Goal: Task Accomplishment & Management: Manage account settings

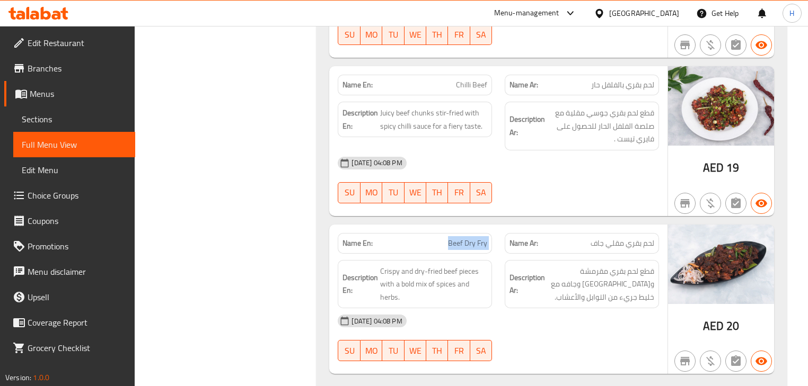
scroll to position [3196, 0]
click at [492, 153] on div "[DATE] 04:08 PM" at bounding box center [497, 163] width 333 height 25
click at [333, 274] on div "Description En: Crispy and dry-fried beef pieces with a bold mix of spices and …" at bounding box center [414, 284] width 167 height 61
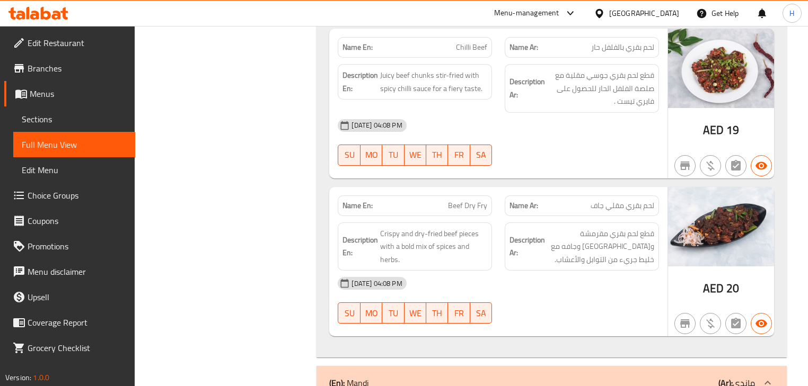
scroll to position [3281, 0]
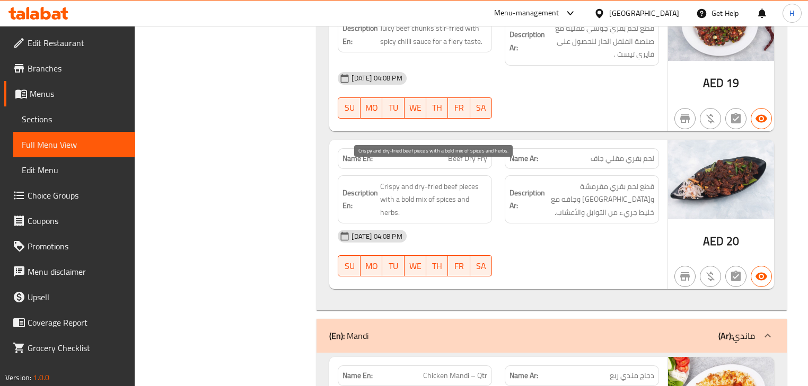
click at [478, 180] on span "Crispy and dry-fried beef pieces with a bold mix of spices and herbs." at bounding box center [433, 199] width 107 height 39
click at [447, 180] on span "Crispy and dry-fried beef pieces with a bold mix of spices and herbs." at bounding box center [433, 199] width 107 height 39
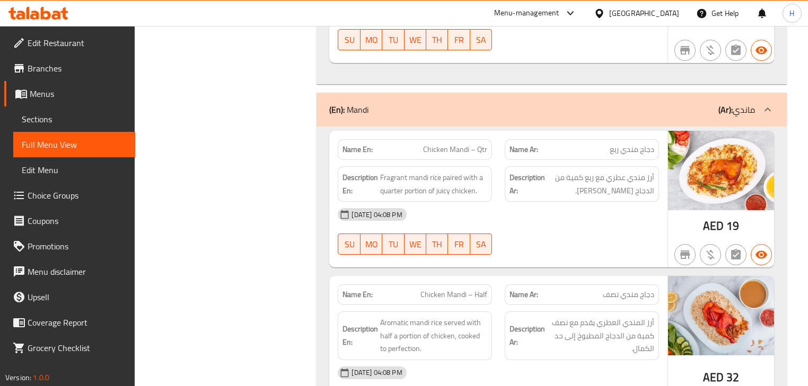
scroll to position [3535, 0]
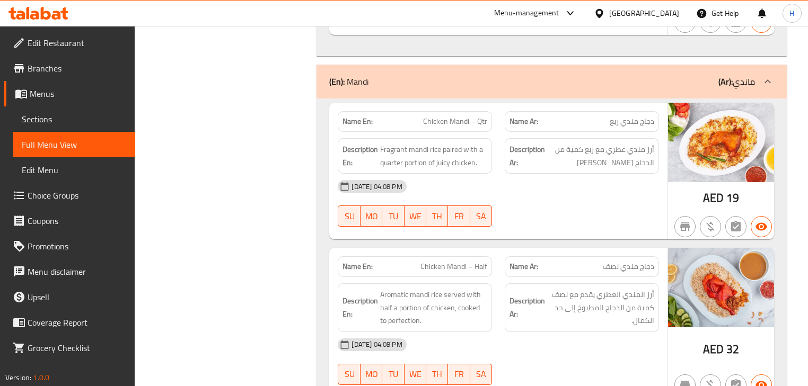
click at [501, 198] on div "28-09-2025 04:08 PM SU MO TU WE TH FR SA" at bounding box center [497, 203] width 333 height 59
click at [472, 116] on span "Chicken Mandi – Qtr" at bounding box center [455, 121] width 64 height 11
copy span "Chicken Mandi – Qtr"
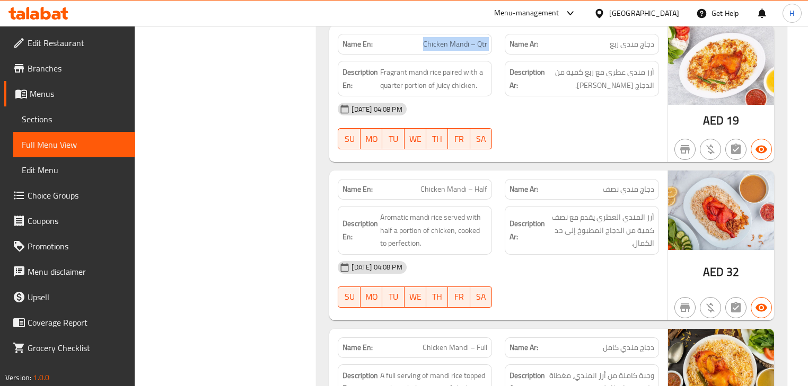
scroll to position [3620, 0]
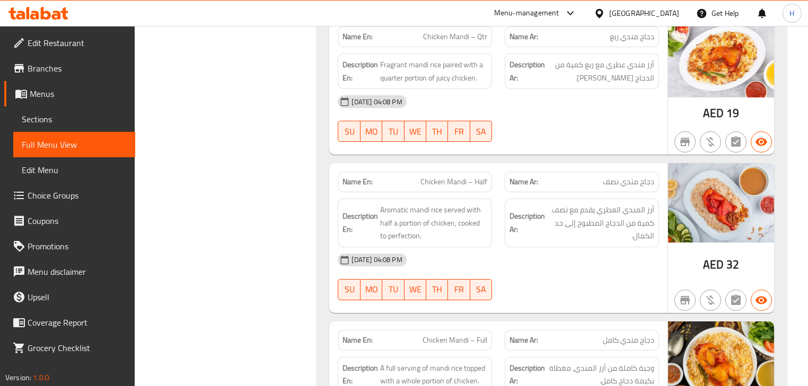
click at [500, 252] on div "[DATE] 04:08 PM" at bounding box center [497, 260] width 333 height 25
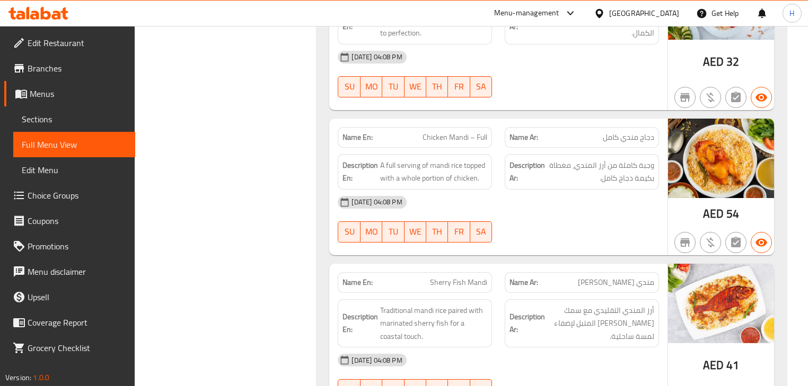
scroll to position [3832, 0]
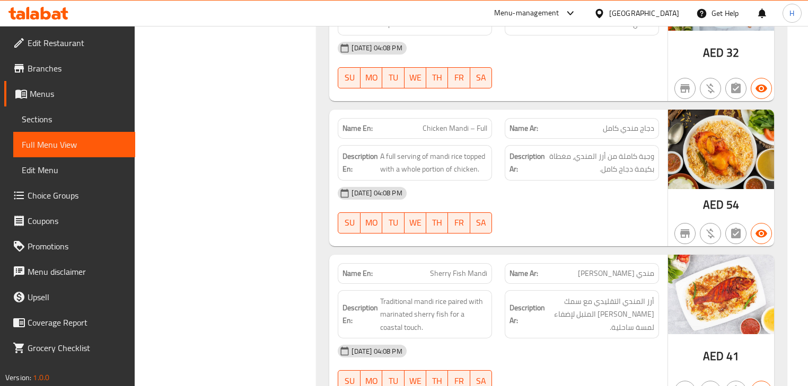
click at [454, 123] on span "Chicken Mandi – Full" at bounding box center [454, 128] width 65 height 11
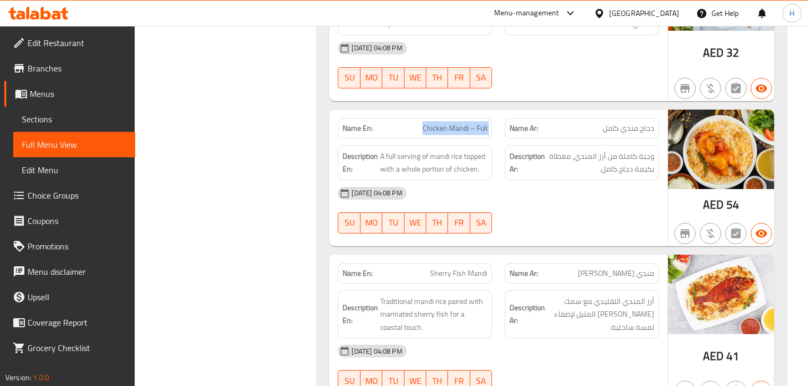
click at [454, 123] on span "Chicken Mandi – Full" at bounding box center [454, 128] width 65 height 11
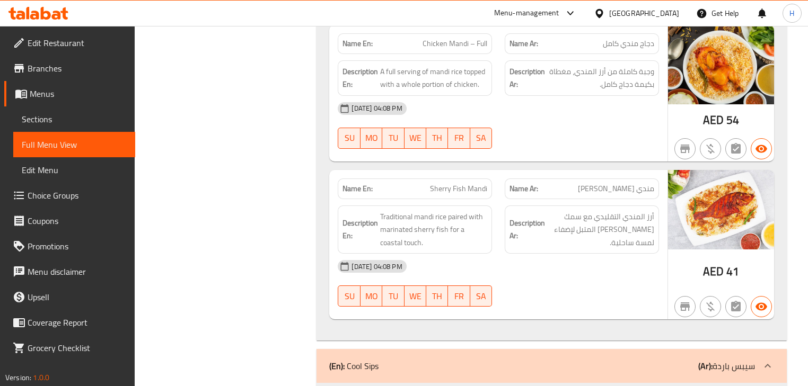
click at [455, 183] on span "Sherry Fish Mandi" at bounding box center [458, 188] width 57 height 11
copy span "Sherry Fish Mandi"
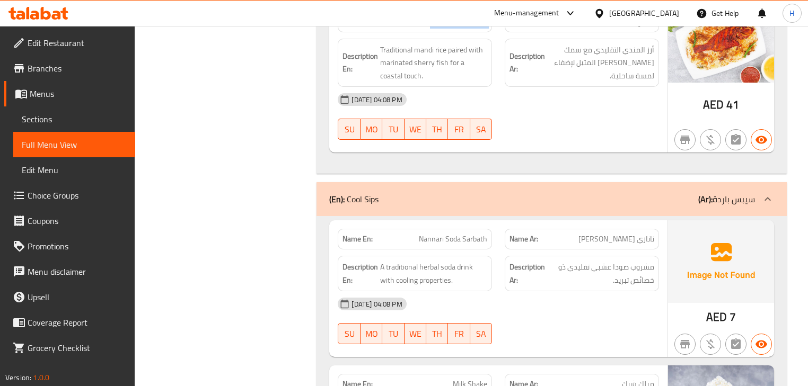
scroll to position [4129, 0]
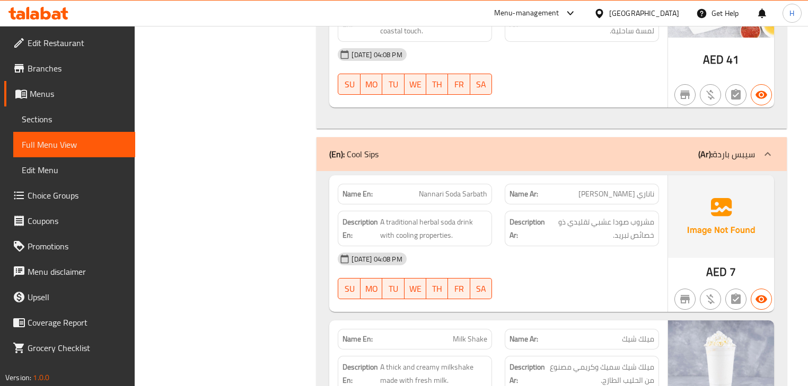
click at [513, 254] on div "28-09-2025 04:08 PM" at bounding box center [497, 258] width 333 height 25
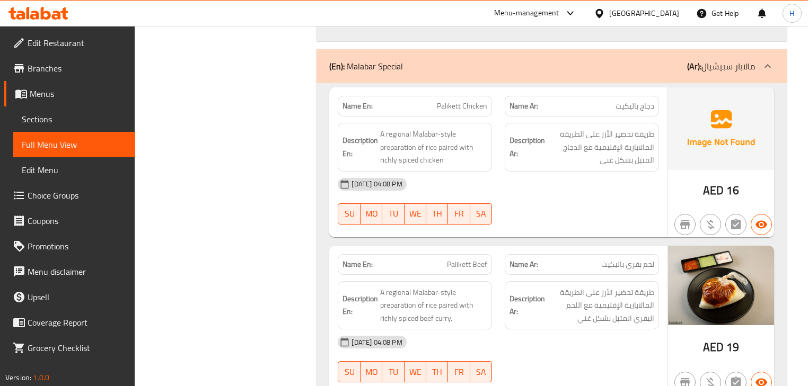
scroll to position [4553, 0]
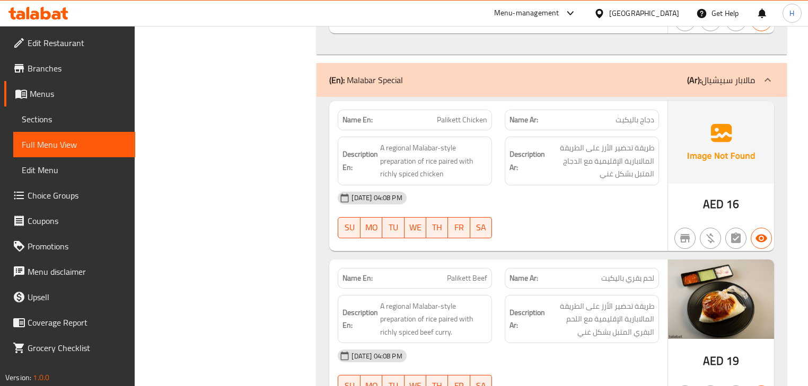
click at [453, 115] on span "Palikett Chicken" at bounding box center [462, 120] width 50 height 11
copy span "Palikett Chicken"
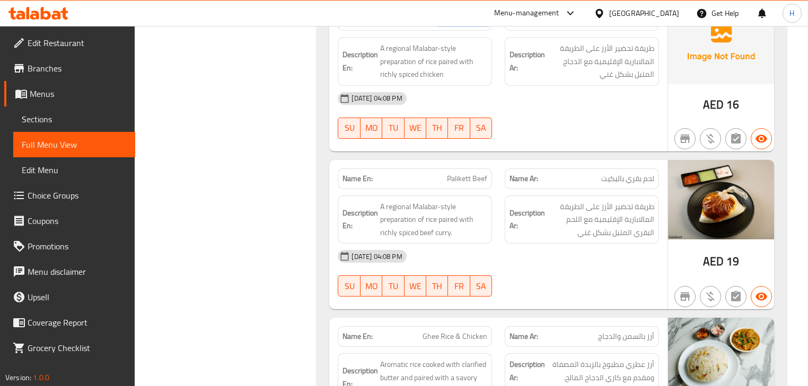
scroll to position [4638, 0]
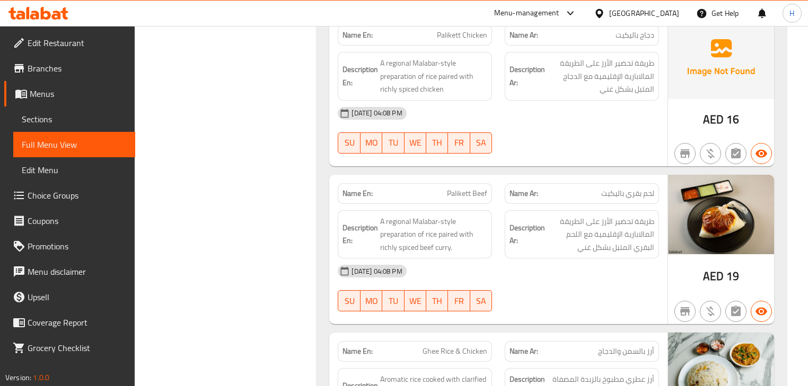
click at [479, 188] on span "Palikett Beef" at bounding box center [467, 193] width 40 height 11
copy span "Palikett Beef"
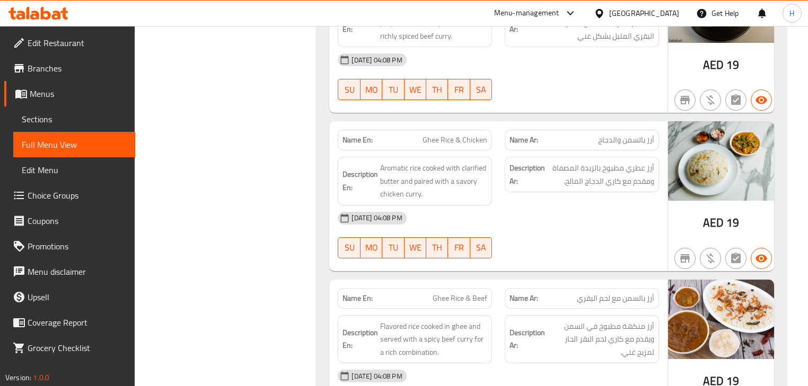
scroll to position [4850, 0]
click at [501, 161] on div "Description Ar: أرز عطري مطبوخ بالزبدة المصفاة ومقدم مع كاري الدجاج المالح." at bounding box center [581, 180] width 167 height 61
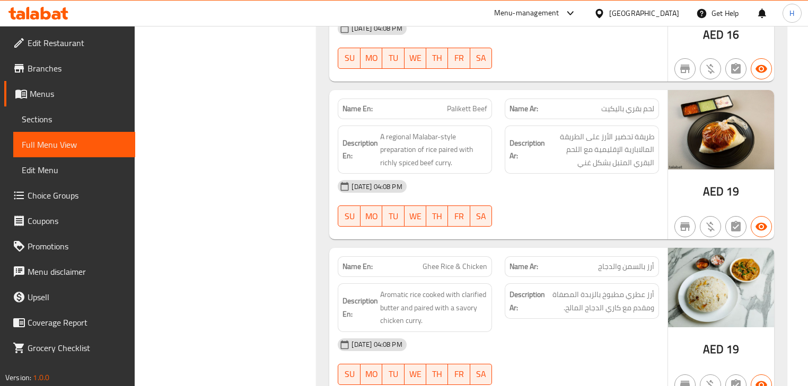
scroll to position [4765, 0]
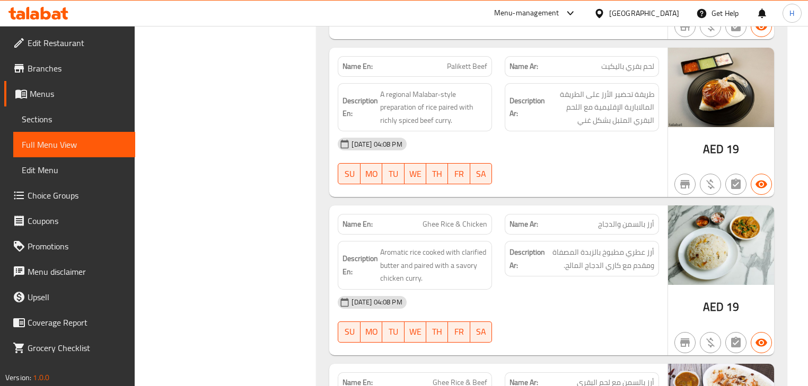
click at [473, 219] on span "Ghee Rice & Chicken" at bounding box center [454, 224] width 65 height 11
click at [498, 235] on div "Description Ar: أرز عطري مطبوخ بالزبدة المصفاة ومقدم مع كاري الدجاج المالح." at bounding box center [581, 265] width 167 height 61
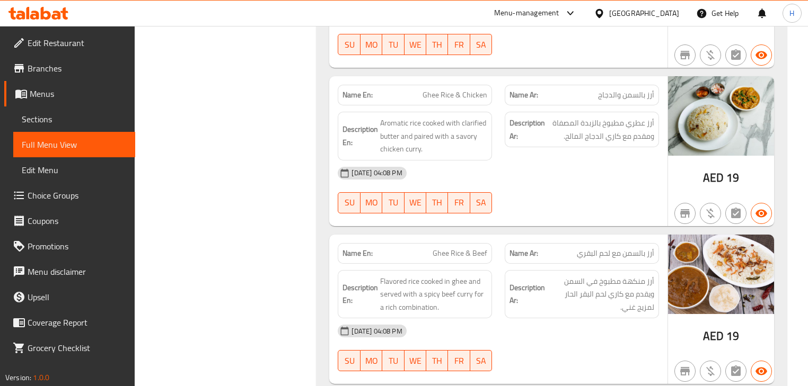
scroll to position [4892, 0]
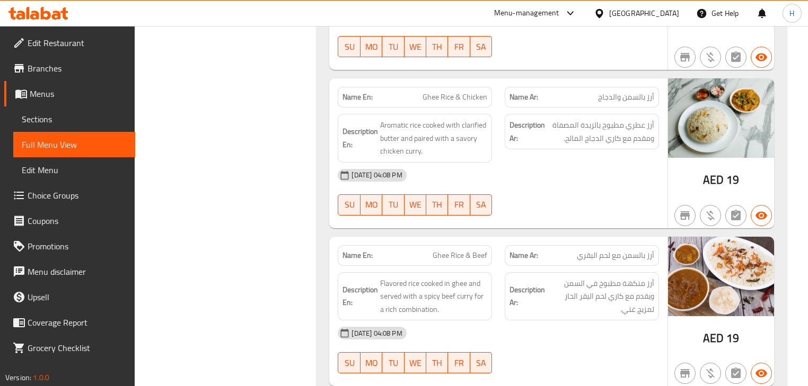
click at [459, 92] on span "Ghee Rice & Chicken" at bounding box center [454, 97] width 65 height 11
copy span "Ghee Rice & Chicken"
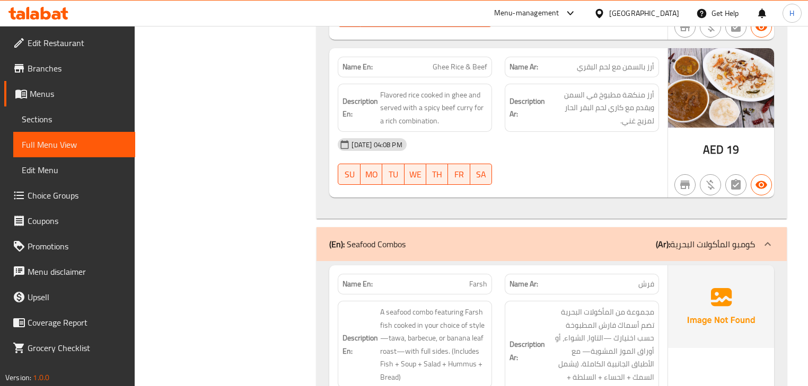
scroll to position [5147, 0]
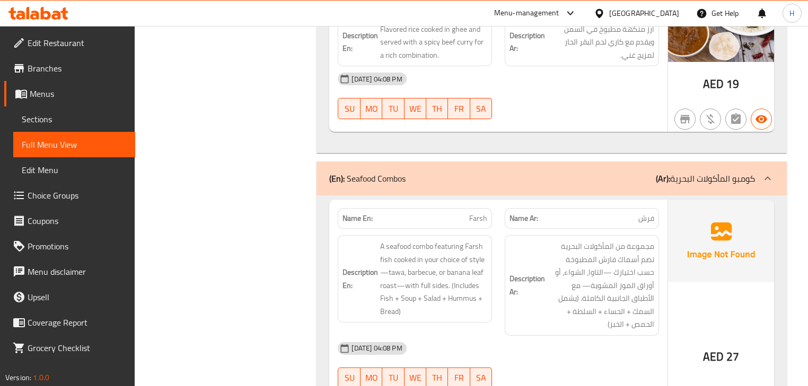
click at [470, 213] on span "Farsh" at bounding box center [478, 218] width 18 height 11
copy span "Farsh"
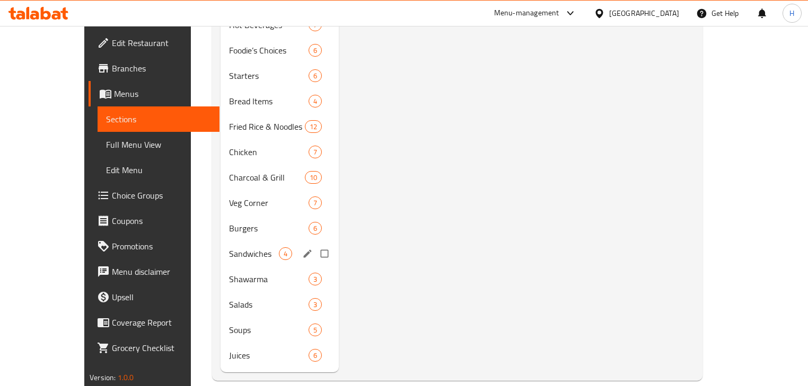
scroll to position [119, 0]
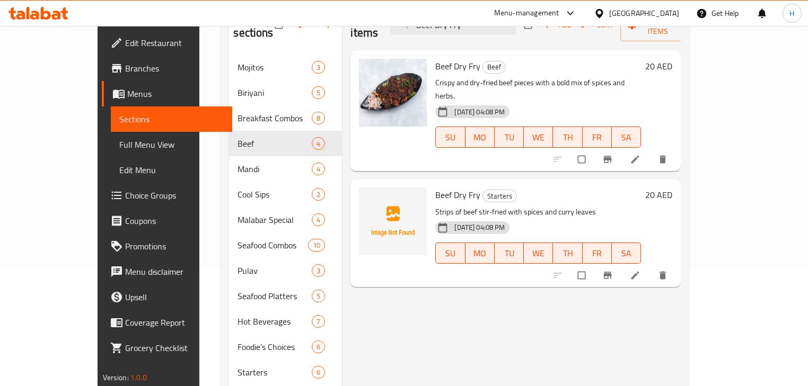
click at [579, 188] on h6 "Beef Dry Fry Starters" at bounding box center [538, 195] width 206 height 15
click at [640, 154] on icon at bounding box center [635, 159] width 11 height 11
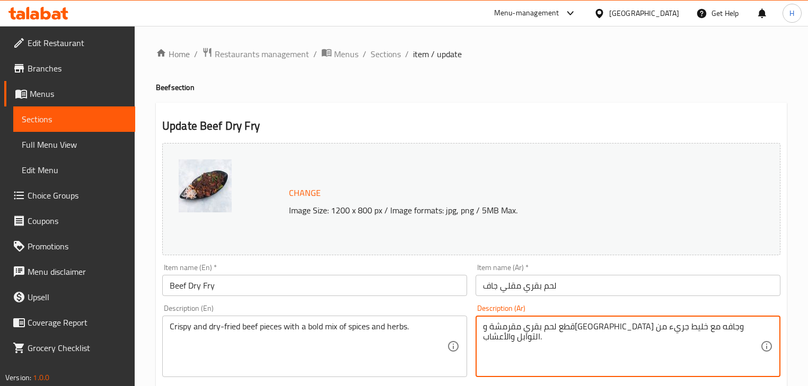
click at [564, 329] on textarea "قطع لحم بقري مقرمشة ومقلية وجافه مع خليط جريء من التوابل والأعشاب." at bounding box center [621, 347] width 277 height 50
type textarea "قطع لحم بقري مقرمشة ومقلية وجافه مع خليط بولد من التوابل والأعشاب."
click at [415, 284] on input "Beef Dry Fry" at bounding box center [314, 285] width 305 height 21
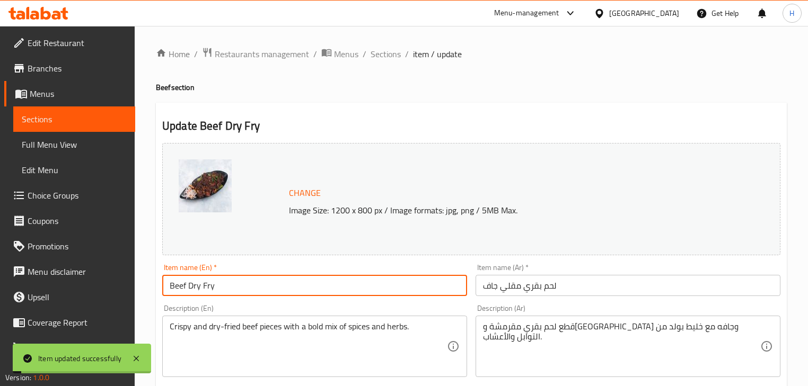
drag, startPoint x: 386, startPoint y: 60, endPoint x: 207, endPoint y: 1, distance: 188.3
click at [386, 60] on span "Sections" at bounding box center [386, 54] width 30 height 13
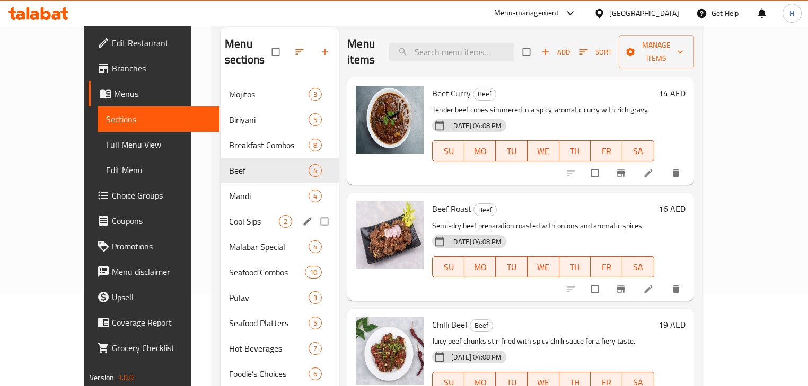
scroll to position [85, 0]
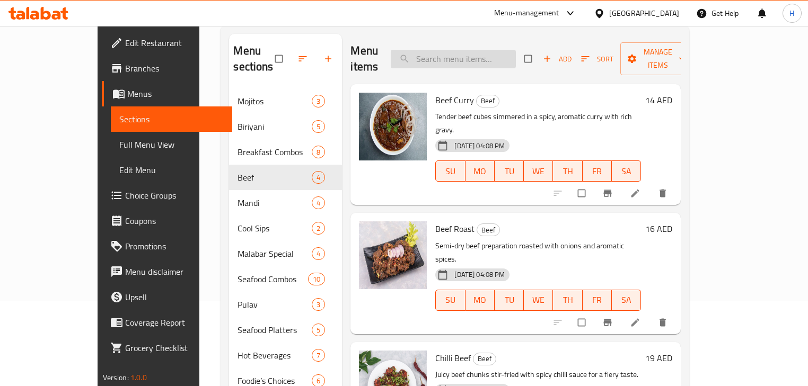
click at [487, 55] on input "search" at bounding box center [453, 59] width 125 height 19
paste input "Chicken Mandi – Qtr"
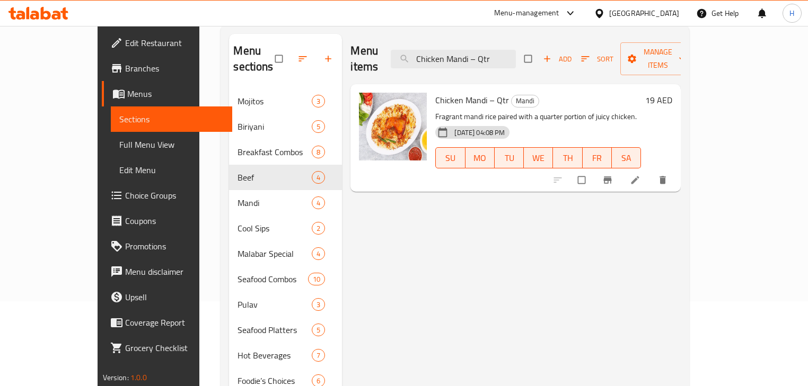
type input "Chicken Mandi – Qtr"
click at [676, 174] on div at bounding box center [611, 180] width 130 height 23
click at [639, 177] on icon at bounding box center [635, 181] width 8 height 8
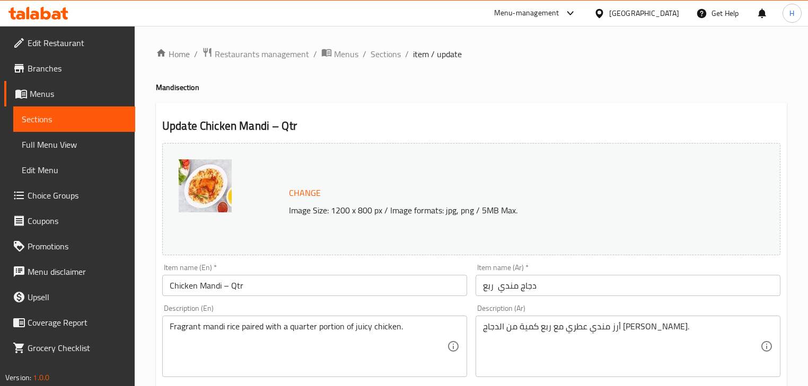
click at [498, 283] on input "دجاج مندي ربع" at bounding box center [627, 285] width 305 height 21
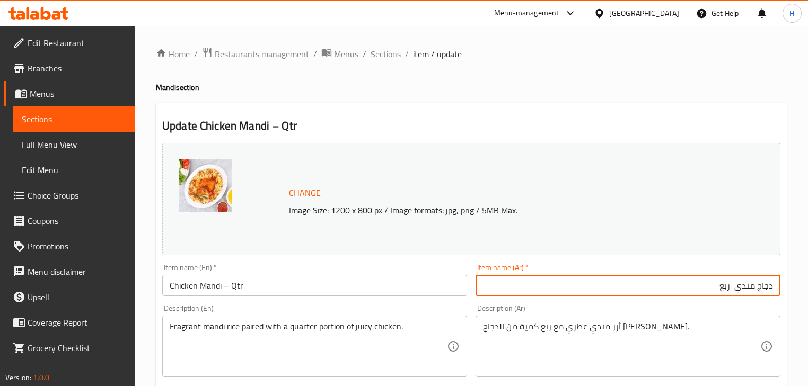
click at [674, 305] on div "Description (Ar) أرز مندي عطري مع ربع كمية من الدجاج الجوسي. Description (Ar)" at bounding box center [627, 341] width 305 height 73
click at [734, 288] on input "دجاج مندي ربع" at bounding box center [627, 285] width 305 height 21
click at [737, 284] on input "دجاج مندي ربع" at bounding box center [627, 285] width 305 height 21
click at [738, 284] on input "دجاج مندي ربع" at bounding box center [627, 285] width 305 height 21
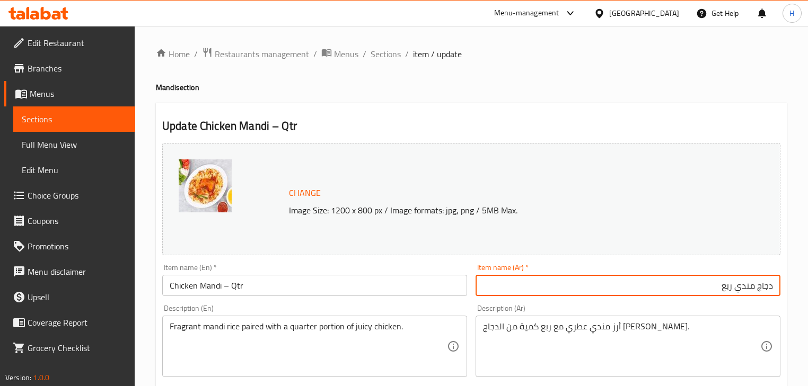
type input "دجاج مندي ربع"
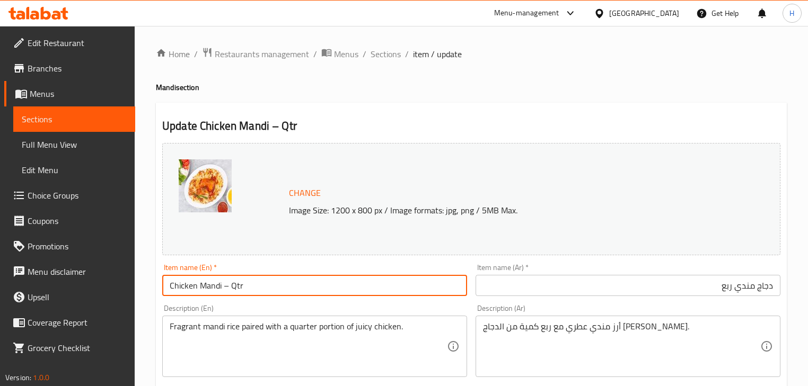
drag, startPoint x: 241, startPoint y: 287, endPoint x: 223, endPoint y: 282, distance: 19.2
click at [223, 282] on input "Chicken Mandi – Qtr" at bounding box center [314, 285] width 305 height 21
paste input "Quarte"
type input "Chicken Mandi Quarter"
click at [288, 259] on div "Change Image Size: 1200 x 800 px / Image formats: jpg, png / 5MB Max." at bounding box center [471, 199] width 627 height 121
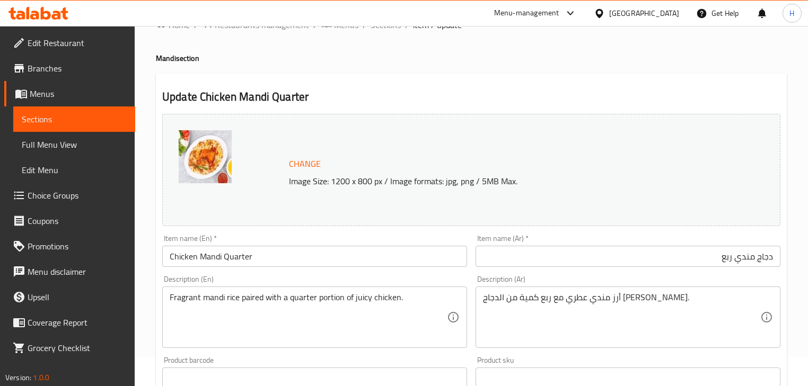
scroll to position [85, 0]
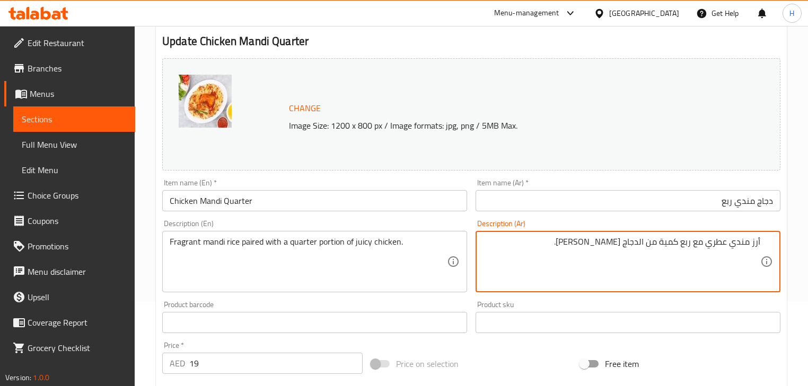
click at [704, 241] on textarea "أرز مندي عطري مع ربع كمية من الدجاج الجوسي." at bounding box center [621, 262] width 277 height 50
type textarea "أرز مندي عطري مقترن مع ربع كمية من الدجاج الجوسي."
click at [310, 202] on input "Chicken Mandi Quarter" at bounding box center [314, 200] width 305 height 21
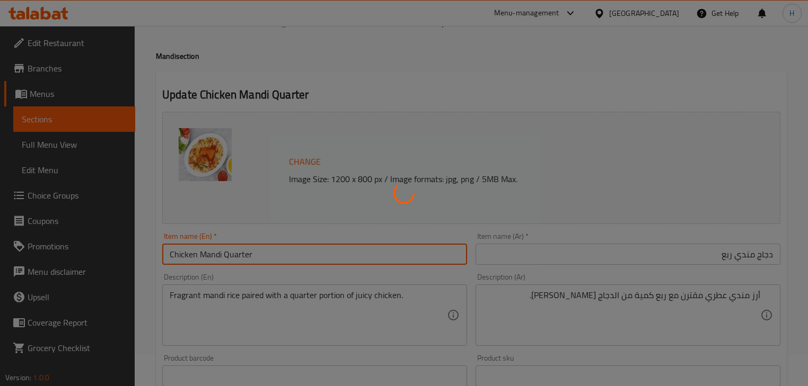
scroll to position [0, 0]
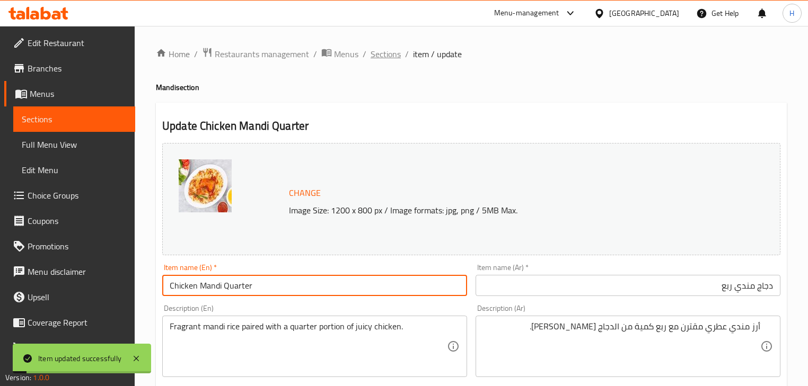
click at [383, 56] on span "Sections" at bounding box center [386, 54] width 30 height 13
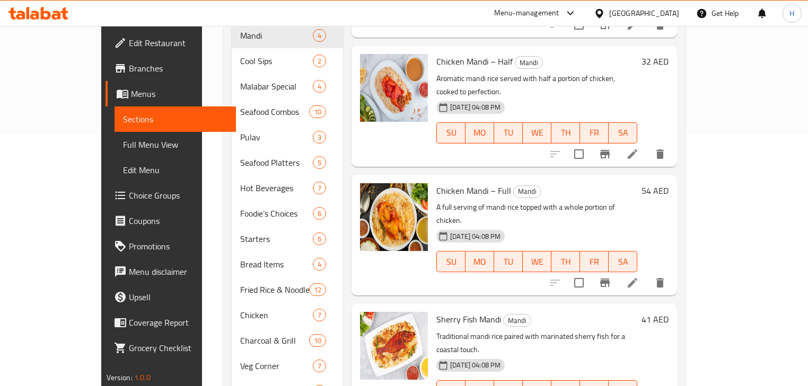
scroll to position [212, 0]
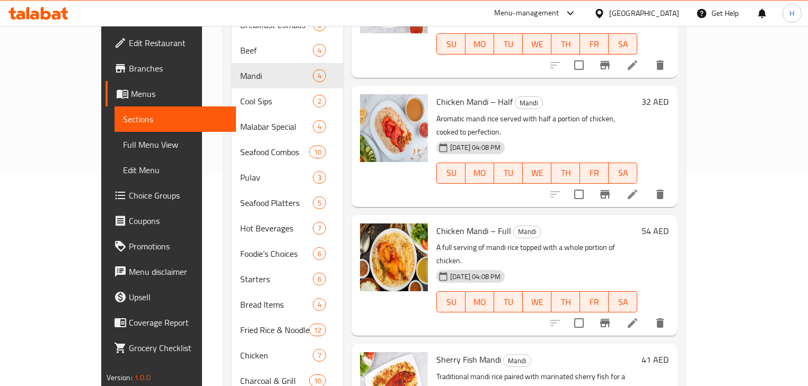
click at [639, 317] on icon at bounding box center [632, 323] width 13 height 13
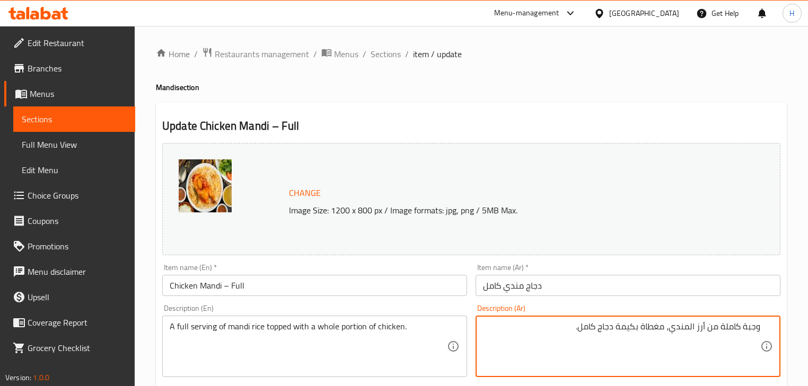
scroll to position [85, 0]
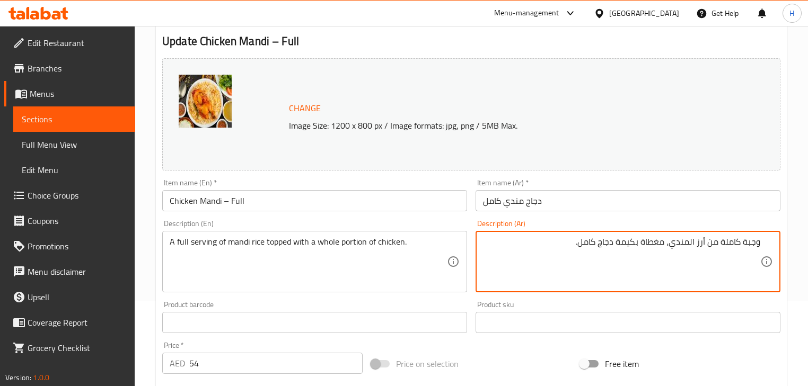
click at [749, 247] on textarea "وجبة كاملة من أرز المندي، مغطاة بكيمة دجاج كامل." at bounding box center [621, 262] width 277 height 50
click at [720, 242] on textarea "تقديم كاملة من أرز المندي، مغطاة بكيمة دجاج كامل." at bounding box center [621, 262] width 277 height 50
type textarea "تقديم كامل من أرز المندي، مغطاة بكيمة دجاج كامل."
click at [463, 219] on div "Description (En) A full serving of mandi rice topped with a whole portion of ch…" at bounding box center [314, 256] width 313 height 81
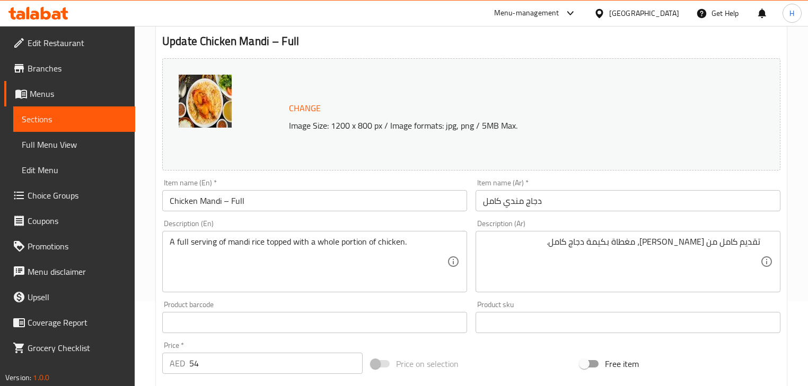
click at [402, 199] on input "Chicken Mandi – Full" at bounding box center [314, 200] width 305 height 21
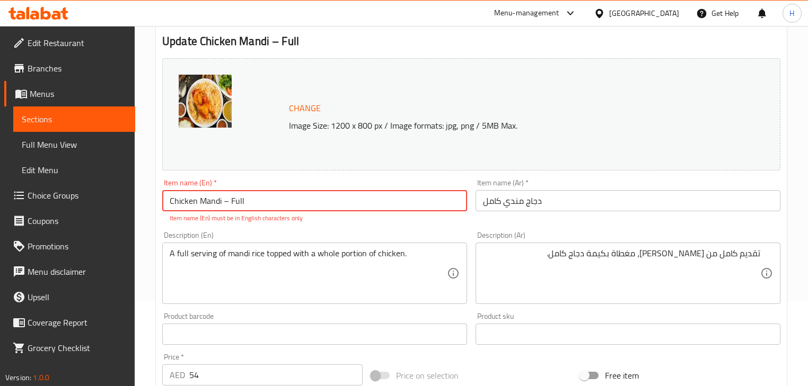
click at [228, 201] on input "Chicken Mandi – Full" at bounding box center [314, 200] width 305 height 21
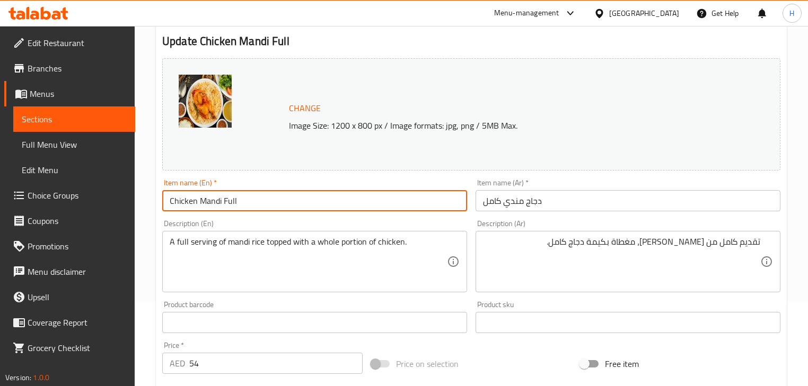
click at [301, 205] on input "Chicken Mandi Full" at bounding box center [314, 200] width 305 height 21
type input "Chicken Mandi Full"
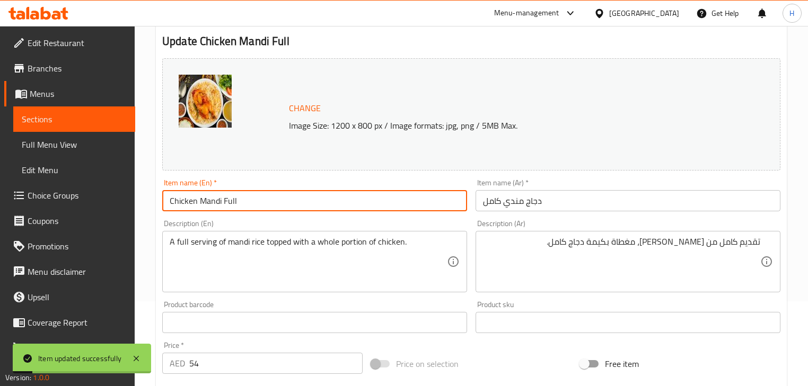
scroll to position [0, 0]
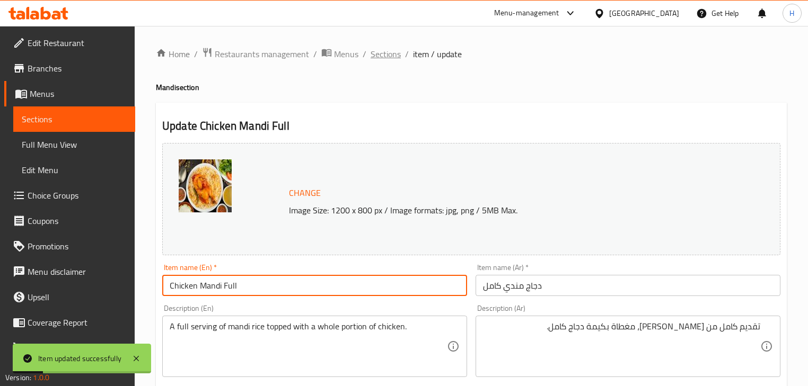
click at [384, 57] on span "Sections" at bounding box center [386, 54] width 30 height 13
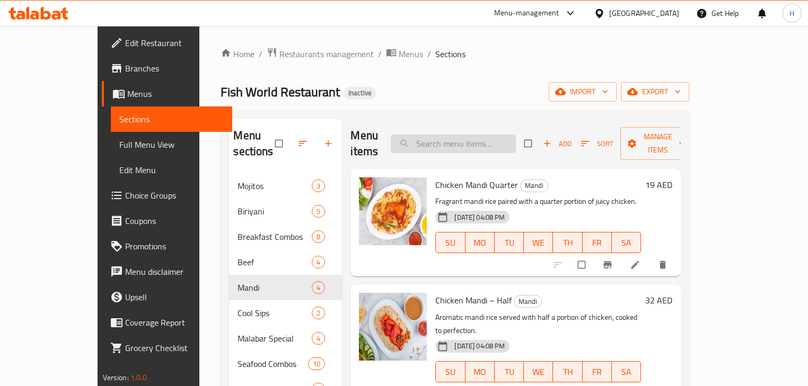
click at [478, 142] on input "search" at bounding box center [453, 144] width 125 height 19
paste input "Sherry Fish Mandi"
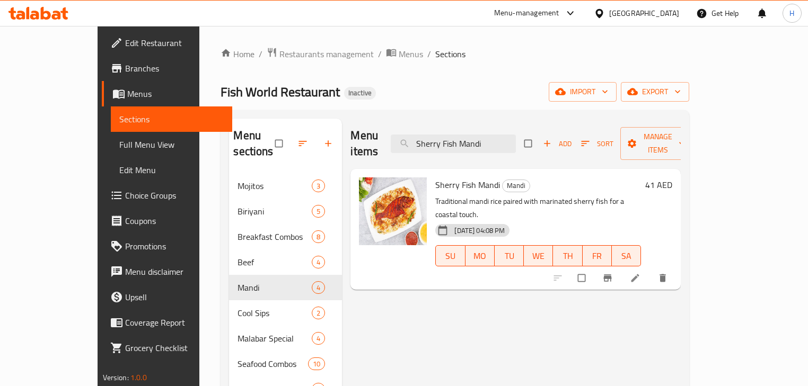
type input "Sherry Fish Mandi"
click at [651, 270] on li at bounding box center [636, 278] width 30 height 17
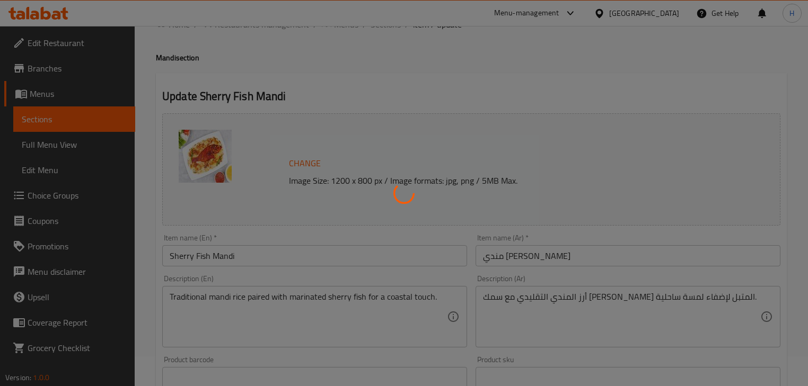
scroll to position [85, 0]
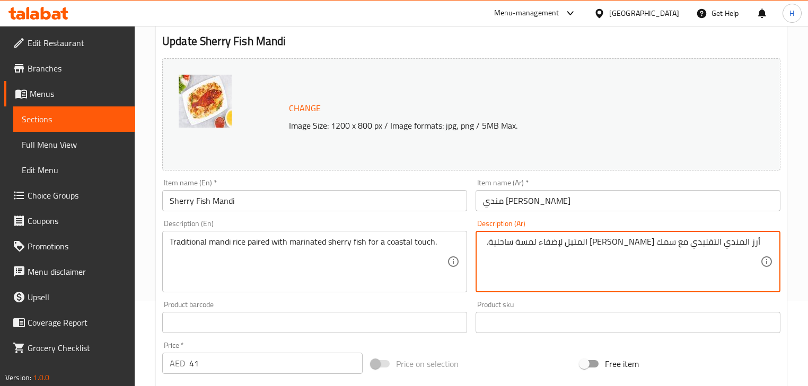
click at [634, 271] on textarea "أرز المندي التقليدي مع سمك الشيري المتبل لإضفاء لمسة ساحلية." at bounding box center [621, 262] width 277 height 50
click at [689, 246] on textarea "أرز المندي التقليدي مع سمك الشيري المتبل لإضفاء لمسة ساحلية." at bounding box center [621, 262] width 277 height 50
type textarea "أرز المندي التقليدي مقترن مع سمك الشيري المتبل لإضفاء لمسة ساحلية."
click at [375, 214] on div "Item name (En)   * Sherry Fish Mandi Item name (En) *" at bounding box center [314, 195] width 313 height 41
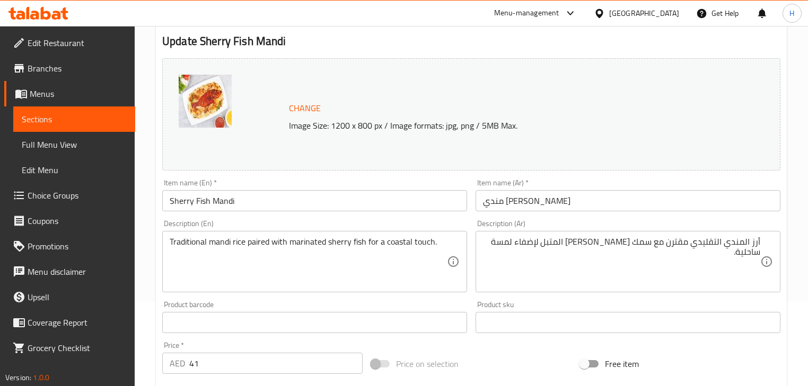
click at [375, 209] on input "Sherry Fish Mandi" at bounding box center [314, 200] width 305 height 21
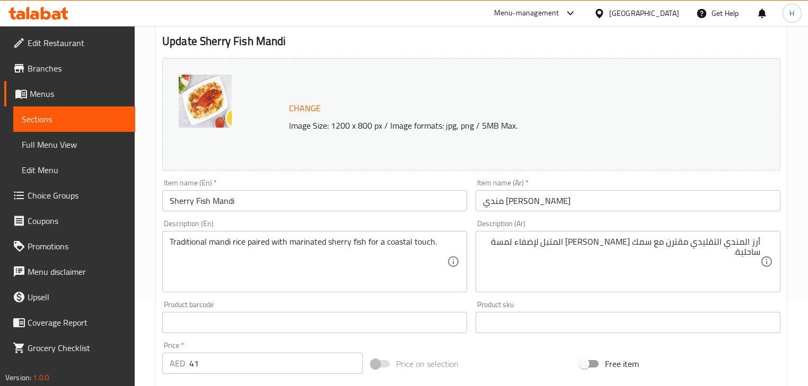
drag, startPoint x: 375, startPoint y: 209, endPoint x: 339, endPoint y: 230, distance: 41.1
click at [339, 230] on div "Description (En) Traditional mandi rice paired with marinated sherry fish for a…" at bounding box center [314, 256] width 305 height 73
click at [337, 215] on div "Item name (En)   * Sherry Fish Mandi Item name (En) *" at bounding box center [314, 195] width 313 height 41
click at [337, 212] on div "Item name (En)   * Sherry Fish Mandi Item name (En) *" at bounding box center [314, 195] width 313 height 41
click at [341, 209] on input "Sherry Fish Mandi" at bounding box center [314, 200] width 305 height 21
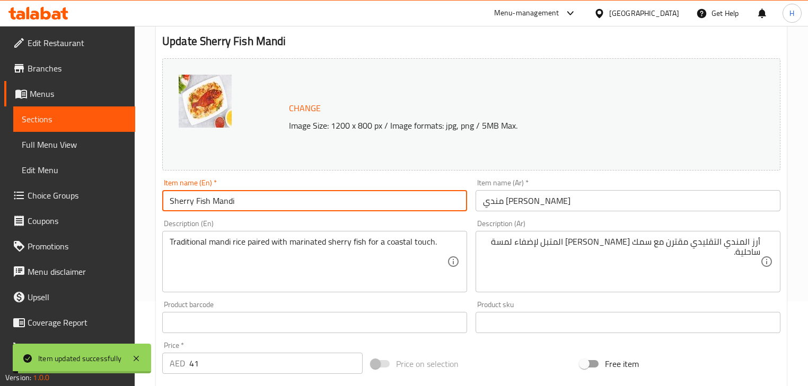
scroll to position [0, 0]
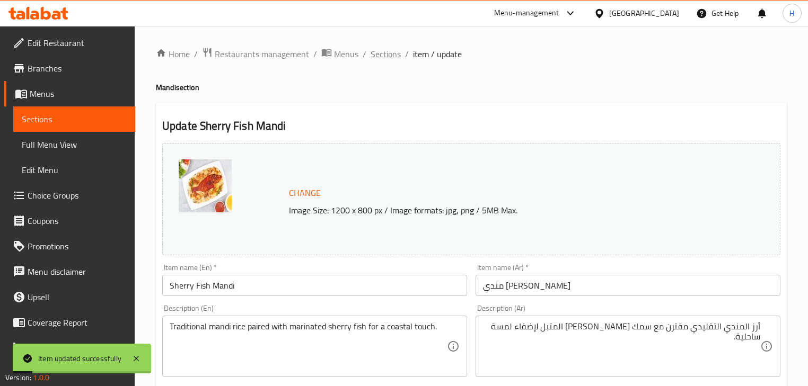
click at [386, 53] on span "Sections" at bounding box center [386, 54] width 30 height 13
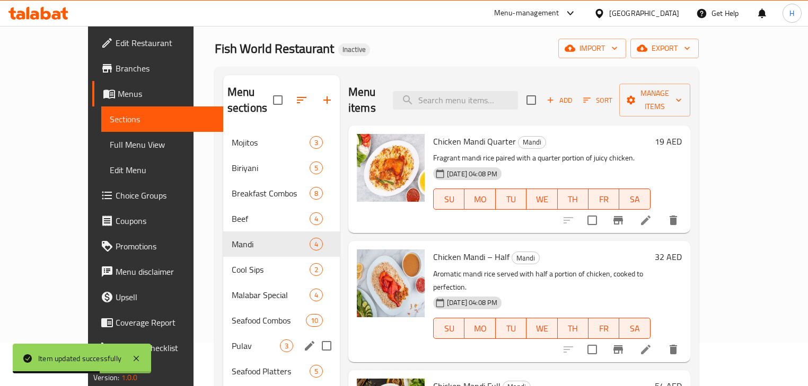
scroll to position [85, 0]
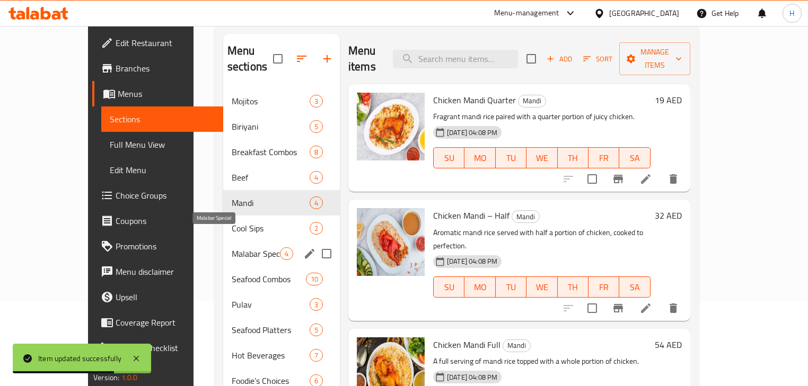
click at [232, 248] on span "Malabar Special" at bounding box center [256, 254] width 48 height 13
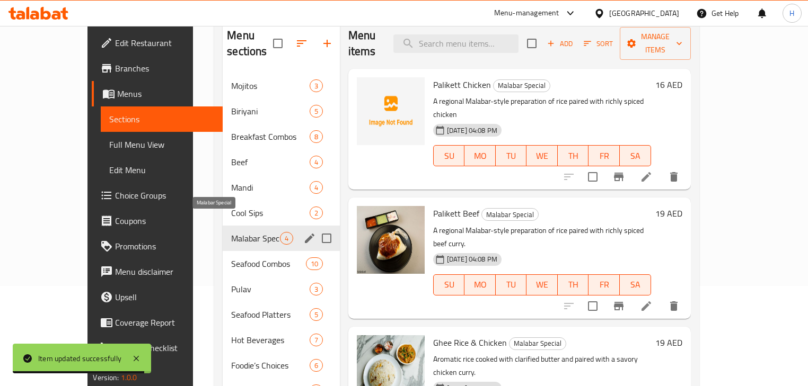
scroll to position [76, 0]
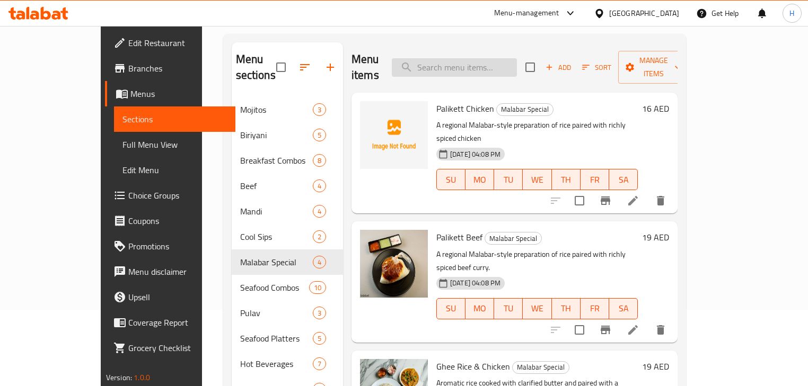
click at [494, 66] on input "search" at bounding box center [454, 67] width 125 height 19
paste input "Sherry Fish Mandi"
type input "Sherry Fish Mandi"
paste input "Palikett Chicken"
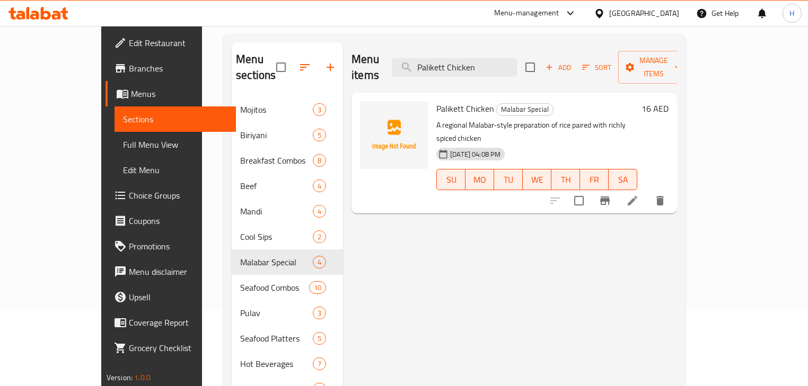
type input "Palikett Chicken"
click at [639, 195] on icon at bounding box center [632, 201] width 13 height 13
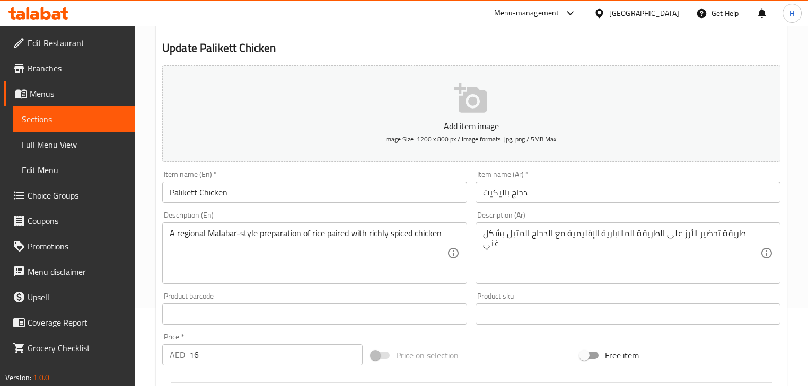
scroll to position [85, 0]
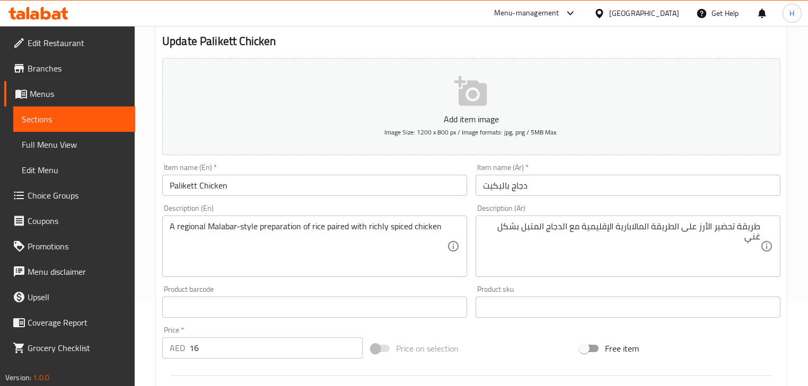
click at [545, 205] on div "Description (Ar) طريقة تحضير الأرز على الطريقة المالابارية الإقليمية مع الدجاج …" at bounding box center [627, 241] width 305 height 73
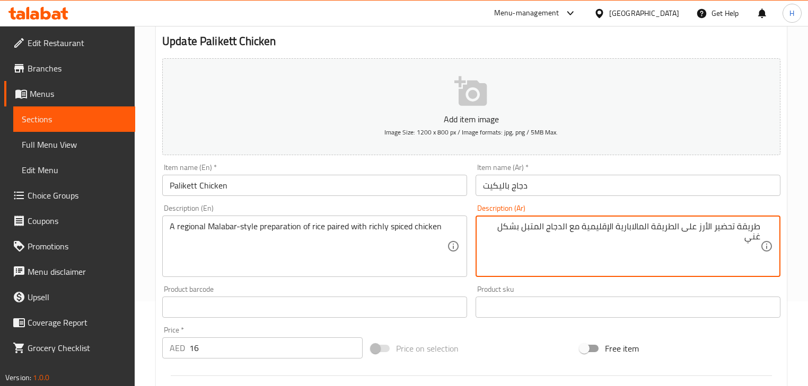
click at [740, 228] on textarea "طريقة تحضير الأرز على الطريقة المالابارية الإقليمية مع الدجاج المتبل بشكل غني" at bounding box center [621, 247] width 277 height 50
click at [739, 241] on textarea "طريقة تحضير الأرز على الطريقة المالابارية الإقليمية مع الدجاج المتبل بشكل غني" at bounding box center [621, 247] width 277 height 50
click at [747, 233] on textarea "طريقة تحضير الأرز على الطريقة المالابارية الإقليمية مع الدجاج المتبل بشكل غني" at bounding box center [621, 247] width 277 height 50
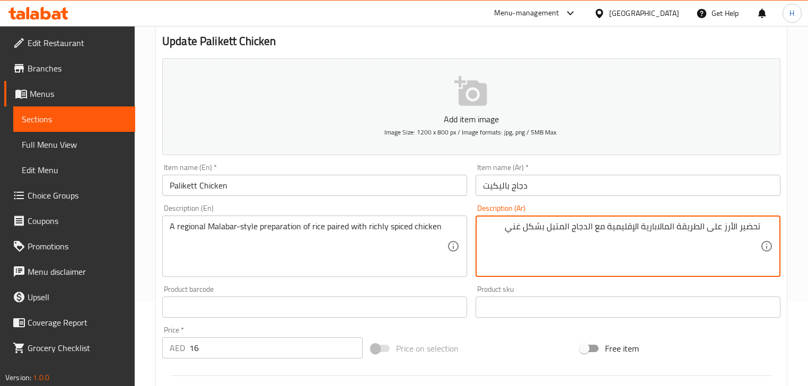
click at [356, 179] on input "Palikett Chicken" at bounding box center [314, 185] width 305 height 21
type textarea "تحضير الأرز على الطريقة المالابارية الإقليمية مقترن مع الدجاج المتبل بشكل غني"
click at [384, 195] on input "Palikett Chicken" at bounding box center [314, 185] width 305 height 21
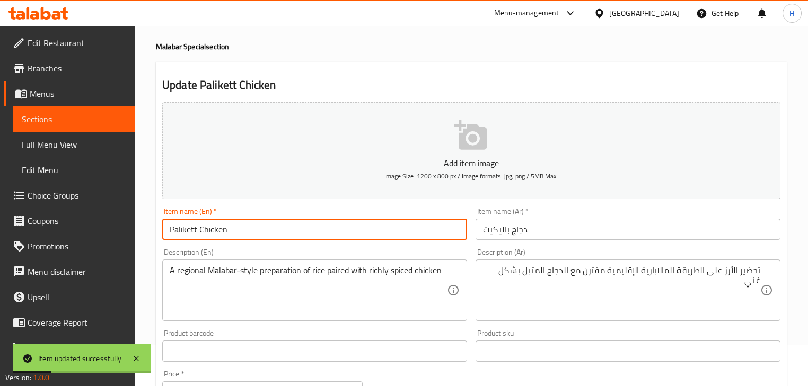
scroll to position [0, 0]
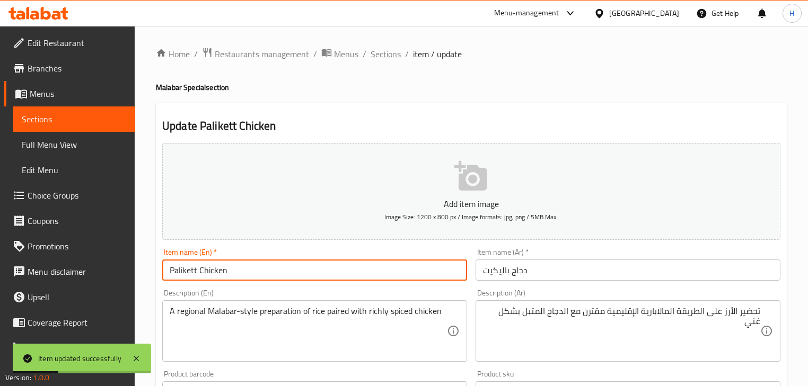
click at [391, 60] on span "Sections" at bounding box center [386, 54] width 30 height 13
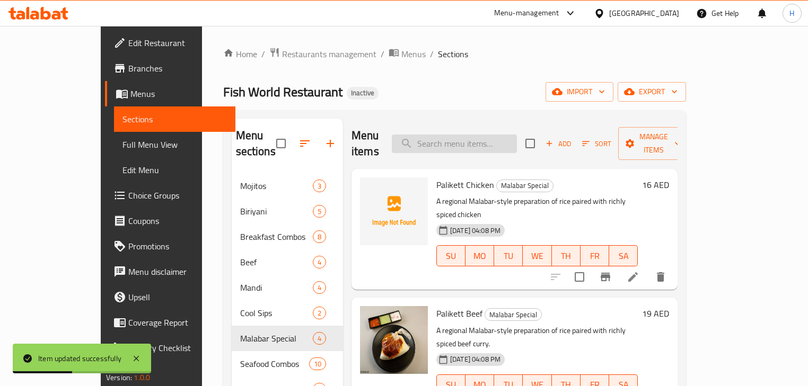
click at [471, 135] on input "search" at bounding box center [454, 144] width 125 height 19
paste input "Palikett Beef"
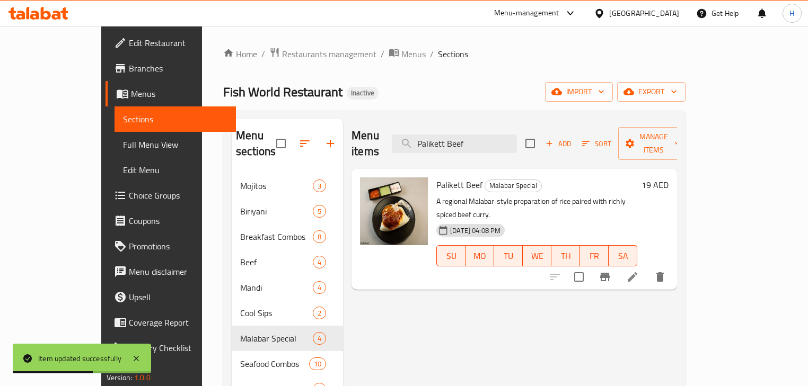
type input "Palikett Beef"
click at [647, 268] on li at bounding box center [633, 277] width 30 height 19
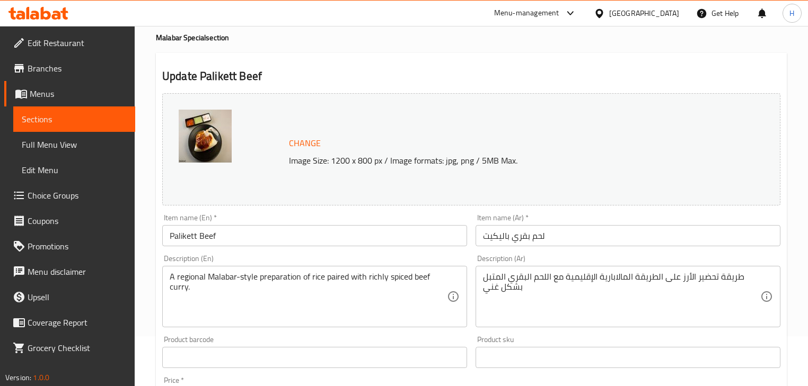
scroll to position [127, 0]
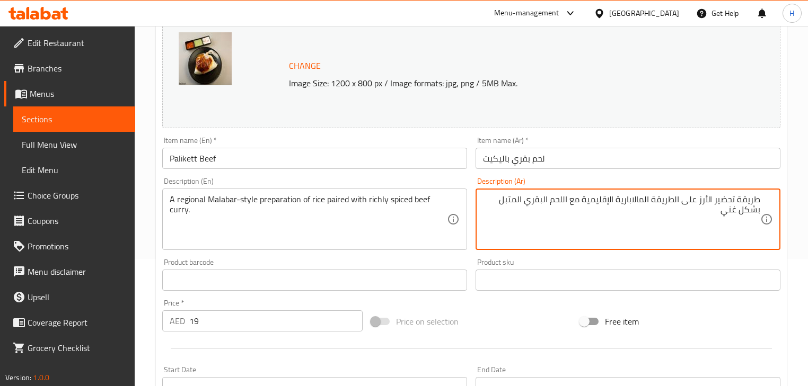
click at [765, 188] on div "Description (Ar) طريقة تحضير الأرز على الطريقة المالابارية الإقليمية مع اللحم ا…" at bounding box center [627, 214] width 305 height 73
click at [753, 200] on textarea "طريقة تحضير الأرز على الطريقة المالابارية الإقليمية مع اللحم البقري المتبل بشكل…" at bounding box center [621, 220] width 277 height 50
click at [759, 188] on div "Description (Ar) تحضير الأرز على الطريقة المالابارية الإقليمية مع اللحم البقري …" at bounding box center [627, 214] width 305 height 73
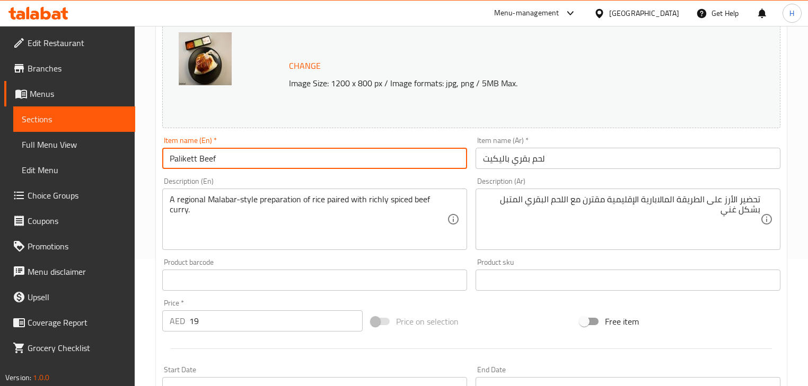
click at [413, 164] on input "Palikett Beef" at bounding box center [314, 158] width 305 height 21
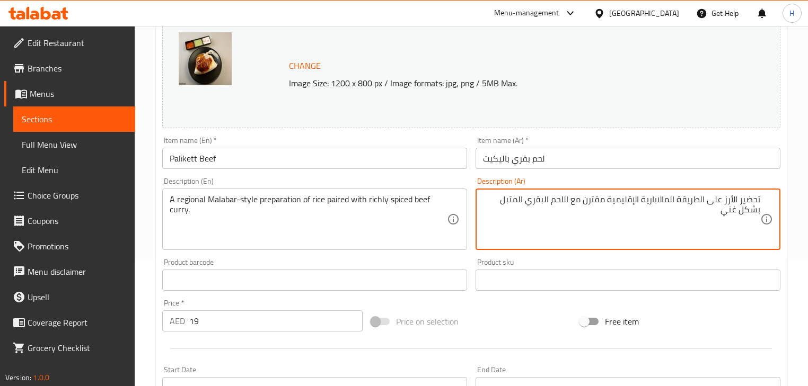
click at [507, 197] on textarea "تحضير الأرز على الطريقة المالابارية الإقليمية مقترن مع اللحم البقري المتبل بشكل…" at bounding box center [621, 220] width 277 height 50
click at [500, 200] on textarea "تحضير الأرز على الطريقة المالابارية الإقليمية مقترن مع اللحم البقري المتبل بشكل…" at bounding box center [621, 220] width 277 height 50
type textarea "تحضير الأرز على الطريقة المالابارية الإقليمية مقترن مع اللحم البقري المتبل كاري…"
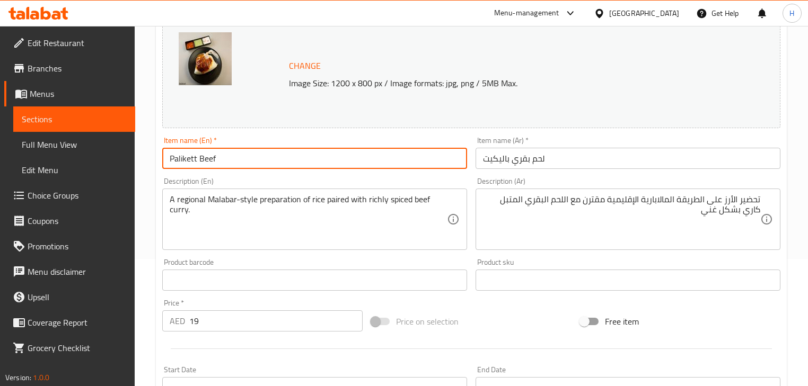
click at [359, 157] on input "Palikett Beef" at bounding box center [314, 158] width 305 height 21
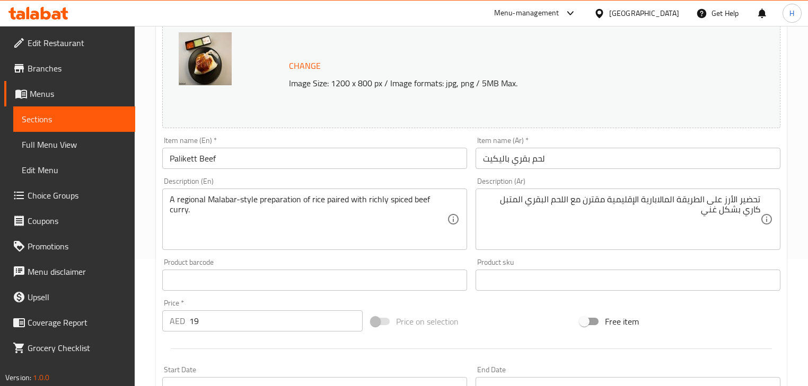
click at [328, 161] on input "Palikett Beef" at bounding box center [314, 158] width 305 height 21
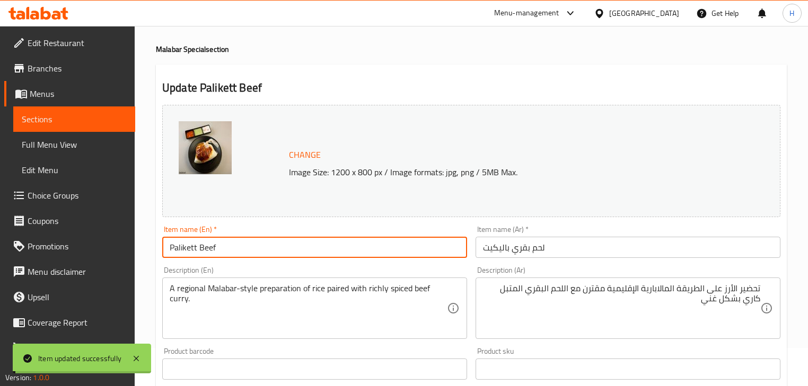
scroll to position [0, 0]
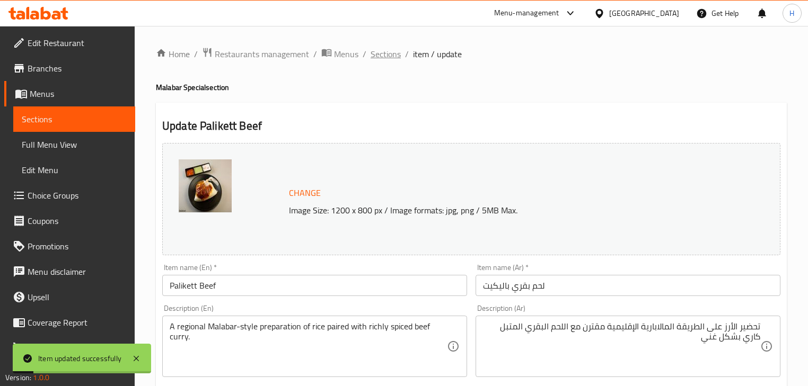
click at [384, 49] on span "Sections" at bounding box center [386, 54] width 30 height 13
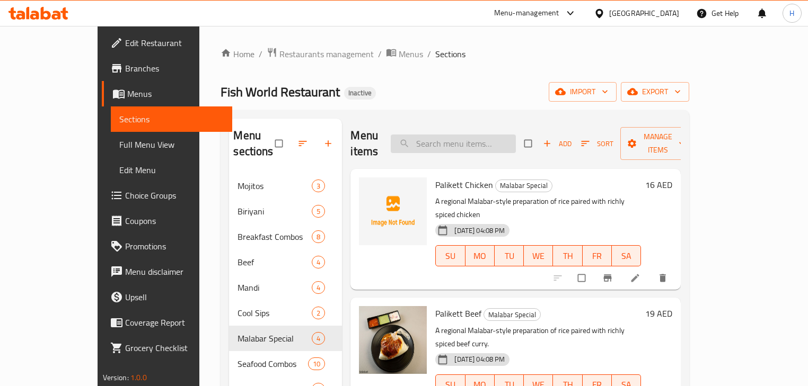
click at [483, 135] on input "search" at bounding box center [453, 144] width 125 height 19
paste input "Ghee Rice & Chicken"
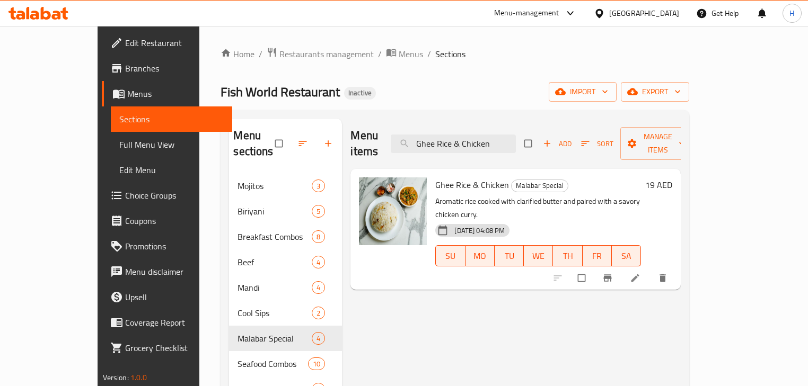
type input "Ghee Rice & Chicken"
click at [640, 273] on icon at bounding box center [635, 278] width 11 height 11
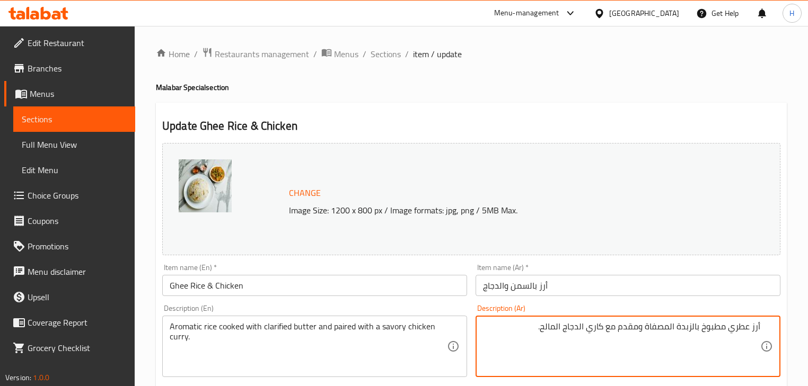
click at [594, 346] on textarea "أرز عطري مطبوخ بالزبدة المصفاة ومقدم مع كاري الدجاج المالح." at bounding box center [621, 347] width 277 height 50
drag, startPoint x: 620, startPoint y: 328, endPoint x: 628, endPoint y: 327, distance: 8.0
click at [628, 327] on textarea "أرز عطري مطبوخ بالزبدة المصفاة ومقدم مع كاري الدجاج المالح." at bounding box center [621, 347] width 277 height 50
type textarea "أرز عطري مطبوخ بالزبدة المصفاة ومقترن مع كاري الدجاج المالح."
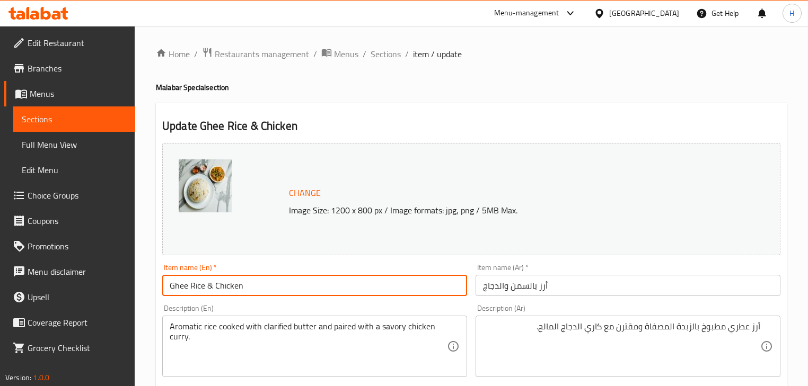
click at [426, 292] on input "Ghee Rice & Chicken" at bounding box center [314, 285] width 305 height 21
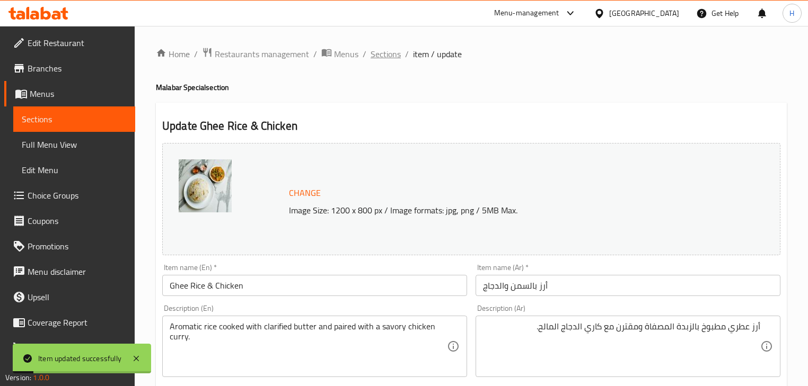
click at [371, 55] on span "Sections" at bounding box center [386, 54] width 30 height 13
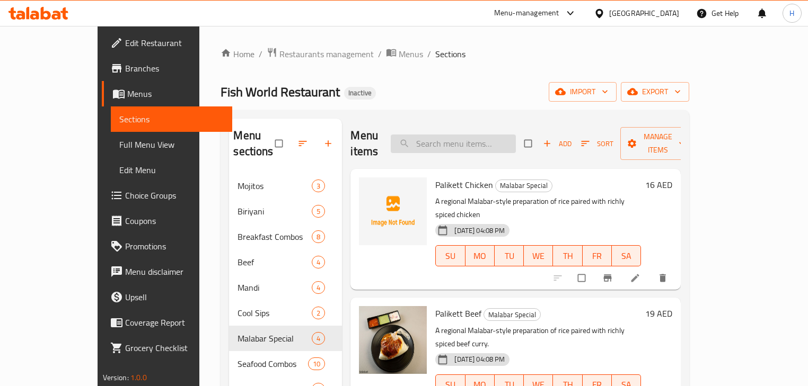
click at [483, 135] on input "search" at bounding box center [453, 144] width 125 height 19
paste input "Farsh"
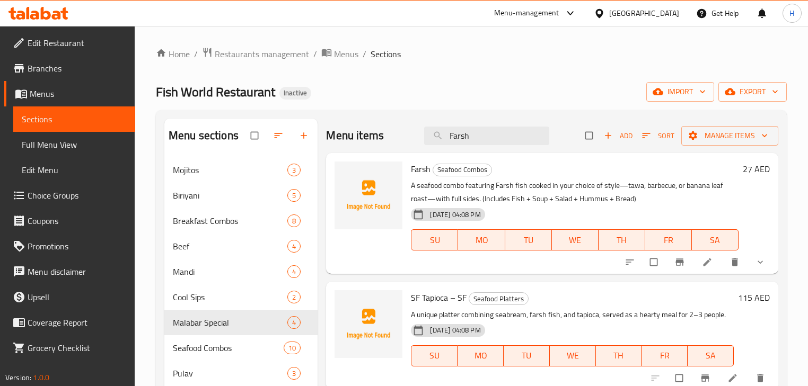
type input "Farsh"
click at [707, 256] on li at bounding box center [708, 262] width 30 height 17
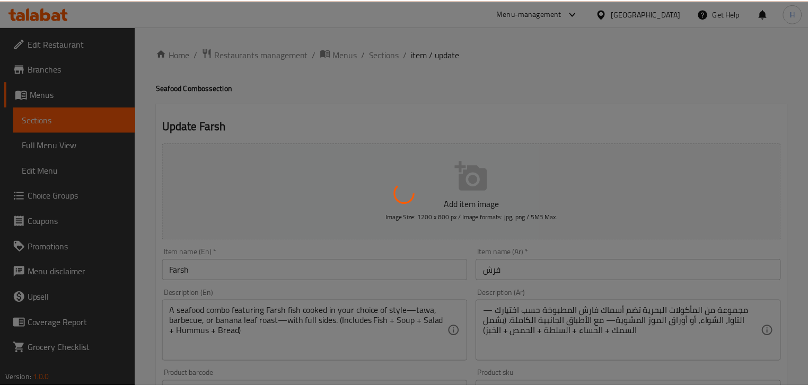
scroll to position [42, 0]
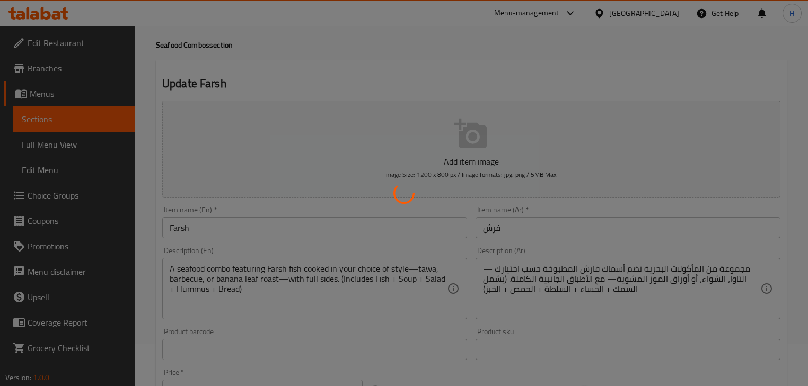
type input "إختيارك من طريقة الطهو:"
type input "1"
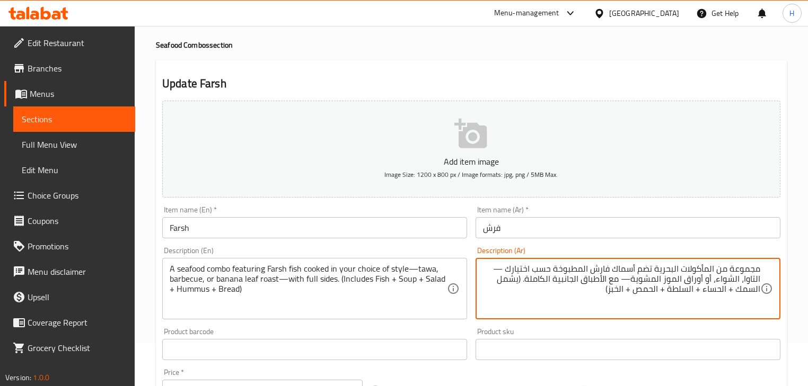
click at [739, 319] on div "مجموعة من المأكولات البحرية تضم أسماك فارش المطبوخة حسب اختيارك —التاوا، الشواء…" at bounding box center [627, 288] width 305 height 61
click at [744, 277] on textarea "مجموعة من المأكولات البحرية تضم أسماك فارش المطبوخة حسب اختيارك —التاوا، الشواء…" at bounding box center [621, 289] width 277 height 50
click at [749, 272] on textarea "مجموعة من المأكولات البحرية تضم أسماك فارش المطبوخة حسب اختيارك —التاوا، الشواء…" at bounding box center [621, 289] width 277 height 50
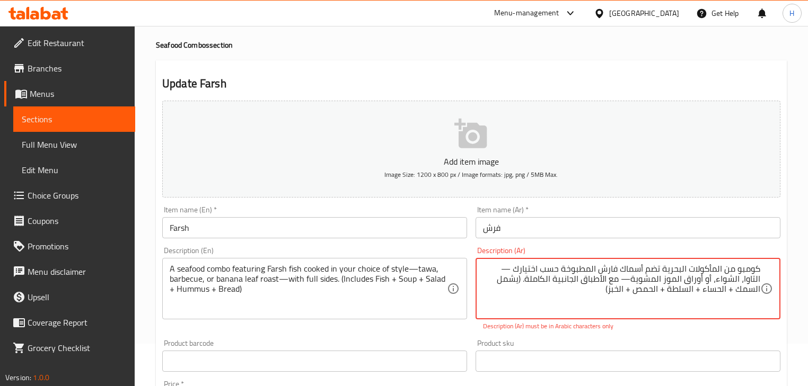
click at [601, 246] on div "Description (Ar) كومبو من المأكولات البحرية تضم أسماك فارش المطبوخة حسب اختيارك…" at bounding box center [627, 289] width 313 height 93
click at [649, 280] on textarea "كومبو من المأكولات البحرية تضم أسماك فارش المطبوخة حسب اختيارك التاوا، الشواء، …" at bounding box center [621, 289] width 277 height 50
click at [670, 243] on div "Description (Ar) كومبو من المأكولات البحرية تضم أسماك فارش المطبوخة حسب اختيارك…" at bounding box center [627, 289] width 313 height 93
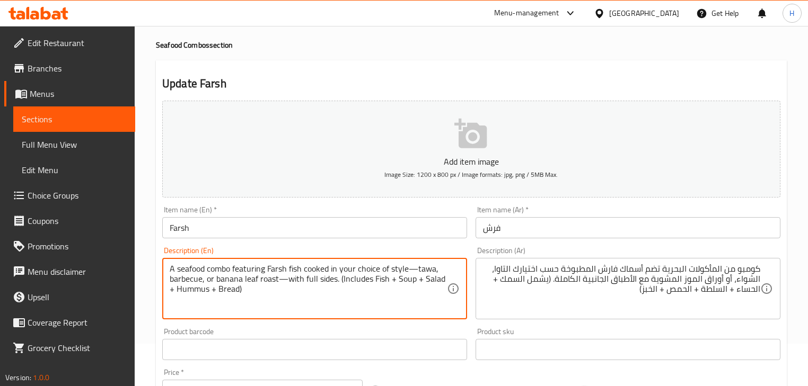
click at [195, 277] on textarea "A seafood combo featuring Farsh fish cooked in your choice of style—tawa, barbe…" at bounding box center [308, 289] width 277 height 50
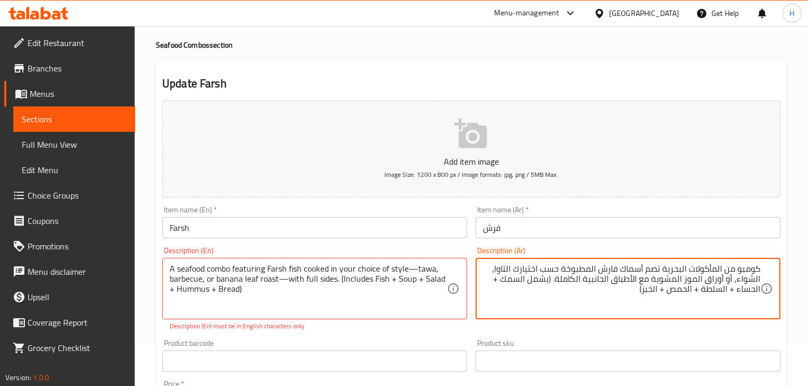
click at [749, 280] on textarea "كومبو من المأكولات البحرية تضم أسماك فارش المطبوخة حسب اختيارك التاوا، الشواء، …" at bounding box center [621, 289] width 277 height 50
paste textarea "اربيكيو"
type textarea "كومبو من المأكولات البحرية تضم أسماك فارش المطبوخة حسب اختيارك التاوا، باربيكيو…"
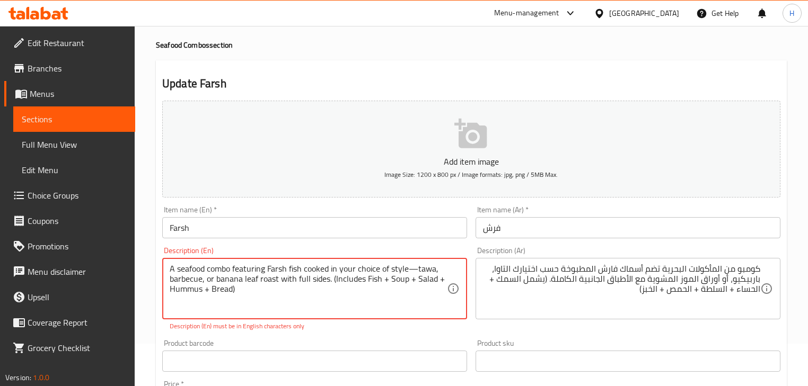
click at [420, 268] on textarea "A seafood combo featuring Farsh fish cooked in your choice of style—tawa, barbe…" at bounding box center [308, 289] width 277 height 50
type textarea "A seafood combo featuring Farsh fish cooked in your choice of style tawa, barbe…"
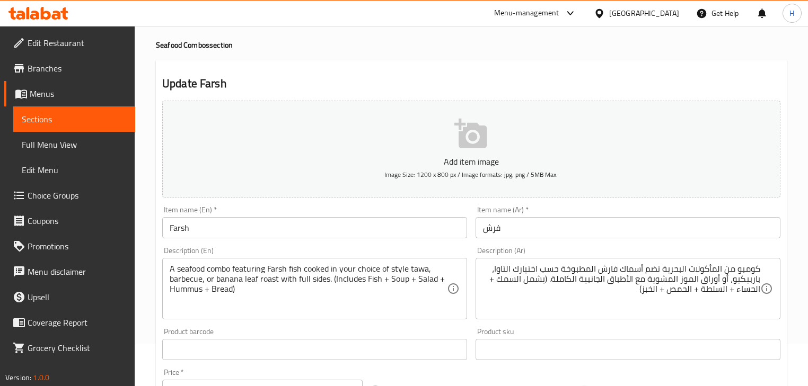
click at [390, 242] on div "Item name (En)   * Farsh Item name (En) *" at bounding box center [314, 222] width 313 height 41
click at [363, 232] on input "Farsh" at bounding box center [314, 227] width 305 height 21
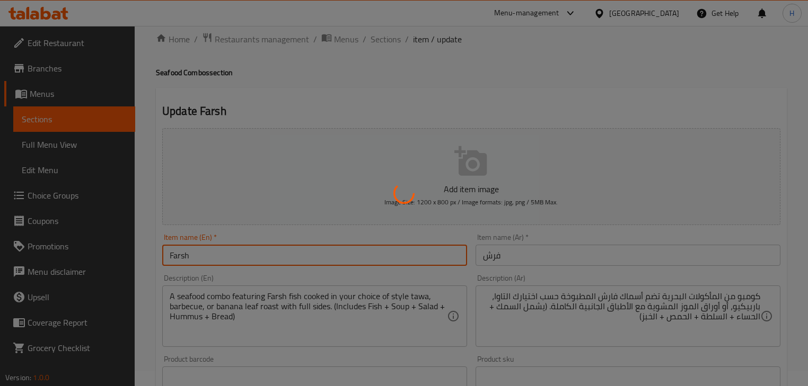
scroll to position [0, 0]
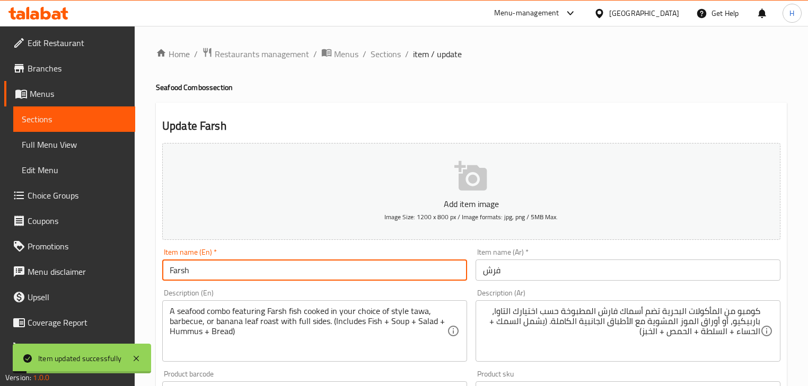
drag, startPoint x: 378, startPoint y: 50, endPoint x: 236, endPoint y: 2, distance: 149.4
click at [378, 50] on span "Sections" at bounding box center [386, 54] width 30 height 13
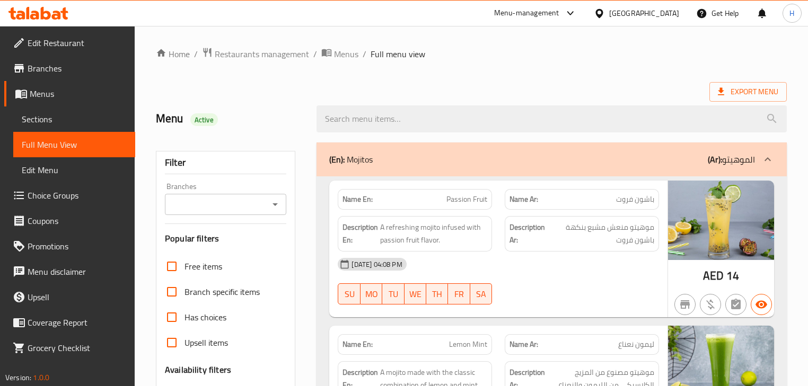
scroll to position [5159, 0]
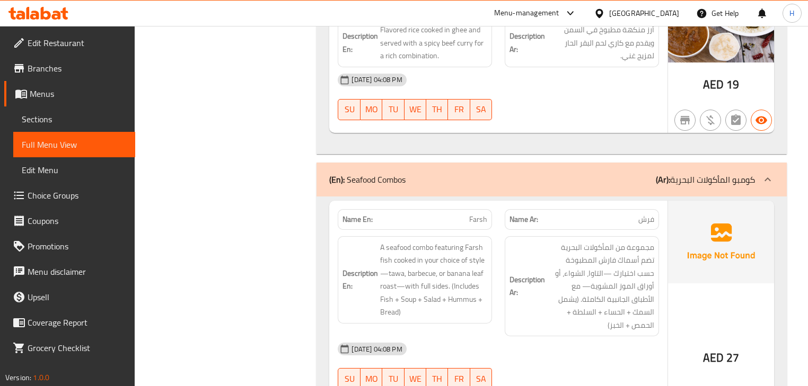
click at [533, 241] on h6 "Description Ar: مجموعة من المأكولات البحرية تضم أسماك فارش المطبوخة حسب اختيارك…" at bounding box center [581, 286] width 145 height 91
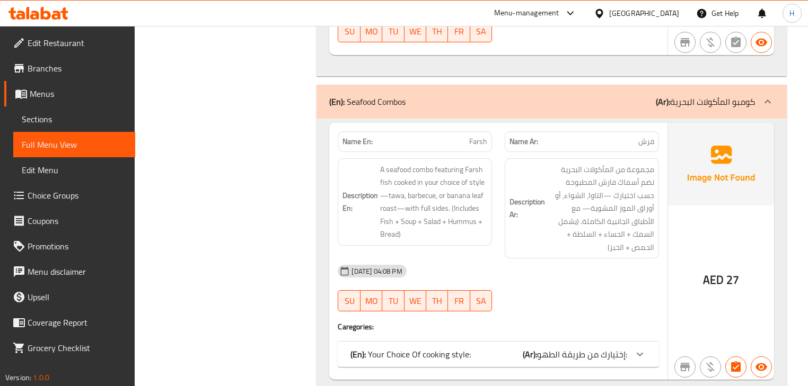
scroll to position [5244, 0]
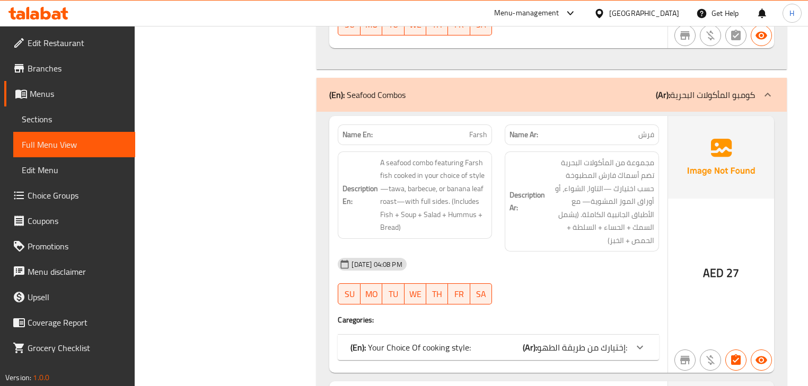
click at [505, 341] on div "(En): Your Choice Of cooking style: (Ar): إختيارك من طريقة الطهو:" at bounding box center [488, 347] width 276 height 13
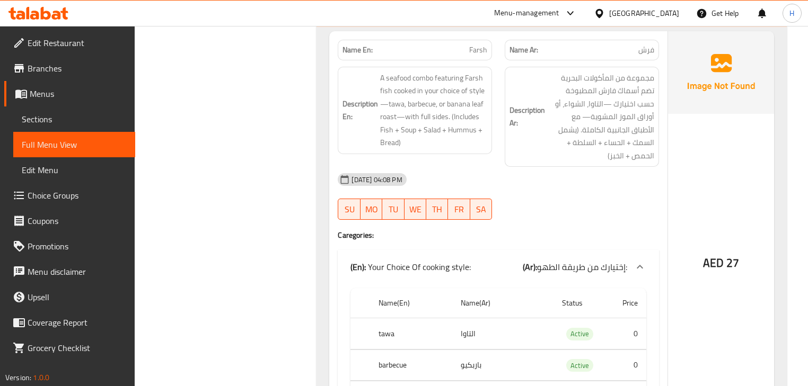
scroll to position [5286, 0]
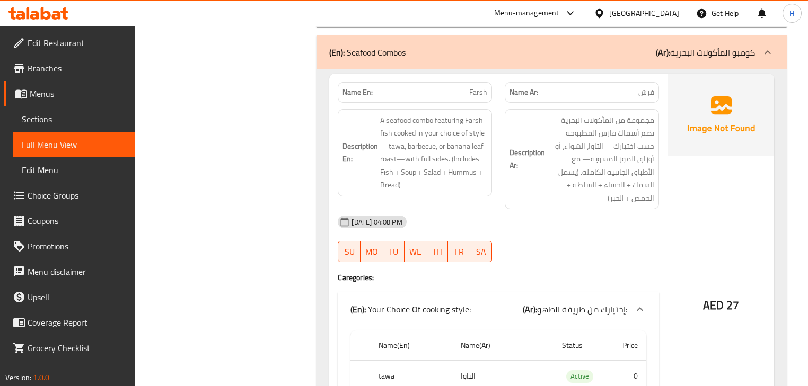
click at [504, 293] on div "(En): Your Choice Of cooking style: (Ar): إختيارك من طريقة الطهو:" at bounding box center [498, 310] width 321 height 34
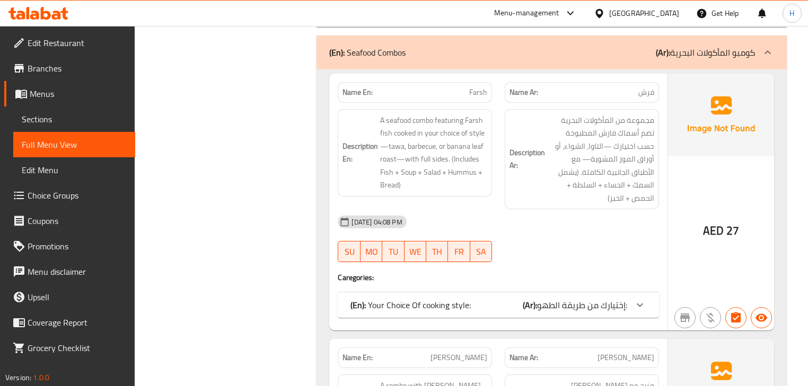
click at [496, 209] on div "[DATE] 04:08 PM" at bounding box center [497, 221] width 333 height 25
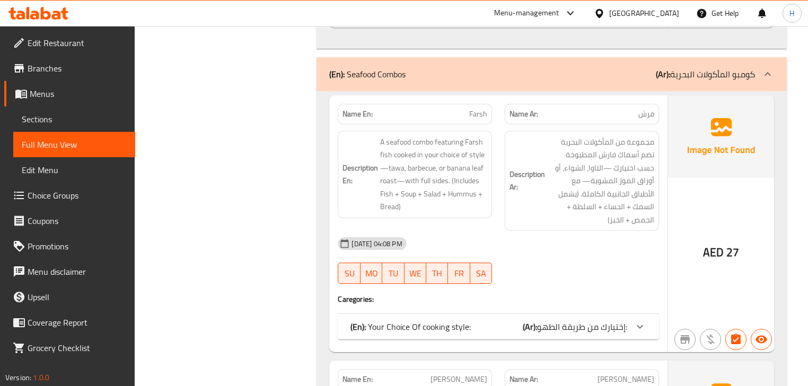
scroll to position [5244, 0]
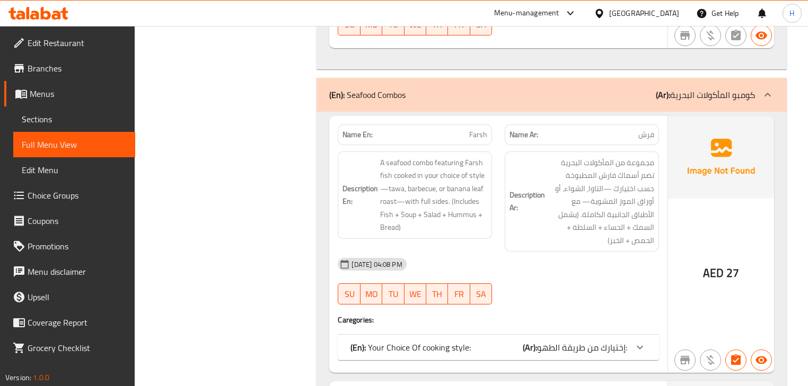
click at [472, 129] on span "Farsh" at bounding box center [478, 134] width 18 height 11
copy span "Farsh"
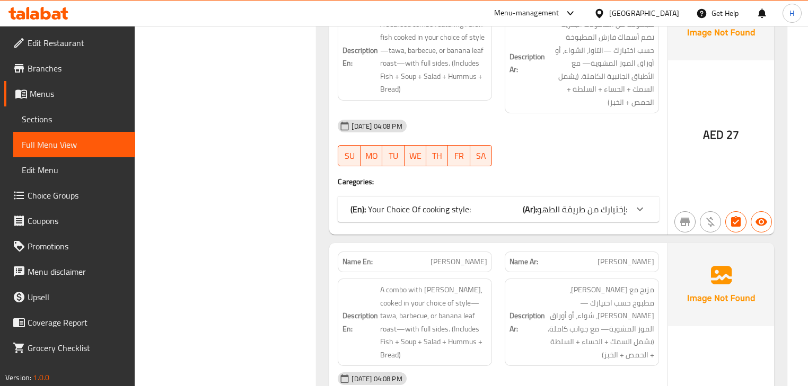
scroll to position [5413, 0]
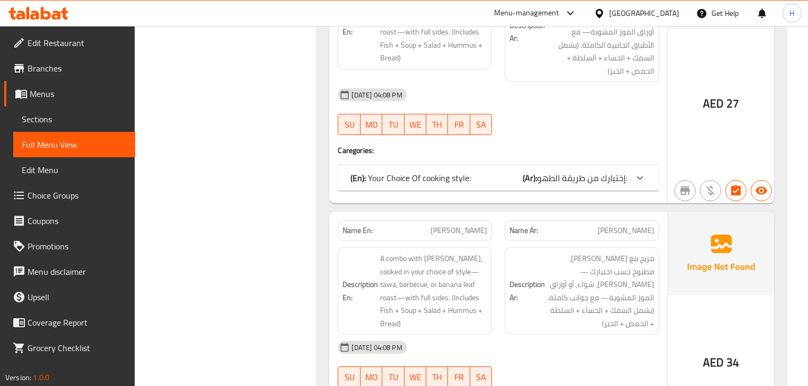
click at [471, 225] on span "[PERSON_NAME]" at bounding box center [458, 230] width 57 height 11
copy span "[PERSON_NAME]"
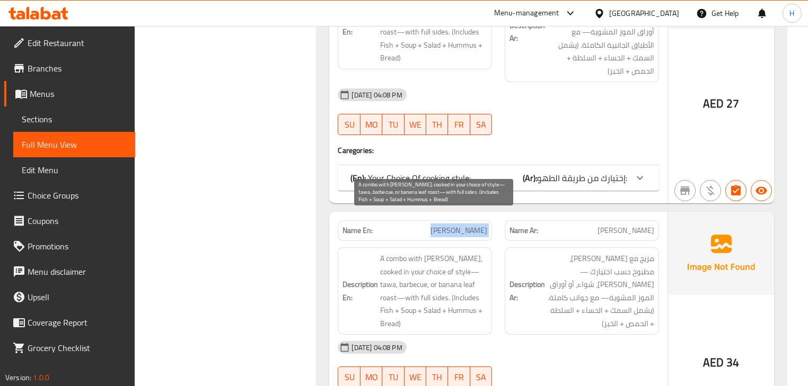
copy span "[PERSON_NAME]"
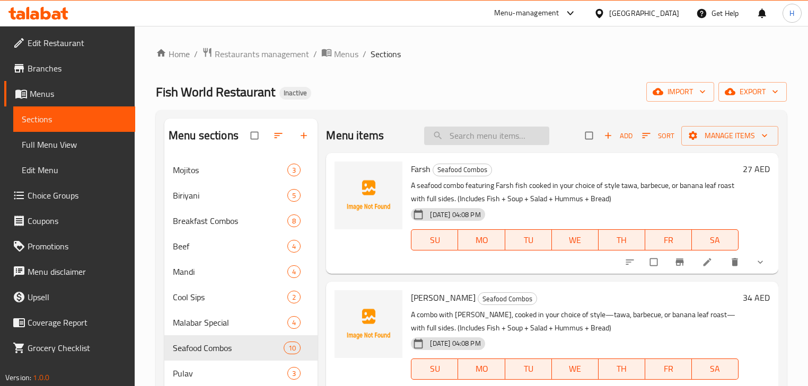
click at [490, 127] on input "search" at bounding box center [486, 136] width 125 height 19
paste input "[PERSON_NAME]"
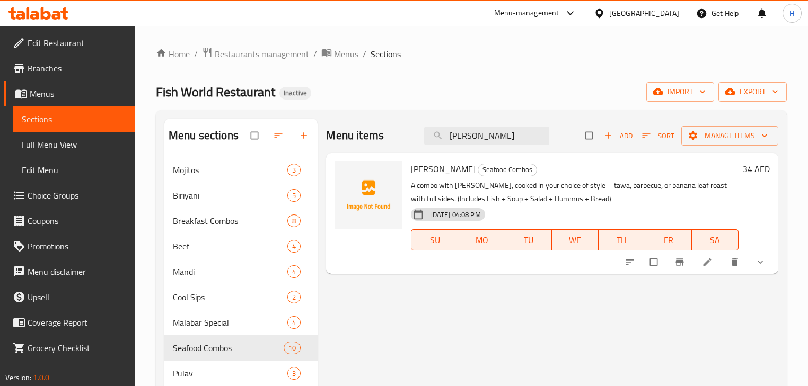
type input "[PERSON_NAME]"
click at [712, 265] on icon at bounding box center [707, 262] width 11 height 11
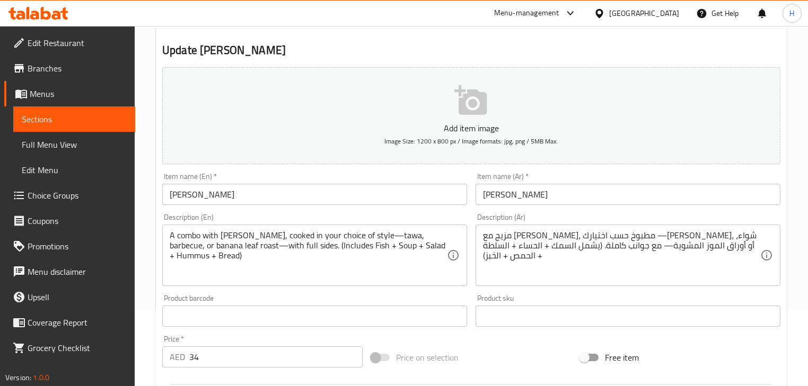
scroll to position [85, 0]
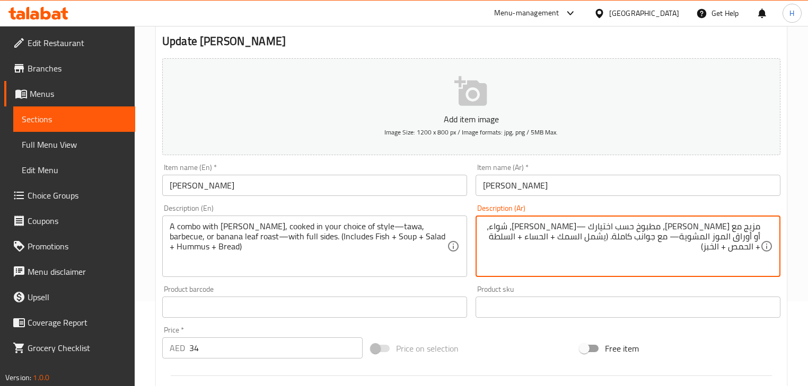
click at [753, 225] on textarea "مزيج مع [PERSON_NAME]، مطبوخ حسب اختيارك —[PERSON_NAME]، شواء، أو أوراق الموز ا…" at bounding box center [621, 247] width 277 height 50
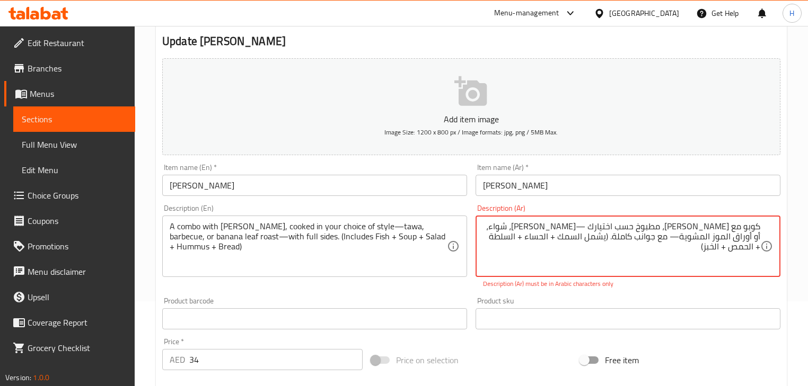
click at [753, 226] on textarea "كوبو مع [PERSON_NAME]، مطبوخ حسب اختيارك —[PERSON_NAME]، شواء، أو أوراق الموز ا…" at bounding box center [621, 247] width 277 height 50
paste textarea "م"
click at [557, 225] on textarea "كومبو مع سمك [PERSON_NAME]، مطبوخ حسب اختيارك —[PERSON_NAME]، شواء، أو أوراق ال…" at bounding box center [621, 247] width 277 height 50
click at [705, 237] on textarea "كومبو مع سمك [PERSON_NAME]، مطبوخ حسب اختيارك تاوا، شواء، أو أوراق الموز المشوي…" at bounding box center [621, 247] width 277 height 50
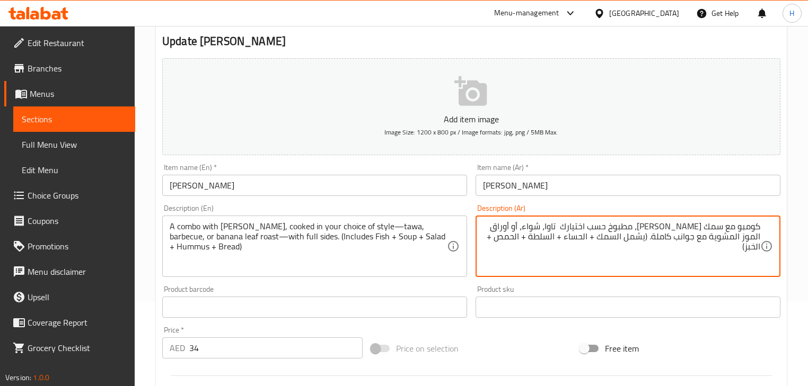
click at [540, 224] on textarea "كومبو مع سمك [PERSON_NAME]، مطبوخ حسب اختيارك تاوا، شواء، أو أوراق الموز المشوي…" at bounding box center [621, 247] width 277 height 50
paste textarea "اربيكيو"
type textarea "كومبو مع سمك [PERSON_NAME]، مطبوخ حسب اختيارك تاوا، [PERSON_NAME]، أو أوراق الم…"
click at [565, 213] on div "Description (Ar) كومبو مع سمك [PERSON_NAME]، مطبوخ حسب اختيارك تاوا، [PERSON_NA…" at bounding box center [627, 241] width 305 height 73
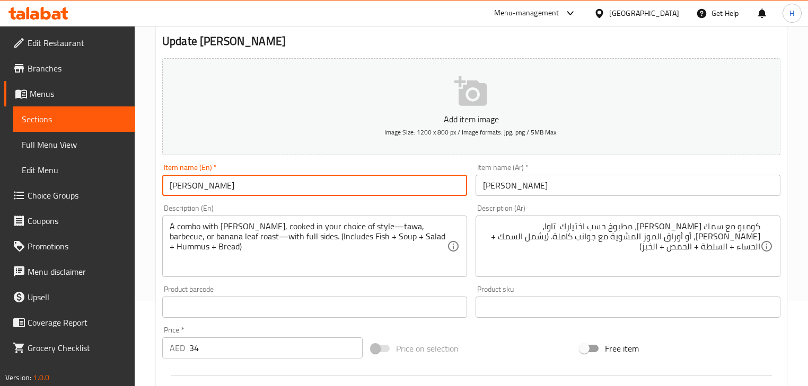
click at [422, 189] on input "[PERSON_NAME]" at bounding box center [314, 185] width 305 height 21
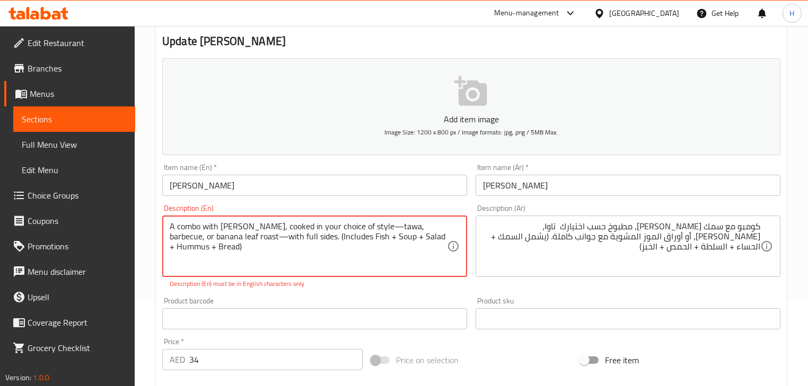
click at [399, 227] on textarea "A combo with [PERSON_NAME], cooked in your choice of style—tawa, barbecue, or b…" at bounding box center [308, 247] width 277 height 50
click at [280, 237] on textarea "A combo with [PERSON_NAME], cooked in your choice of style tawa, barbecue, or b…" at bounding box center [308, 247] width 277 height 50
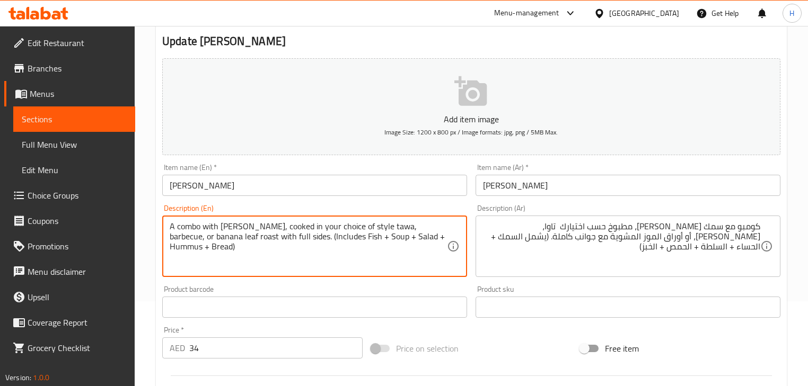
type textarea "A combo with [PERSON_NAME], cooked in your choice of style tawa, barbecue, or b…"
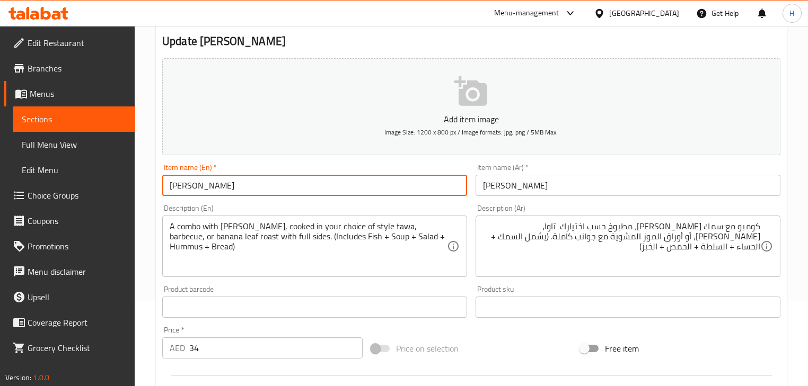
click at [303, 187] on input "[PERSON_NAME]" at bounding box center [314, 185] width 305 height 21
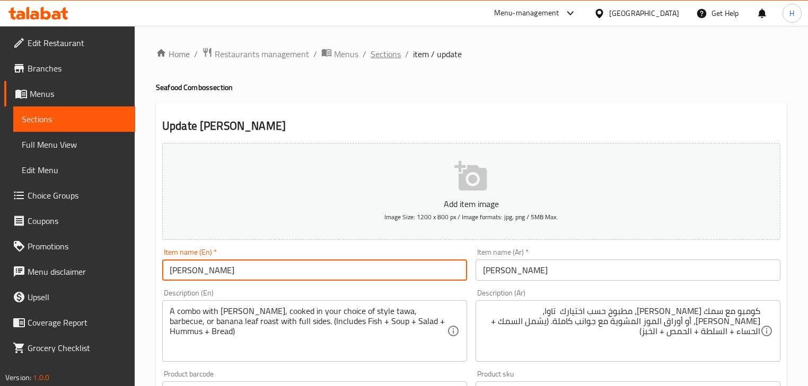
click at [390, 57] on span "Sections" at bounding box center [386, 54] width 30 height 13
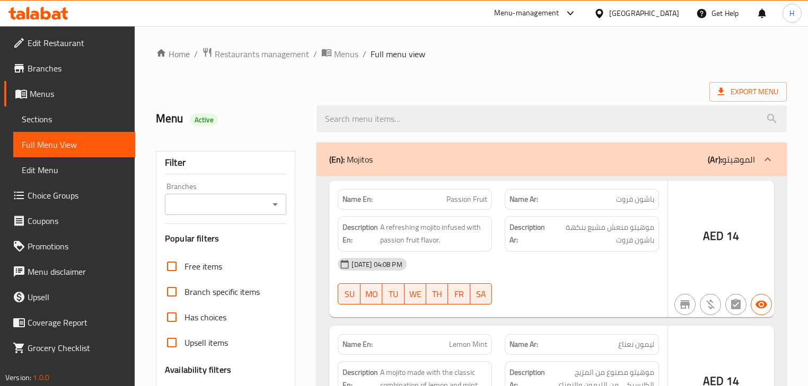
click at [467, 208] on div at bounding box center [404, 193] width 808 height 386
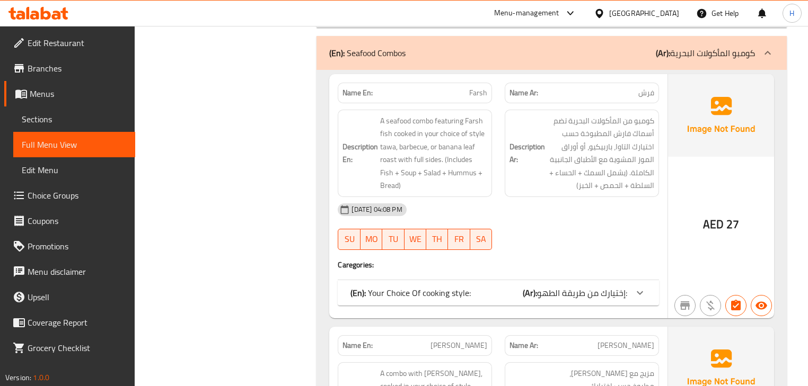
scroll to position [5285, 0]
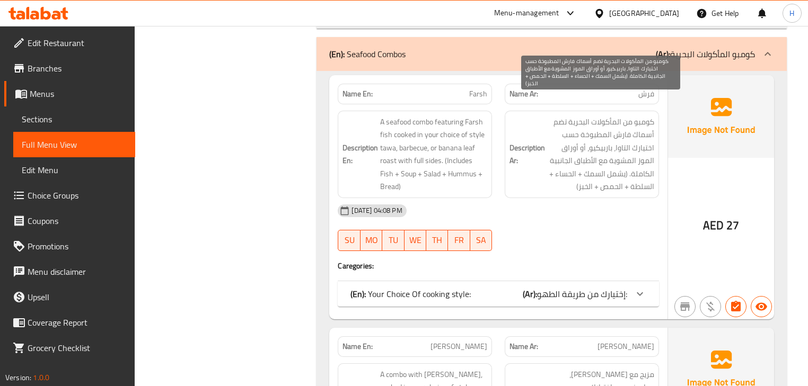
click at [647, 116] on span "كومبو من المأكولات البحرية تضم أسماك فارش المطبوخة حسب اختيارك التاوا، باربيكيو…" at bounding box center [600, 155] width 107 height 78
copy span "كومبو"
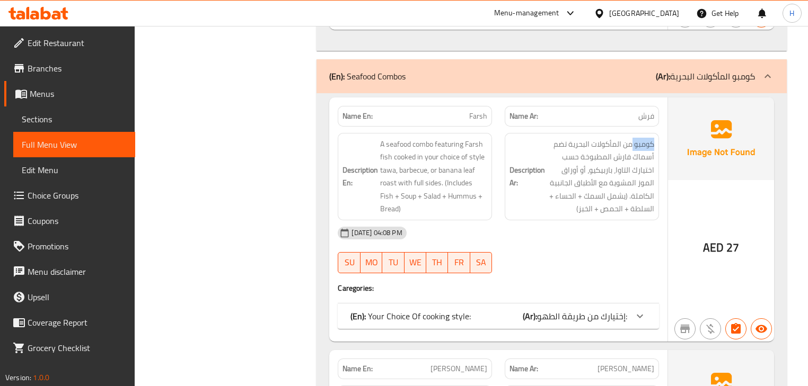
scroll to position [5242, 0]
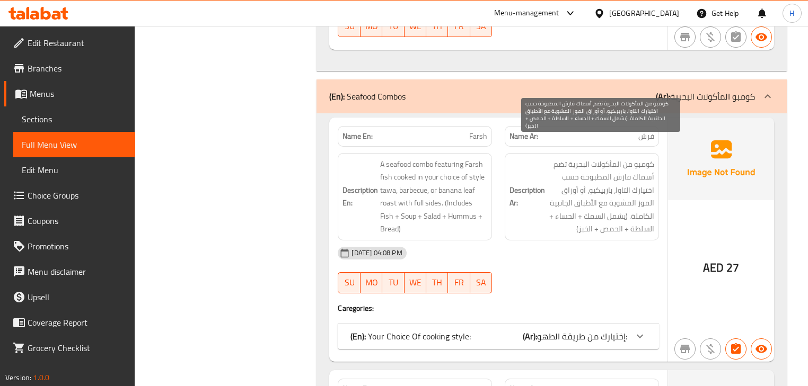
click at [598, 165] on span "كومبو من المأكولات البحرية تضم أسماك فارش المطبوخة حسب اختيارك التاوا، باربيكيو…" at bounding box center [600, 197] width 107 height 78
copy span "باربيكيو"
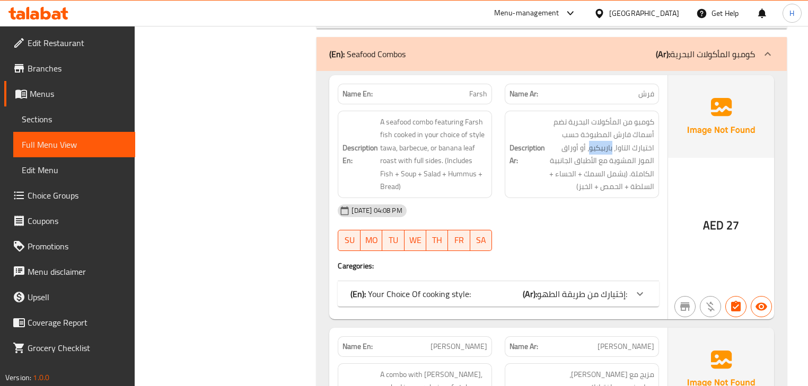
scroll to position [5454, 0]
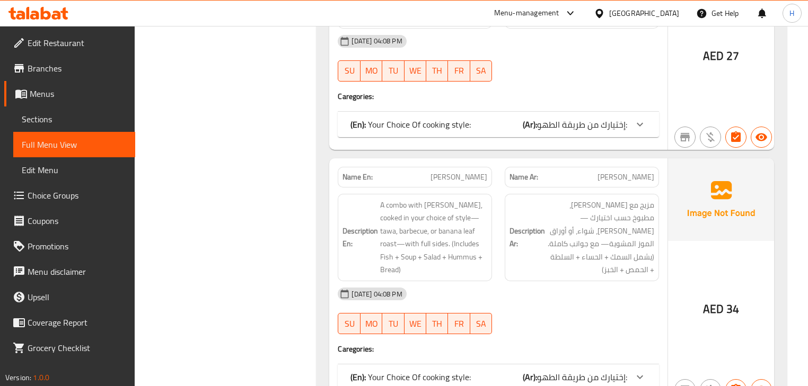
click at [500, 197] on div "Description Ar: مزيج مع سمك السلطان إبراهيم، مطبوخ حسب اختيارك —تاوا، شواء، أو …" at bounding box center [581, 238] width 167 height 100
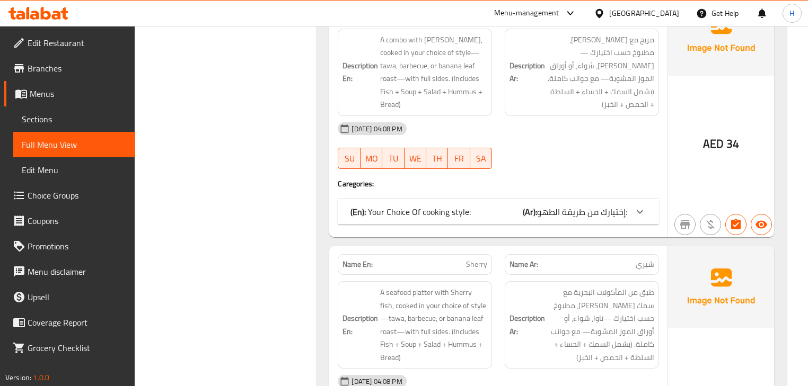
scroll to position [5624, 0]
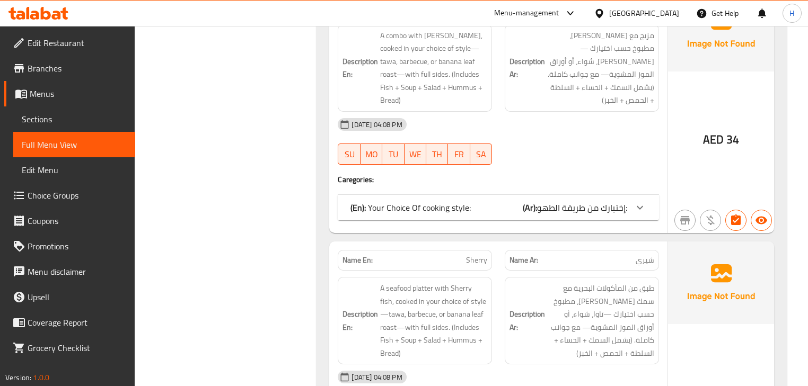
click at [477, 255] on span "Sherry" at bounding box center [476, 260] width 21 height 11
copy span "Sherry"
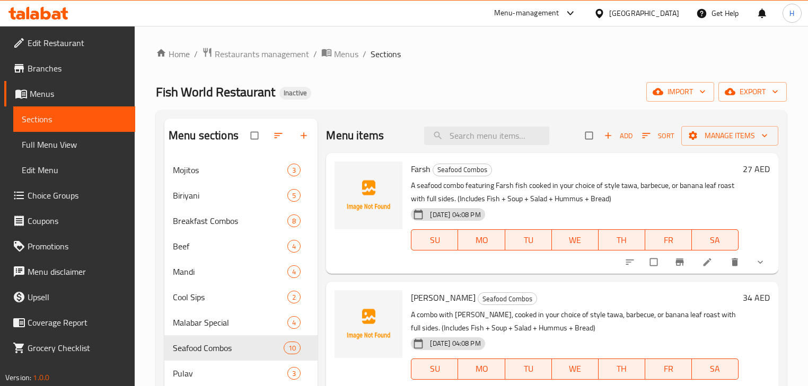
click at [419, 172] on span "Farsh" at bounding box center [421, 169] width 20 height 16
copy h6 "Farsh"
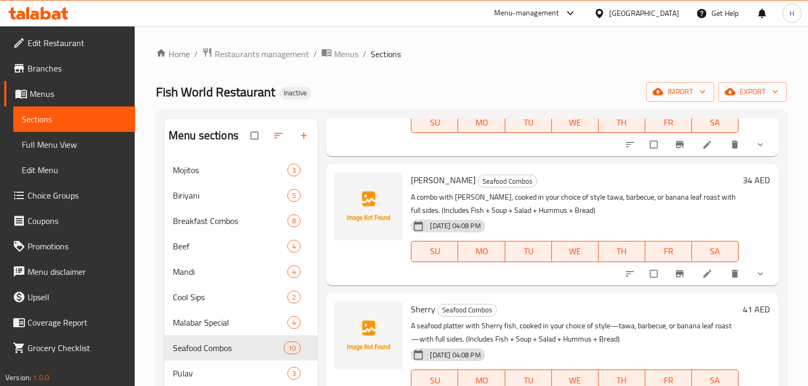
scroll to position [127, 0]
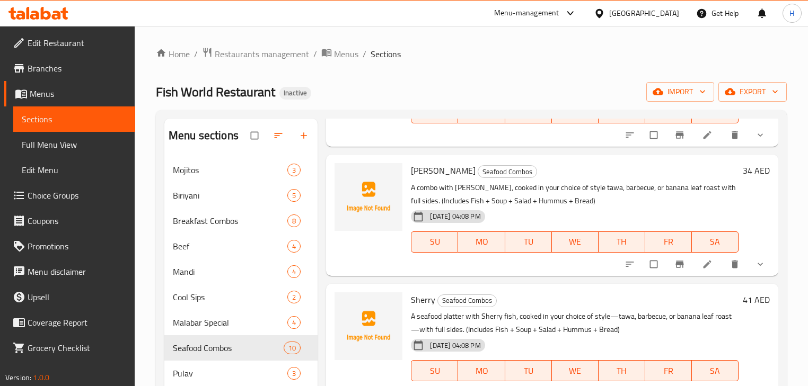
click at [673, 221] on div "[DATE] 04:08 PM SU MO TU WE TH FR SA" at bounding box center [575, 234] width 336 height 57
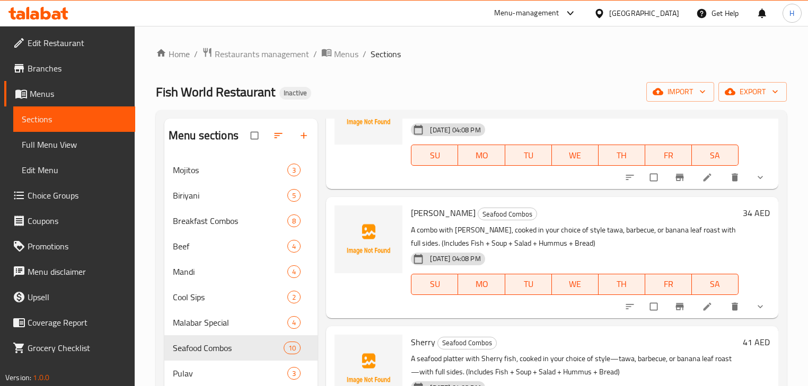
scroll to position [0, 0]
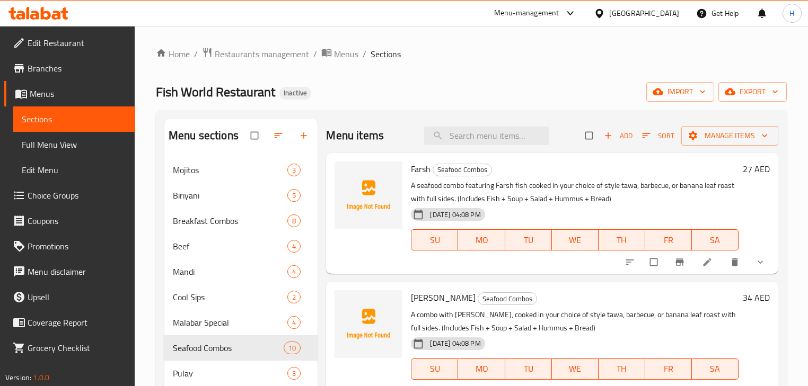
click at [426, 305] on span "[PERSON_NAME]" at bounding box center [443, 298] width 65 height 16
copy h6 "[PERSON_NAME]"
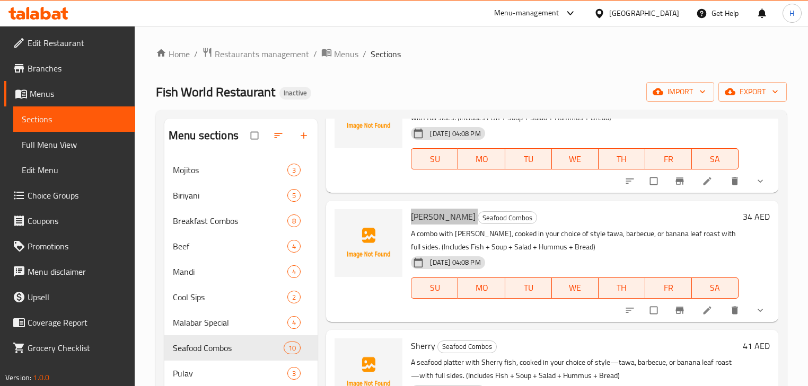
scroll to position [85, 0]
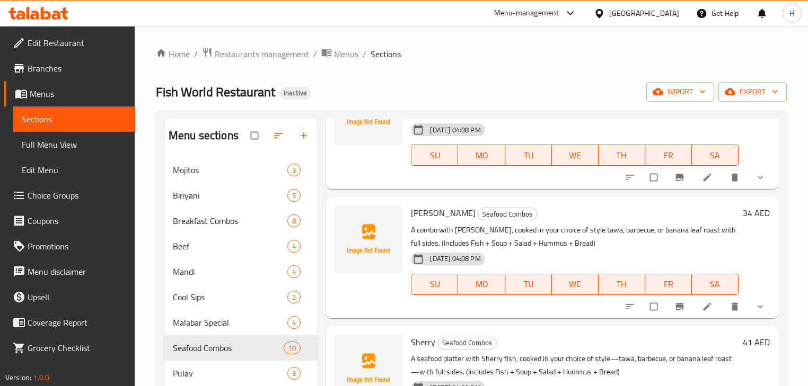
click at [566, 216] on h6 "[PERSON_NAME] Combos" at bounding box center [574, 213] width 327 height 15
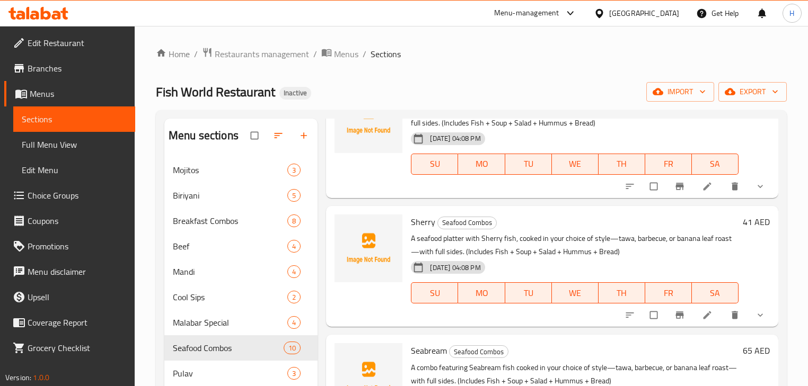
scroll to position [254, 0]
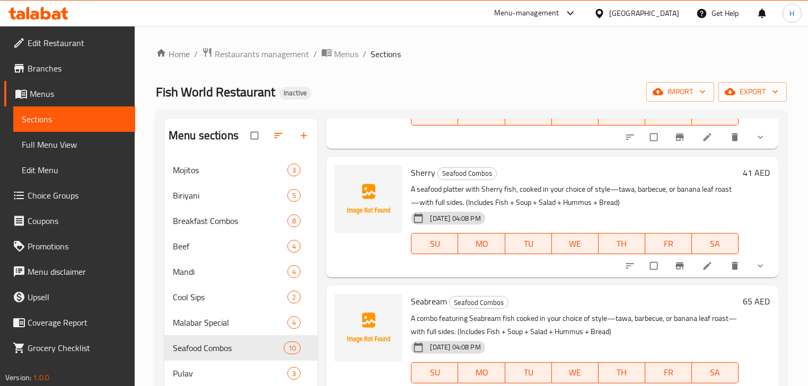
drag, startPoint x: 691, startPoint y: 267, endPoint x: 583, endPoint y: 218, distance: 118.6
click at [500, 196] on p "A seafood platter with Sherry fish, cooked in your choice of style—tawa, barbec…" at bounding box center [574, 196] width 327 height 27
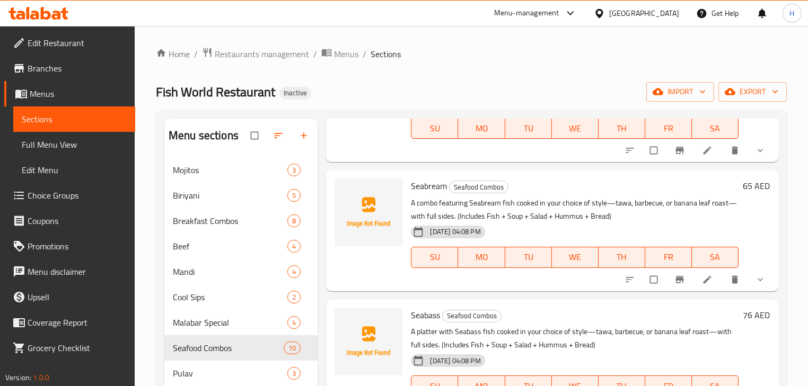
scroll to position [382, 0]
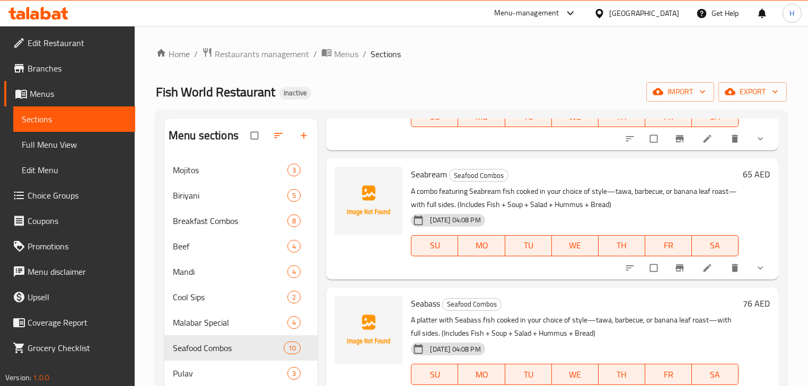
drag, startPoint x: 695, startPoint y: 269, endPoint x: 702, endPoint y: 271, distance: 7.6
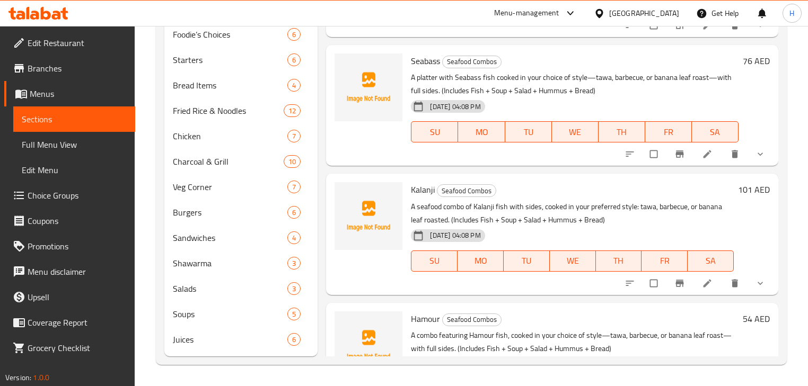
scroll to position [197, 0]
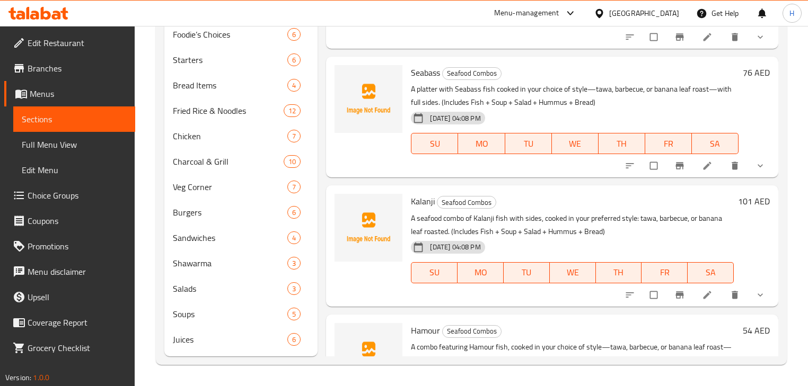
click at [703, 297] on icon at bounding box center [707, 295] width 11 height 11
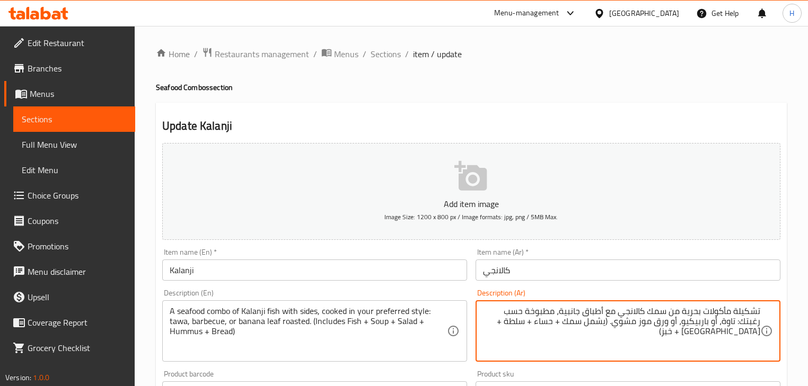
click at [736, 311] on textarea "تشكيلة مأكولات بحرية من سمك كالانجي مع أطباق جانبية، مطبوخة حسب رغبتك: تاوة، أو…" at bounding box center [621, 331] width 277 height 50
click at [740, 311] on textarea "تشكيلة مأكولات بحرية من سمك كالانجي مع أطباق جانبية، مطبوخة حسب رغبتك: تاوة، أو…" at bounding box center [621, 331] width 277 height 50
type textarea "كومبو مأكولات بحرية من سمك كالانجي مع أطباق جانبية، مطبوخة حسب رغبتك: تاوة، أو …"
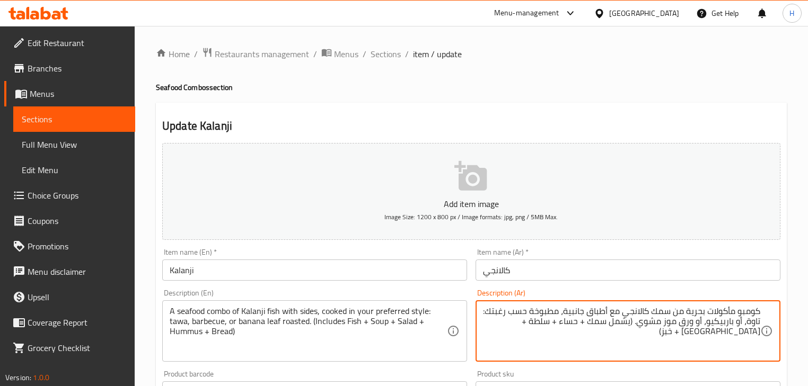
click at [717, 292] on div "Description (Ar) كومبو مأكولات بحرية من سمك كالانجي مع أطباق جانبية، مطبوخة حسب…" at bounding box center [627, 325] width 305 height 73
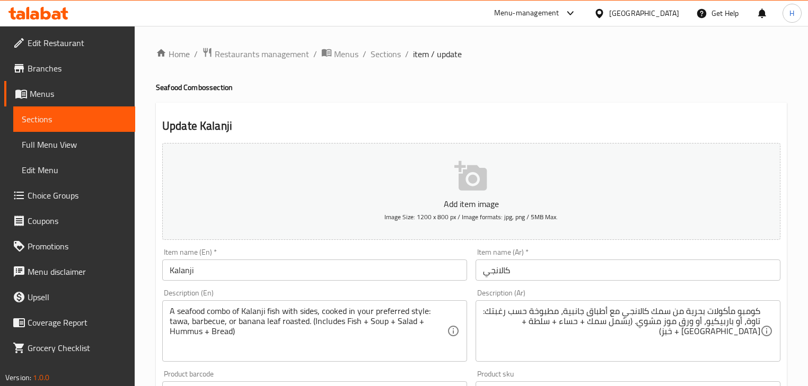
click at [358, 270] on input "Kalanji" at bounding box center [314, 270] width 305 height 21
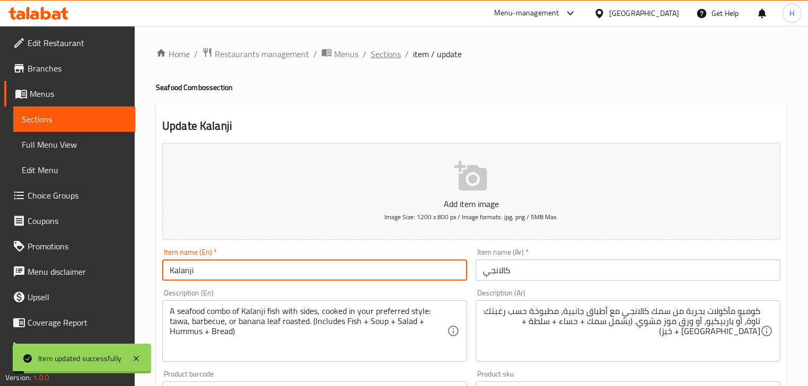
click at [383, 59] on span "Sections" at bounding box center [386, 54] width 30 height 13
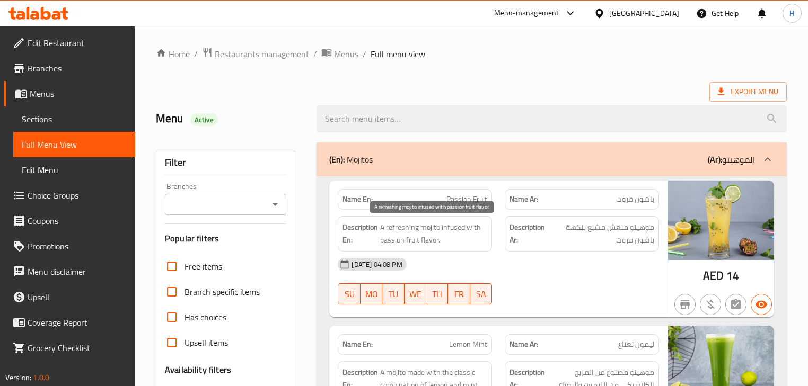
scroll to position [3902, 0]
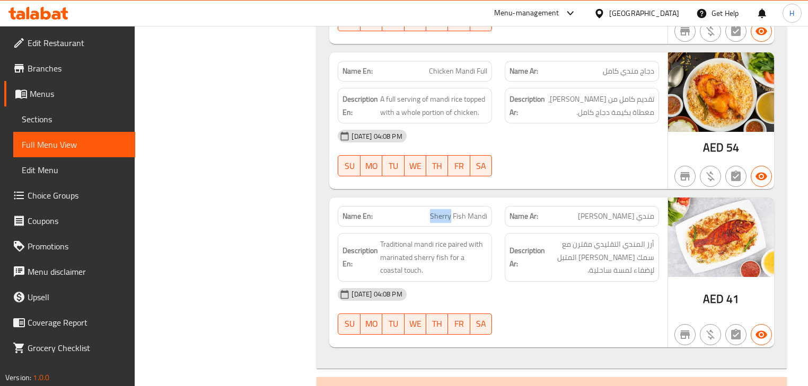
click at [496, 240] on div "Description En: Traditional mandi rice paired with marinated sherry fish for a …" at bounding box center [414, 257] width 167 height 61
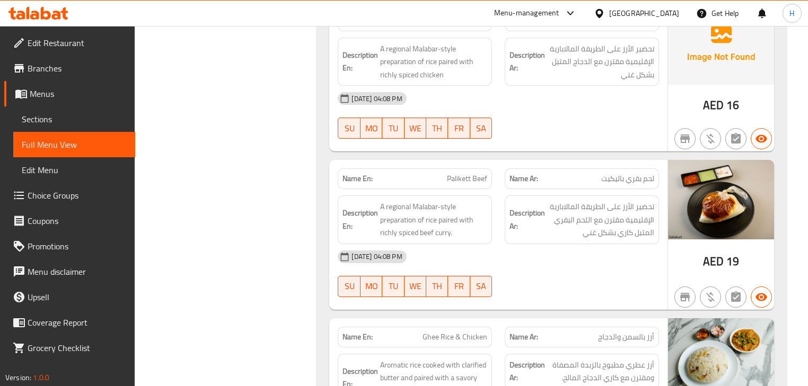
scroll to position [5664, 0]
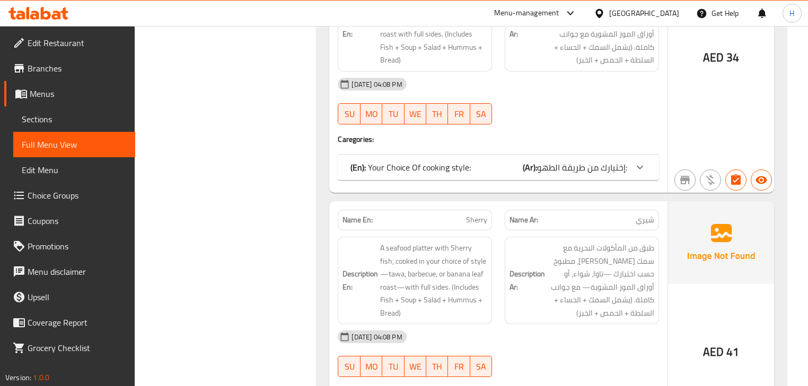
click at [495, 244] on div "Description En: A seafood platter with Sherry fish, cooked in your choice of st…" at bounding box center [414, 281] width 167 height 100
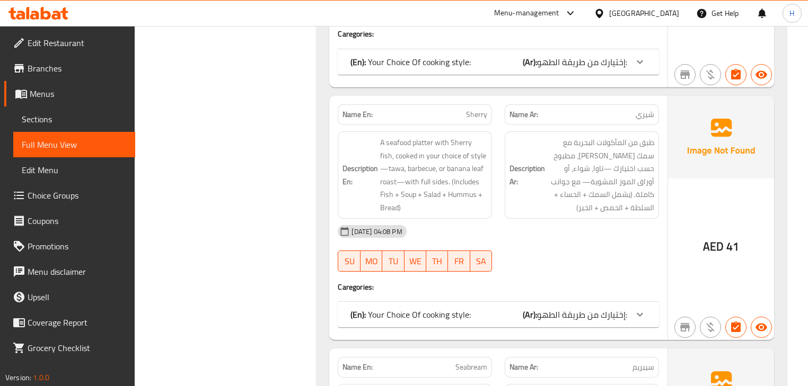
scroll to position [5749, 0]
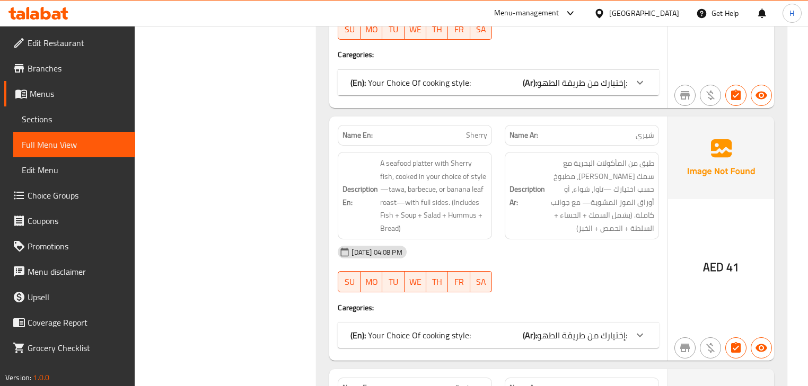
click at [480, 130] on span "Sherry" at bounding box center [476, 135] width 21 height 11
copy span "Sherry"
click at [587, 160] on span "طبق من المأكولات البحرية مع سمك [PERSON_NAME]، مطبوخ حسب اختيارك —تاوا، شواء، أ…" at bounding box center [600, 196] width 107 height 78
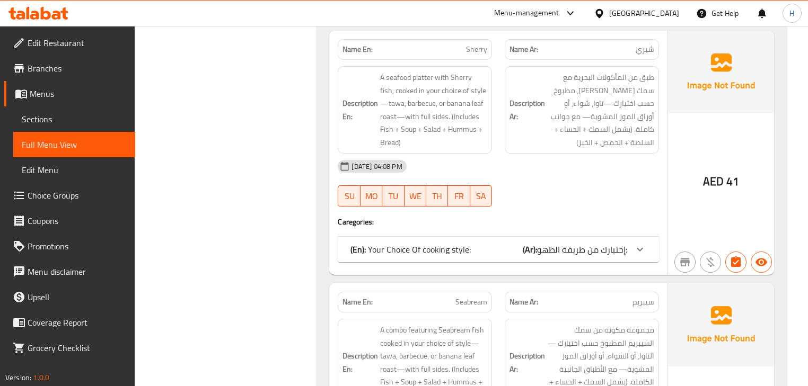
scroll to position [5919, 0]
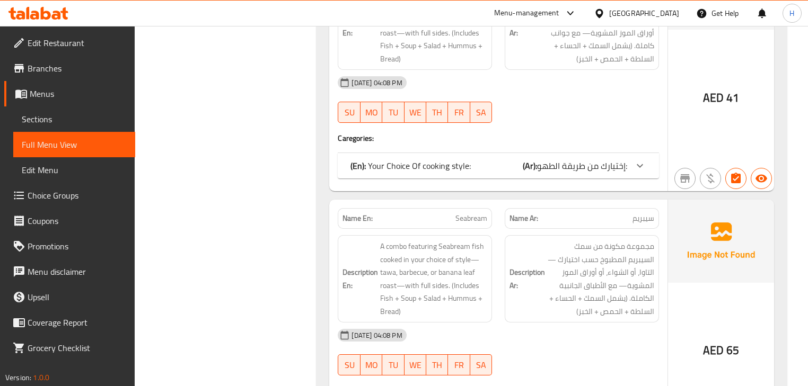
click at [479, 213] on span "Seabream" at bounding box center [471, 218] width 32 height 11
copy span "Seabream"
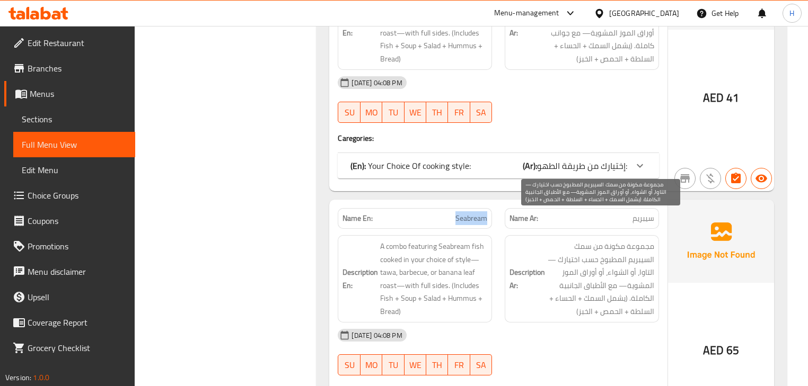
click at [605, 240] on span "مجموعة مكونة من سمك السيبريم المطبوخ حسب اختيارك —التاوا، أو الشواء، أو أوراق ا…" at bounding box center [600, 279] width 107 height 78
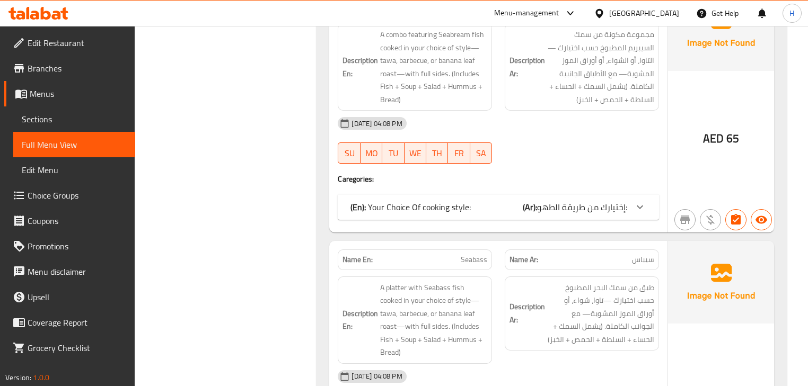
click at [474, 254] on span "Seabass" at bounding box center [474, 259] width 27 height 11
copy span "Seabass"
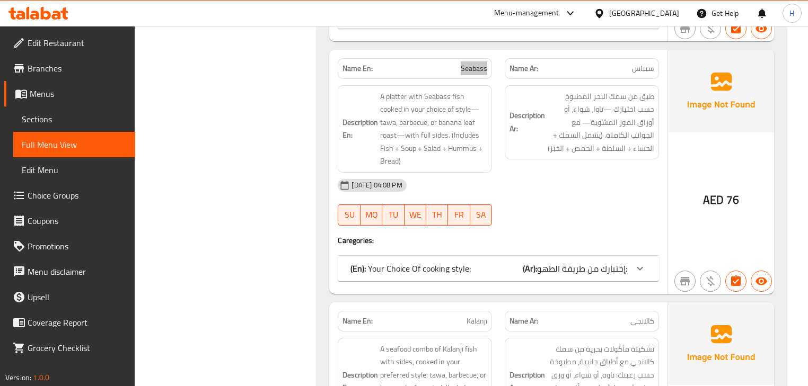
scroll to position [6343, 0]
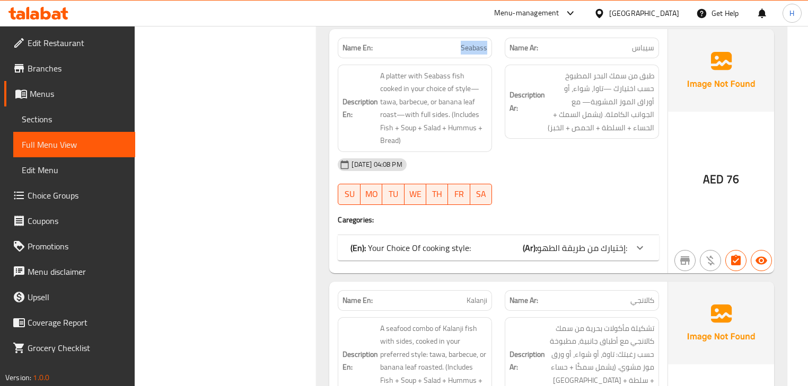
click at [479, 295] on span "Kalanji" at bounding box center [476, 300] width 21 height 11
copy span "Kalanji"
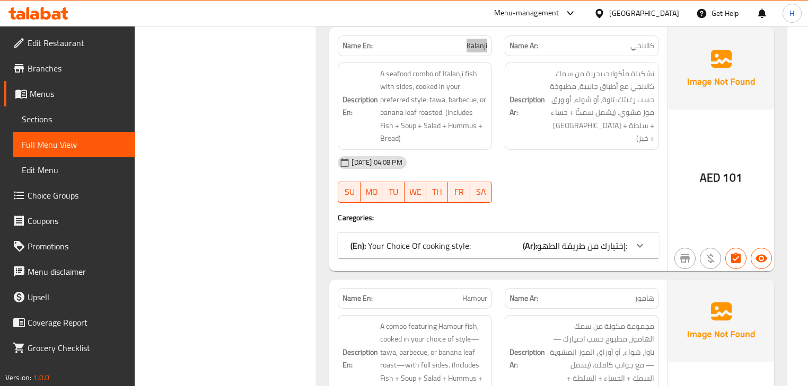
scroll to position [6597, 0]
click at [475, 294] on span "Hamour" at bounding box center [474, 299] width 25 height 11
copy span "Hamour"
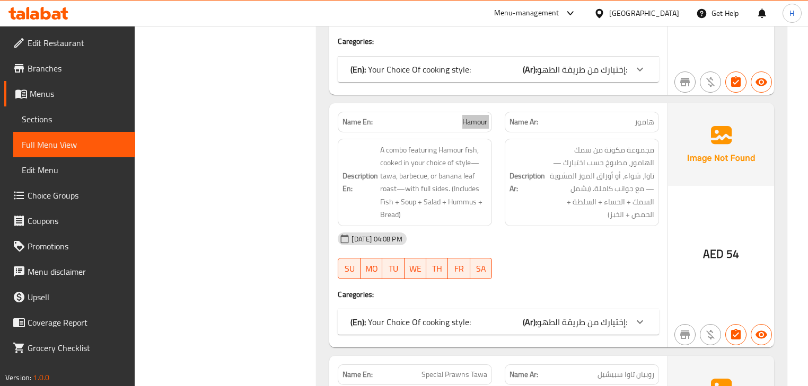
scroll to position [6809, 0]
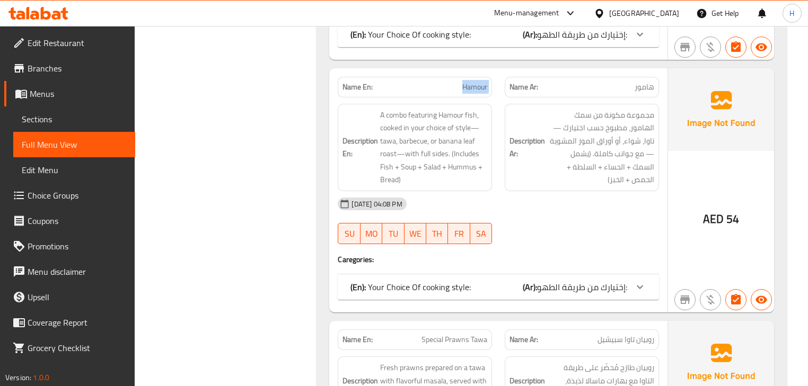
click at [461, 334] on span "Special Prawns Tawa" at bounding box center [454, 339] width 66 height 11
copy span "Special Prawns Tawa"
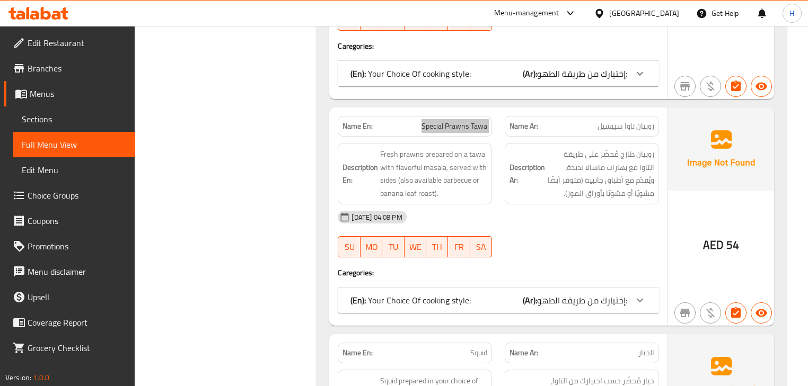
scroll to position [7021, 0]
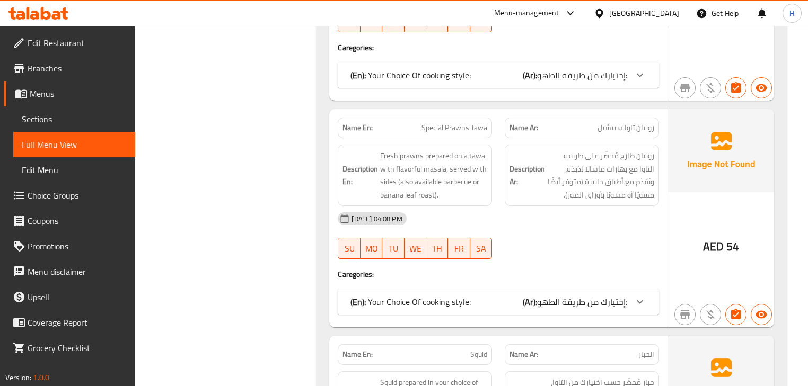
click at [488, 345] on div "Name En: Squid" at bounding box center [415, 355] width 154 height 21
click at [477, 349] on span "Squid" at bounding box center [478, 354] width 17 height 11
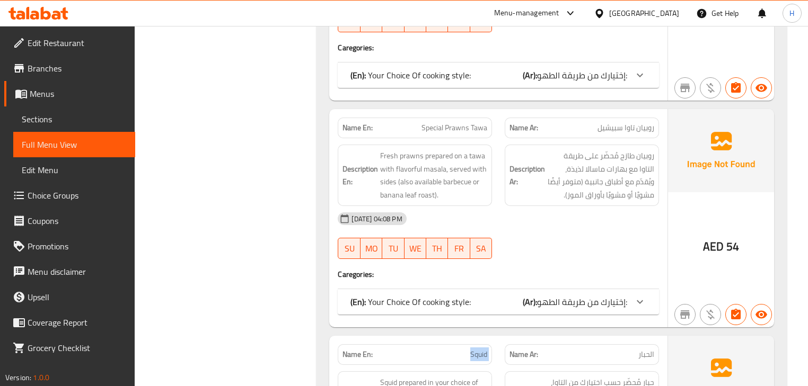
copy span "Squid"
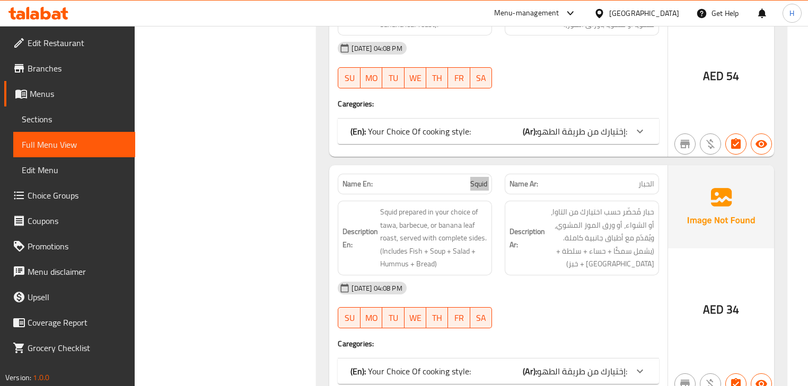
scroll to position [7276, 0]
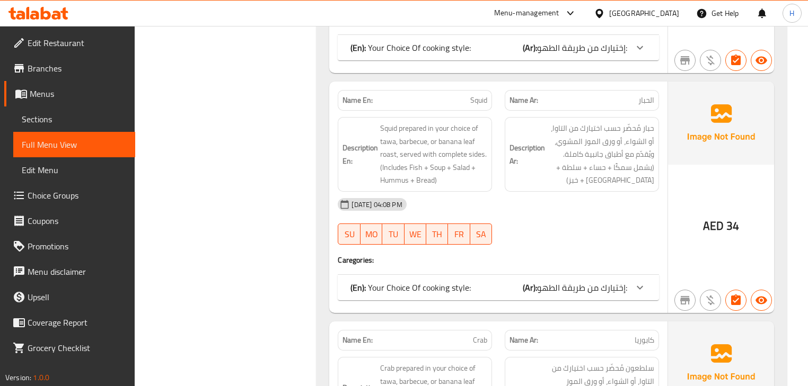
click at [481, 335] on span "Crab" at bounding box center [480, 340] width 14 height 11
copy span "Crab"
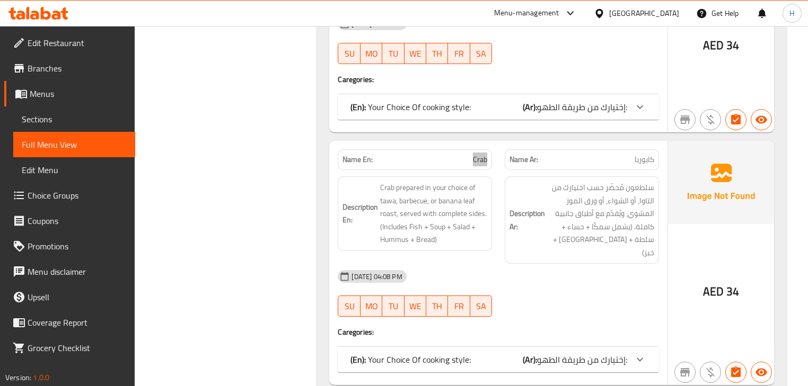
scroll to position [7445, 0]
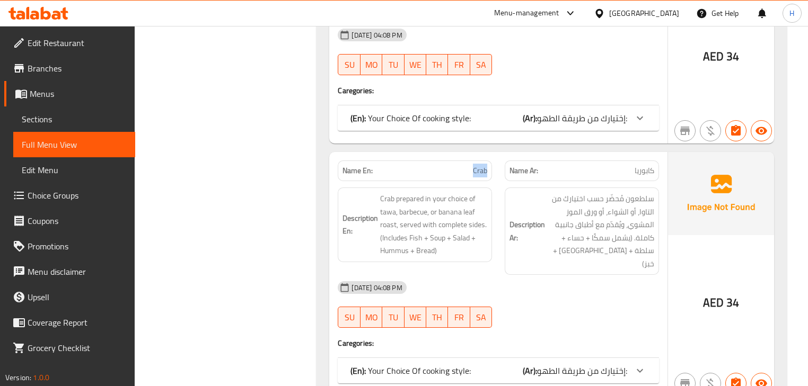
click at [527, 275] on div "28-09-2025 04:08 PM SU MO TU WE TH FR SA" at bounding box center [497, 304] width 333 height 59
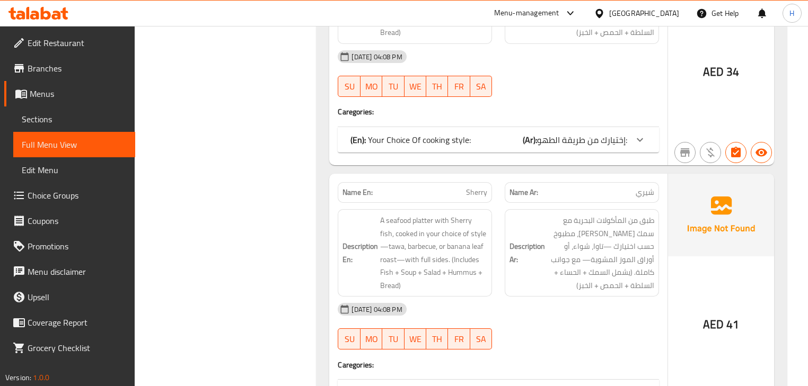
scroll to position [5707, 0]
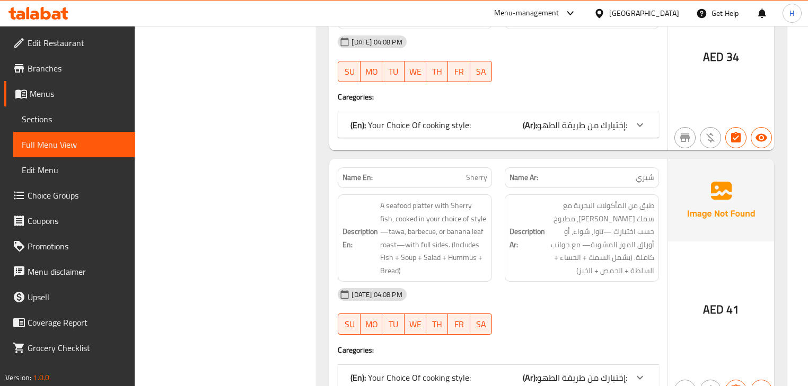
click at [481, 172] on span "Sherry" at bounding box center [476, 177] width 21 height 11
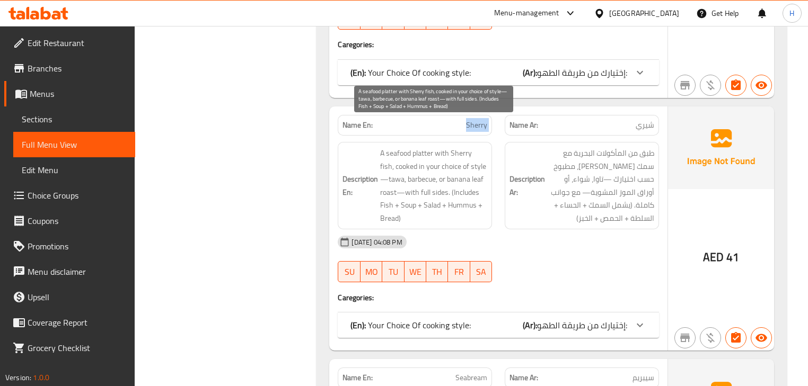
scroll to position [5919, 0]
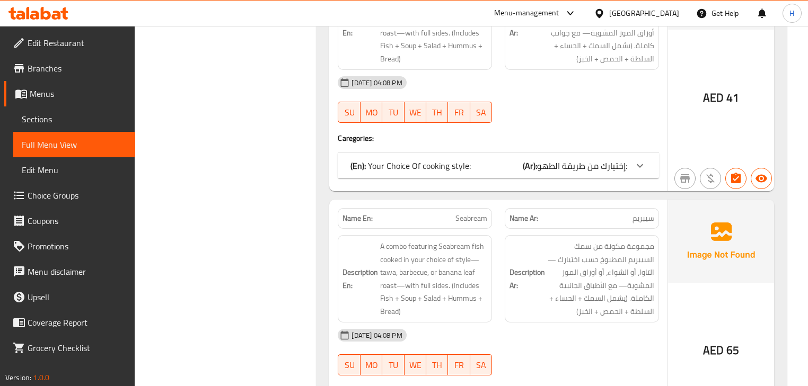
click at [468, 208] on div "Name En: Seabream" at bounding box center [415, 218] width 154 height 21
click at [469, 213] on span "Seabream" at bounding box center [471, 218] width 32 height 11
copy span "Seabream"
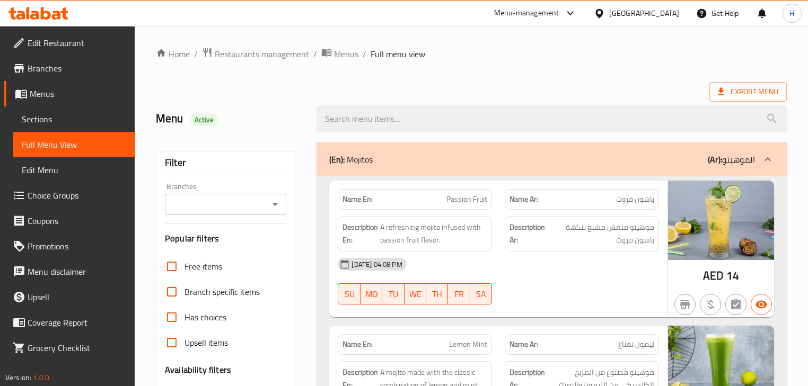
scroll to position [5917, 0]
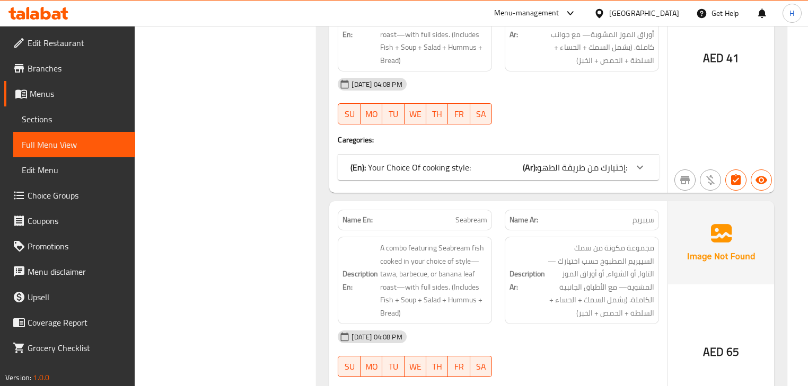
click at [499, 231] on div "Description Ar: مجموعة مكونة من سمك السيبريم المطبوخ حسب اختيارك —التاوا، أو ال…" at bounding box center [581, 281] width 167 height 100
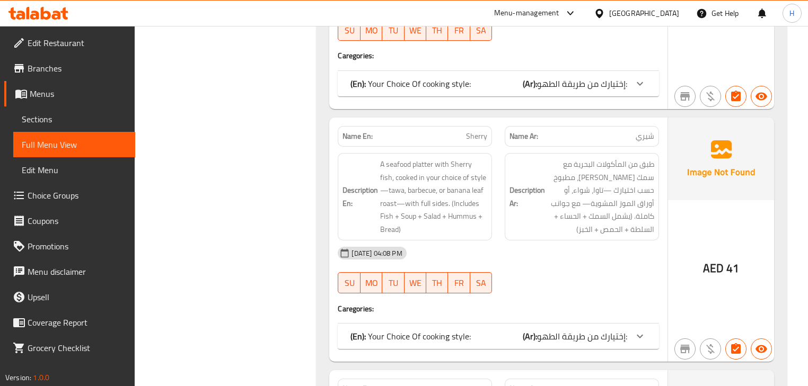
scroll to position [5747, 0]
click at [475, 131] on span "Sherry" at bounding box center [476, 136] width 21 height 11
copy span "Sherry"
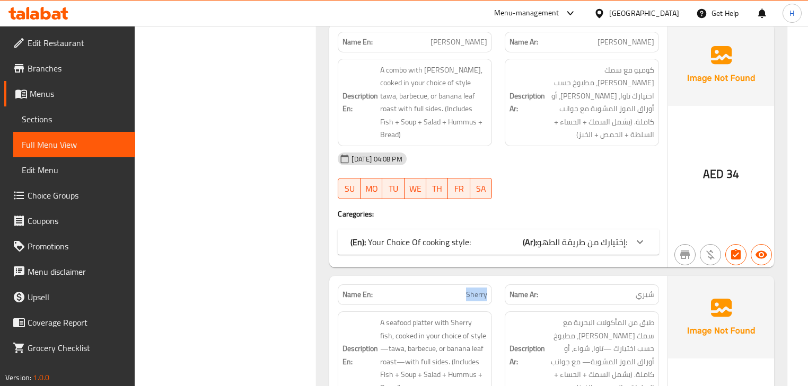
scroll to position [5535, 0]
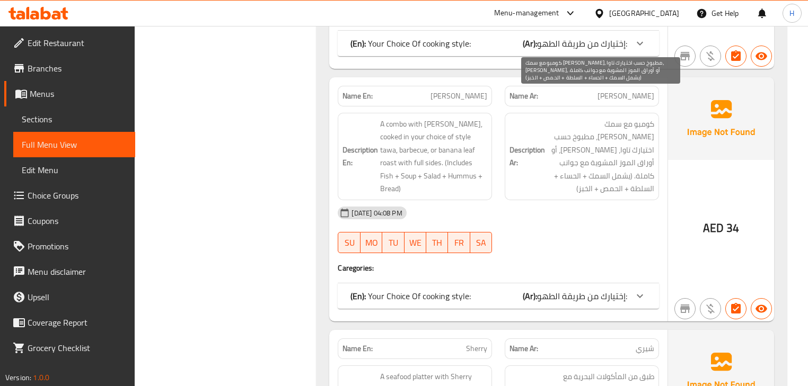
click at [563, 118] on span "كومبو مع سمك السلطان إبراهيم، مطبوخ حسب اختيارك تاوا، باربيكيو، أو أوراق الموز …" at bounding box center [600, 157] width 107 height 78
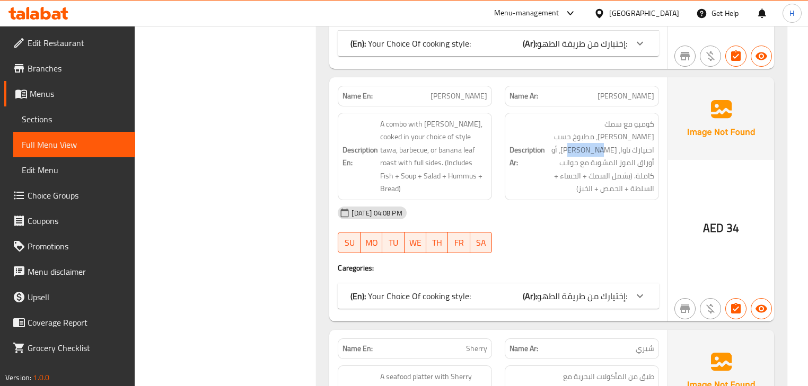
copy span "باربيكيو"
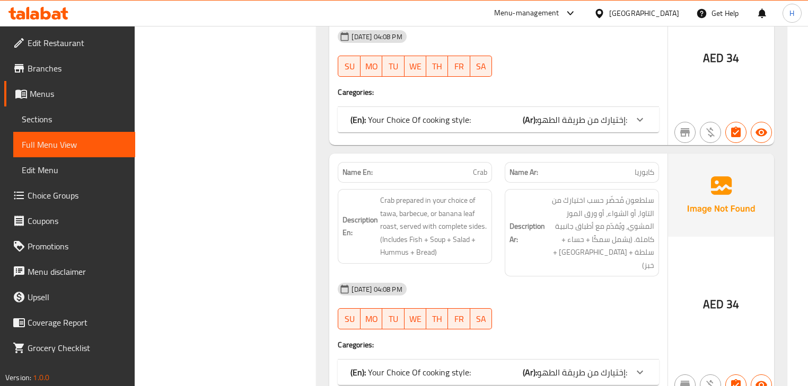
scroll to position [7698, 0]
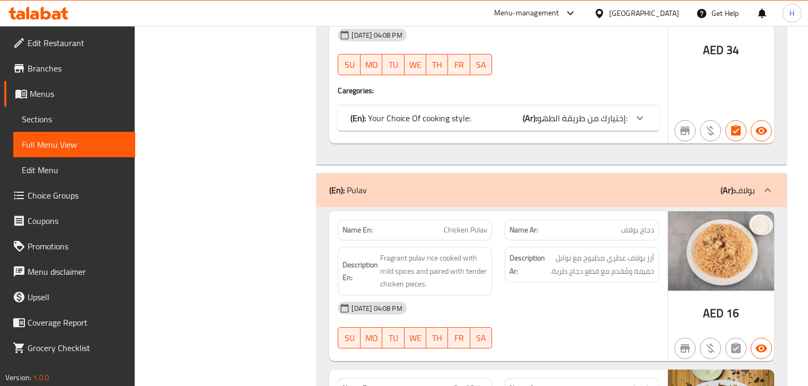
click at [468, 225] on span "Chicken Pulav" at bounding box center [465, 230] width 43 height 11
copy span "Chicken Pulav"
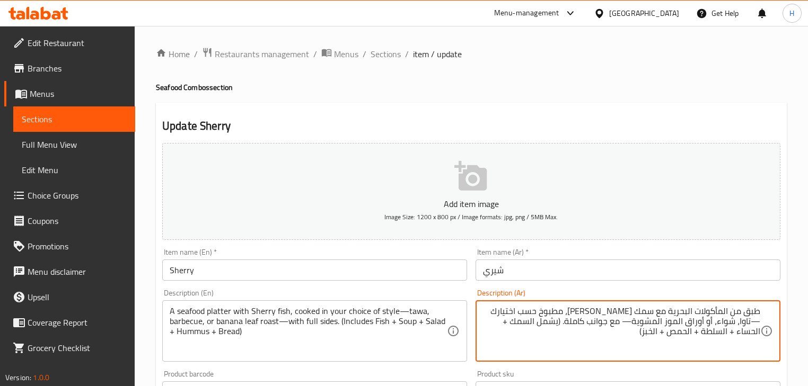
click at [578, 284] on div "Item name (Ar)   * شيري Item name (Ar) *" at bounding box center [627, 264] width 313 height 41
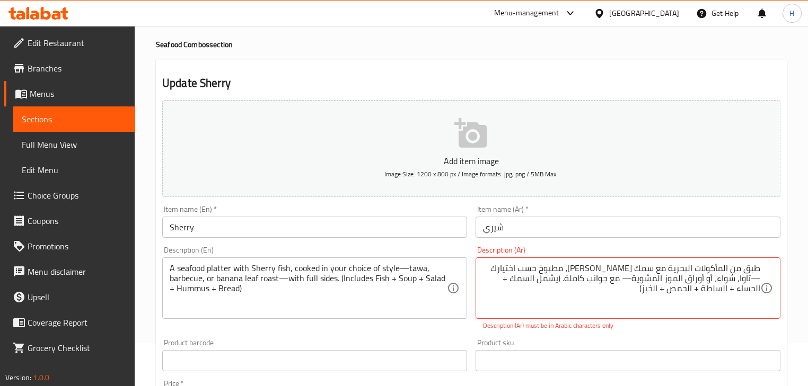
scroll to position [85, 0]
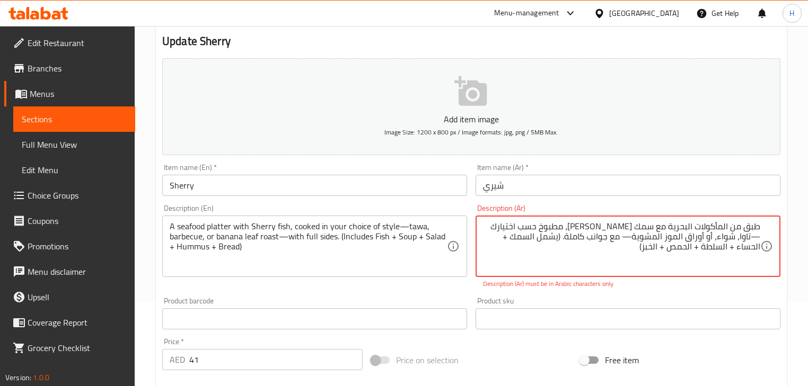
click at [512, 226] on textarea "طبق من المأكولات البحرية مع سمك [PERSON_NAME]، مطبوخ حسب اختيارك —تاوا، شواء، أ…" at bounding box center [621, 247] width 277 height 50
click at [498, 225] on textarea "طبق من المأكولات البحرية مع سمك [PERSON_NAME]، مطبوخ حسب اختيارك —تاوا، شواء، أ…" at bounding box center [621, 247] width 277 height 50
paste textarea "اربيكيو"
click at [526, 227] on textarea "طبق من المأكولات البحرية مع سمك [PERSON_NAME]، مطبوخ حسب اختيارك —تاوا، باربيكي…" at bounding box center [621, 247] width 277 height 50
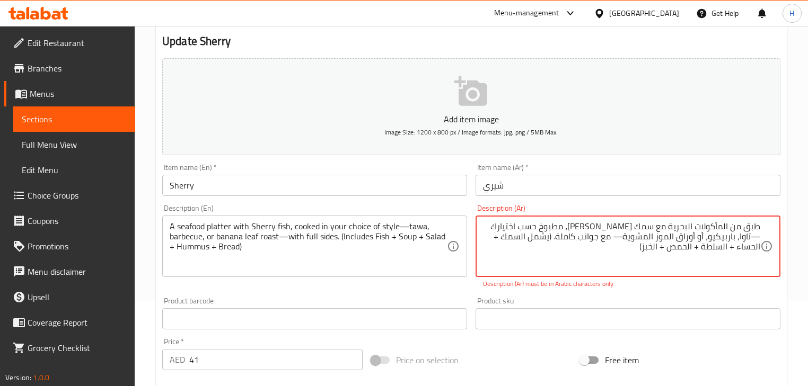
click at [526, 227] on textarea "طبق من المأكولات البحرية مع سمك [PERSON_NAME]، مطبوخ حسب اختيارك —تاوا، باربيكي…" at bounding box center [621, 247] width 277 height 50
click at [676, 237] on textarea "طبق من المأكولات البحرية مع سمك [PERSON_NAME]، مطبوخ حسب اختيارك تاوا، باربيكيو…" at bounding box center [621, 247] width 277 height 50
click at [676, 237] on textarea "طبق من المأكولات البحرية مع سمك الشيري، مطبوخ حسب اختيارك تاوا، باربيكيو، أو أو…" at bounding box center [621, 247] width 277 height 50
type textarea "طبق من المأكولات البحرية مع سمك الشيري، مطبوخ حسب اختيارك تاوا، باربيكيو، أو أو…"
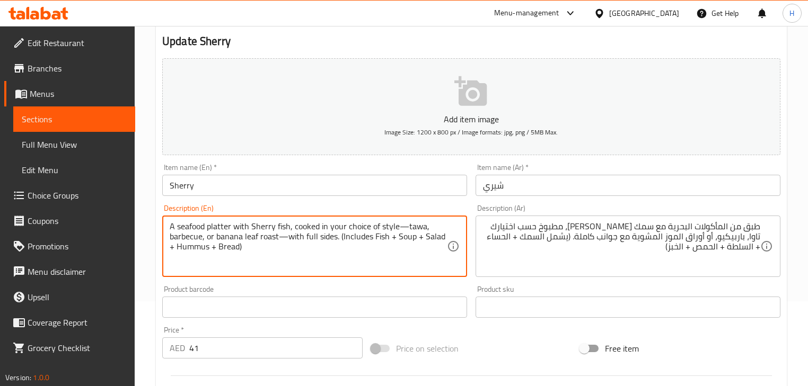
click at [401, 227] on textarea "A seafood platter with Sherry fish, cooked in your choice of style—tawa, barbec…" at bounding box center [308, 247] width 277 height 50
click at [399, 227] on textarea "A seafood platter with Sherry fish, cooked in your choice of style—tawa, barbec…" at bounding box center [308, 247] width 277 height 50
click at [280, 235] on textarea "A seafood platter with Sherry fish, cooked in your choice of style tawa, barbec…" at bounding box center [308, 247] width 277 height 50
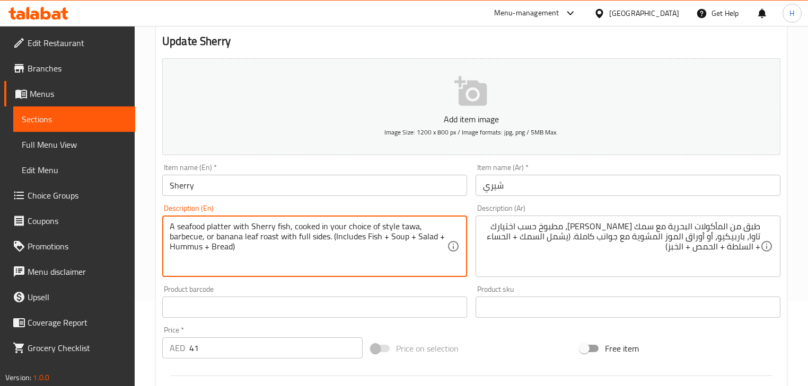
type textarea "A seafood platter with Sherry fish, cooked in your choice of style tawa, barbec…"
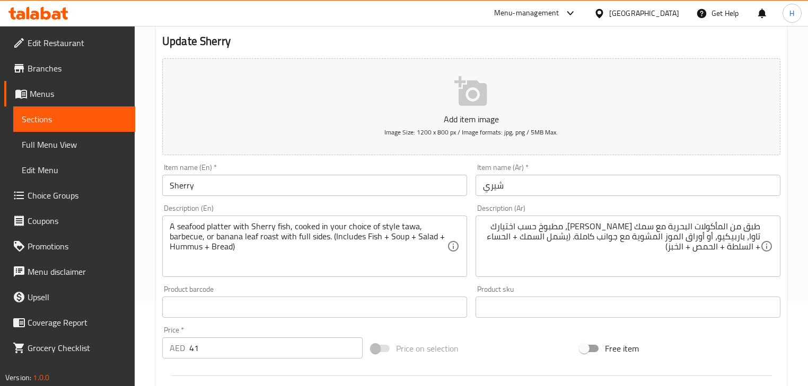
click at [413, 210] on div "Description (En) A seafood platter with Sherry fish, cooked in your choice of s…" at bounding box center [314, 241] width 305 height 73
click at [305, 191] on input "Sherry" at bounding box center [314, 185] width 305 height 21
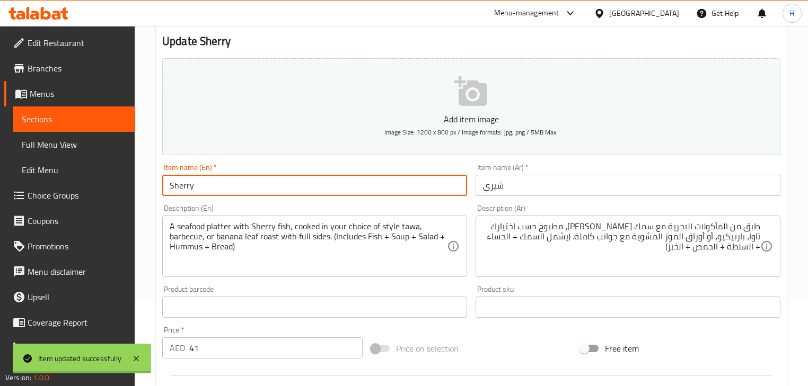
scroll to position [0, 0]
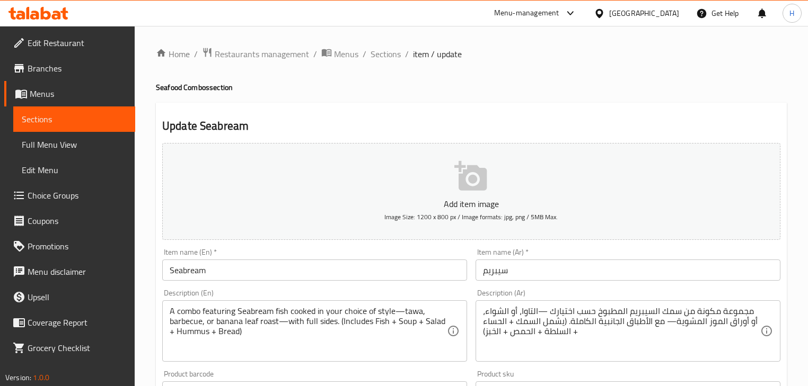
scroll to position [42, 0]
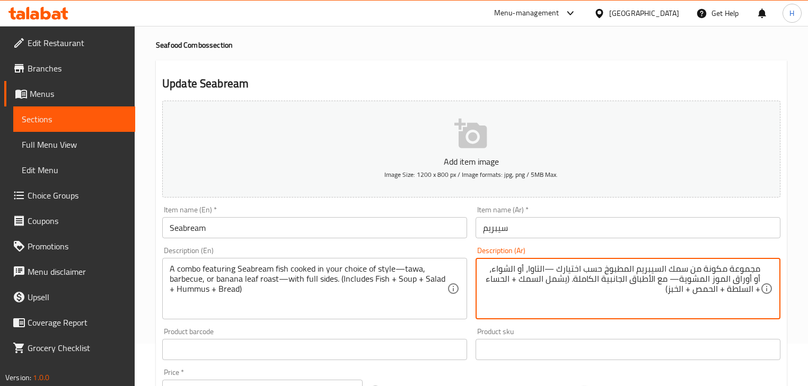
click at [674, 245] on div "Description (Ar) مجموعة مكونة من سمك السيبريم المطبوخ حسب اختيارك —التاوا، أو ا…" at bounding box center [627, 283] width 313 height 81
click at [509, 267] on textarea "مجموعة مكونة من سمك السيبريم المطبوخ حسب اختيارك —التاوا، أو الشواء، أو أوراق ا…" at bounding box center [621, 289] width 277 height 50
paste textarea "اربيكيو"
click at [552, 269] on textarea "مجموعة مكونة من سمك السيبريم المطبوخ حسب اختيارك —التاوا، أو باربيكيو، أو أوراق…" at bounding box center [621, 289] width 277 height 50
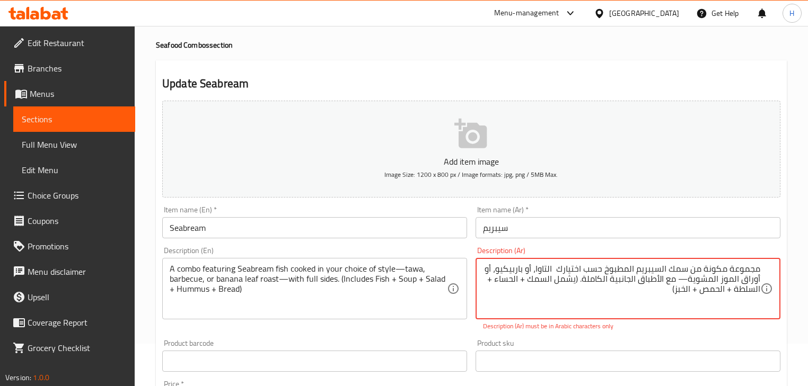
click at [683, 278] on textarea "مجموعة مكونة من سمك السيبريم المطبوخ حسب اختيارك التاوا، أو باربيكيو، أو أوراق …" at bounding box center [621, 289] width 277 height 50
click at [557, 281] on textarea "مجموعة مكونة من سمك السيبريم المطبوخ حسب اختيارك التاوا، أو باربيكيو، أو أوراق …" at bounding box center [621, 289] width 277 height 50
click at [746, 269] on textarea "مجموعة مكونة من سمك السيبريم المطبوخ حسب اختيارك التاوا، أو باربيكيو، أو أوراق …" at bounding box center [621, 289] width 277 height 50
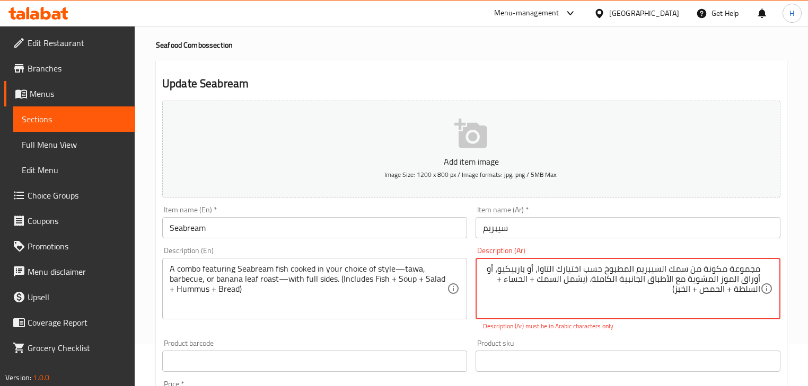
paste textarea "ومبو"
type textarea "كومبو مكونة من سمك السيبريم المطبوخ حسب اختيارك التاوا، أو باربيكيو، أو أوراق ا…"
click at [541, 245] on div "Description (Ar) كومبو مكونة من سمك السيبريم المطبوخ حسب اختيارك التاوا، أو بار…" at bounding box center [627, 289] width 313 height 93
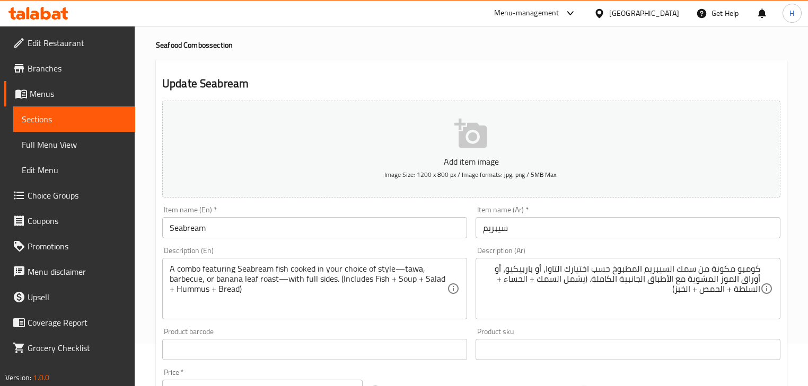
click at [231, 217] on input "Seabream" at bounding box center [314, 227] width 305 height 21
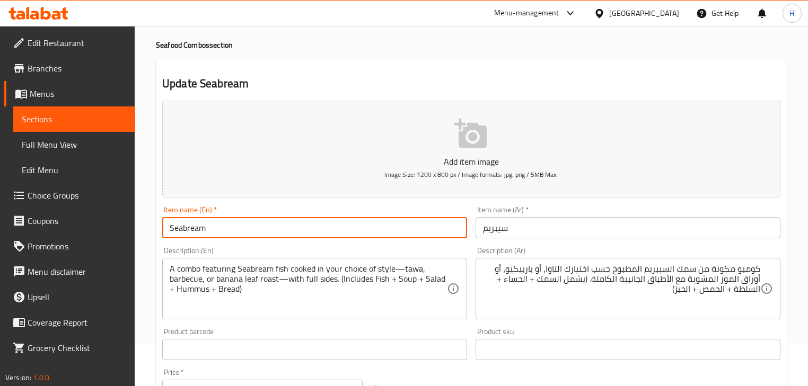
click at [231, 217] on input "Seabream" at bounding box center [314, 227] width 305 height 21
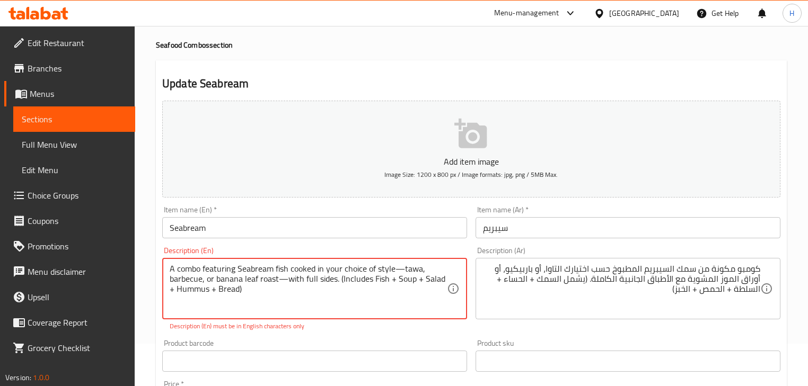
click at [399, 269] on textarea "A combo featuring Seabream fish cooked in your choice of style—tawa, barbecue, …" at bounding box center [308, 289] width 277 height 50
click at [400, 271] on textarea "A combo featuring Seabream fish cooked in your choice of style—tawa, barbecue, …" at bounding box center [308, 289] width 277 height 50
click at [285, 278] on textarea "A combo featuring Seabream fish cooked in your choice of style tawa, barbecue, …" at bounding box center [308, 289] width 277 height 50
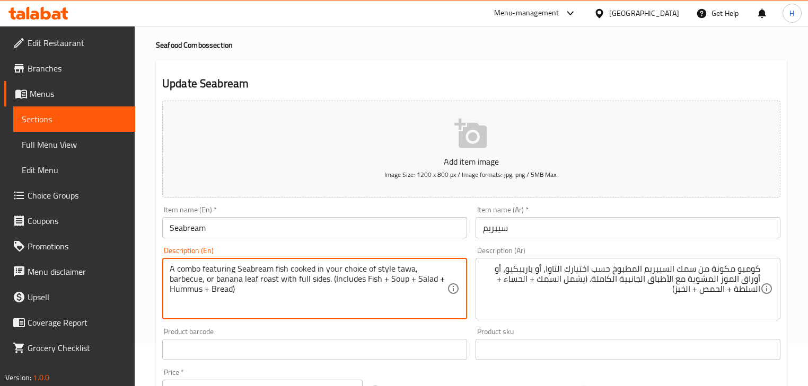
type textarea "A combo featuring Seabream fish cooked in your choice of style tawa, barbecue, …"
click at [319, 237] on input "Seabream" at bounding box center [314, 227] width 305 height 21
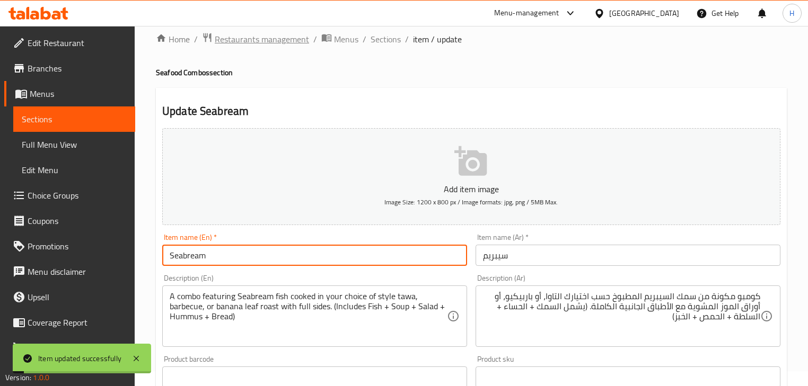
scroll to position [0, 0]
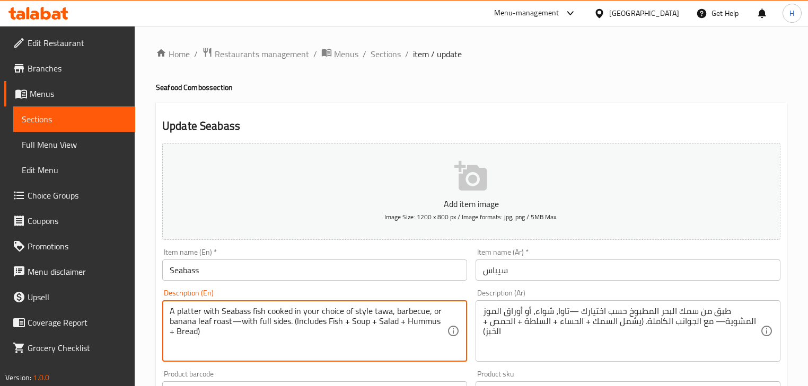
click at [238, 320] on textarea "A platter with Seabass fish cooked in your choice of style tawa, barbecue, or b…" at bounding box center [308, 331] width 277 height 50
type textarea "A platter with Seabass fish cooked in your choice of style tawa, barbecue, or b…"
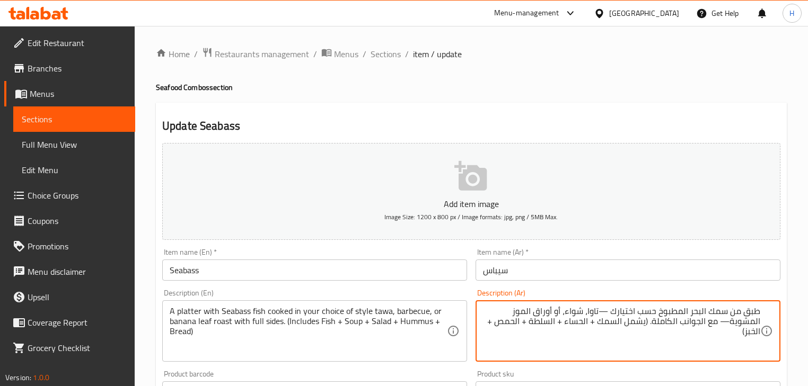
click at [606, 294] on div "Description (Ar) طبق من سمك البحر المطبوخ حسب اختيارك —تاوا، شواء، أو أوراق الم…" at bounding box center [627, 325] width 305 height 73
click at [575, 312] on textarea "طبق من سمك البحر المطبوخ حسب اختيارك —تاوا، شواء، أو أوراق الموز المشوية— مع ال…" at bounding box center [621, 331] width 277 height 50
paste textarea "اربيكيو"
click at [603, 312] on textarea "طبق من سمك البحر المطبوخ حسب اختيارك —تاوا، باربيكيو، أو أوراق الموز المشوية— م…" at bounding box center [621, 331] width 277 height 50
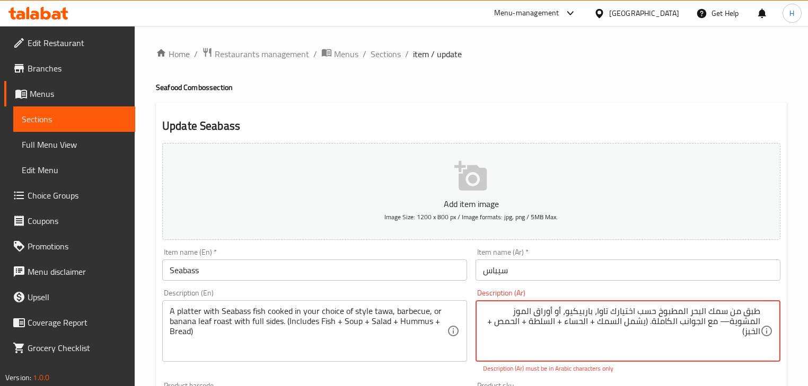
click at [754, 323] on textarea "طبق من سمك البحر المطبوخ حسب اختيارك تاوا، باربيكيو، أو أوراق الموز المشوية— مع…" at bounding box center [621, 331] width 277 height 50
type textarea "طبق من سمك البحر المطبوخ حسب اختيارك تاوا، باربيكيو، أو أوراق الموز المشوية مع …"
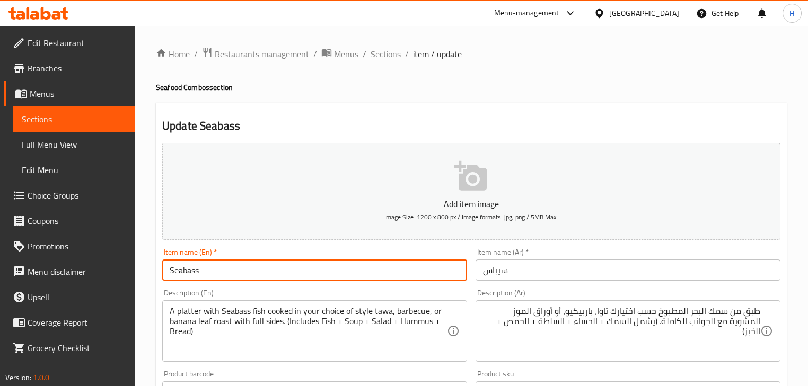
click at [417, 267] on input "Seabass" at bounding box center [314, 270] width 305 height 21
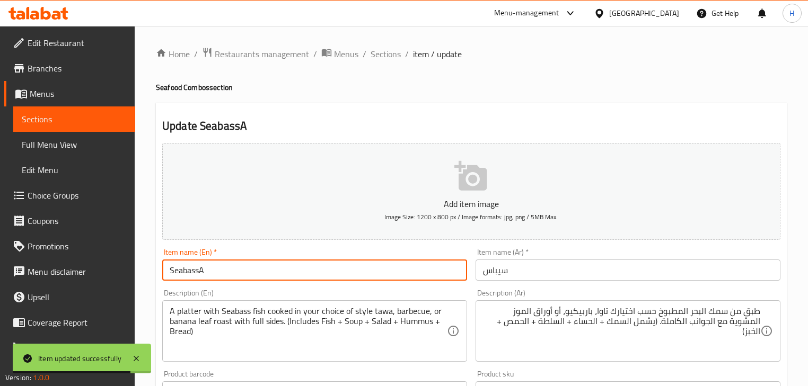
type input "Seabass"
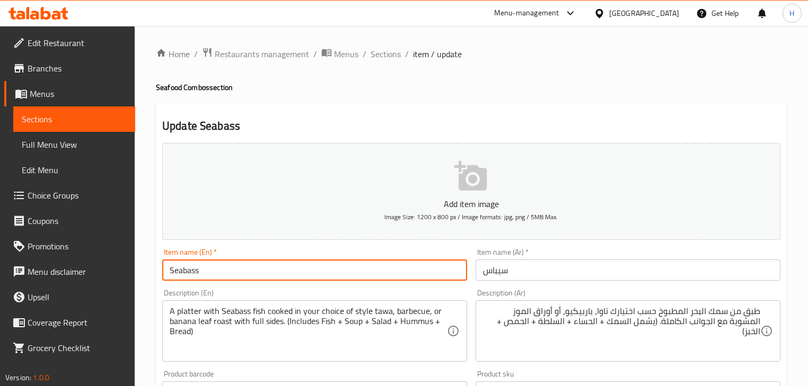
click at [460, 284] on div "Item name (En)   * Seabass Item name (En) *" at bounding box center [314, 264] width 313 height 41
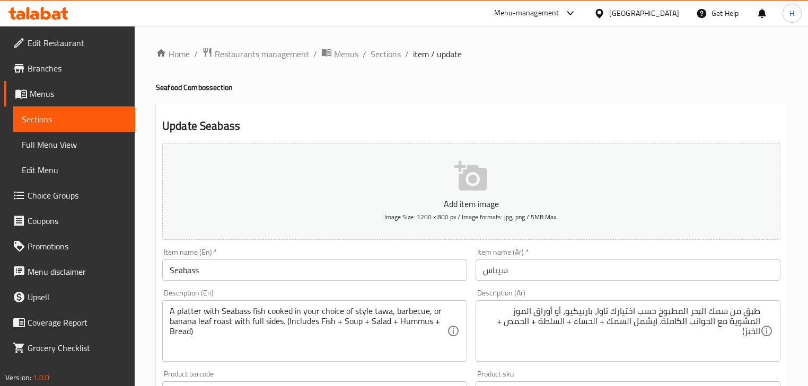
scroll to position [42, 0]
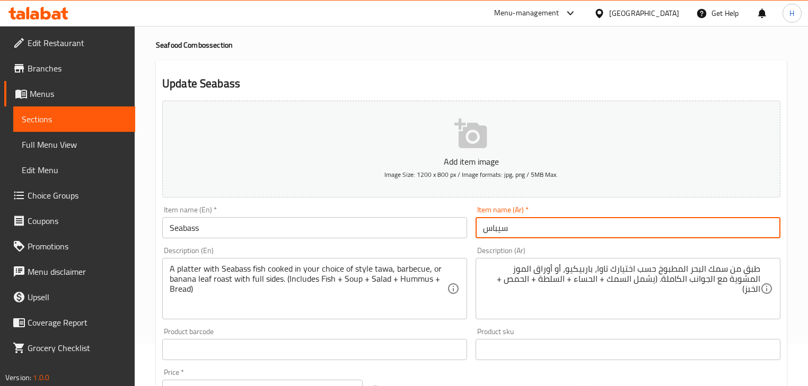
click at [501, 229] on input "سيباس" at bounding box center [627, 227] width 305 height 21
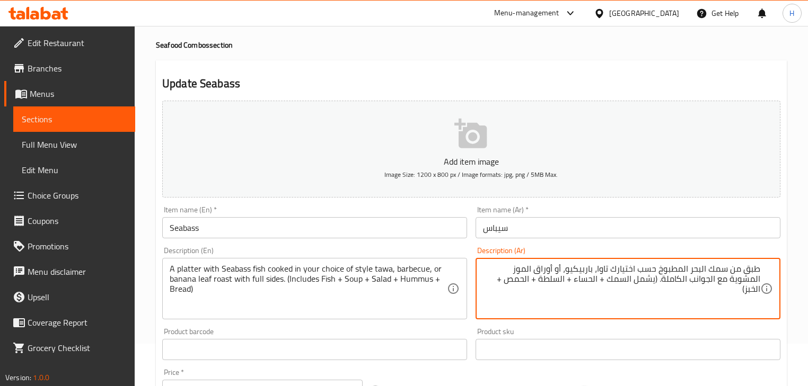
click at [698, 269] on textarea "طبق من سمك البحر المطبوخ حسب اختيارك تاوا، باربيكيو، أو أوراق الموز المشوية مع …" at bounding box center [621, 289] width 277 height 50
paste textarea "يباس"
type textarea "طبق من سمك سيباس المطبوخ حسب اختيارك تاوا، باربيكيو، أو أوراق الموز المشوية مع …"
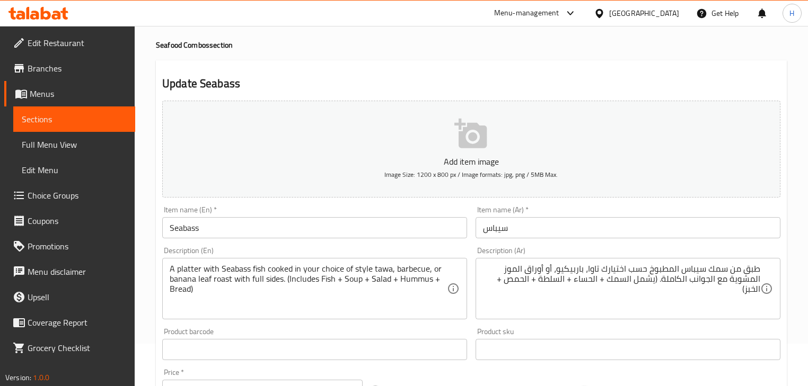
click at [710, 250] on div "Description (Ar) طبق من سمك سيباس المطبوخ حسب اختيارك تاوا، باربيكيو، أو أوراق …" at bounding box center [627, 283] width 305 height 73
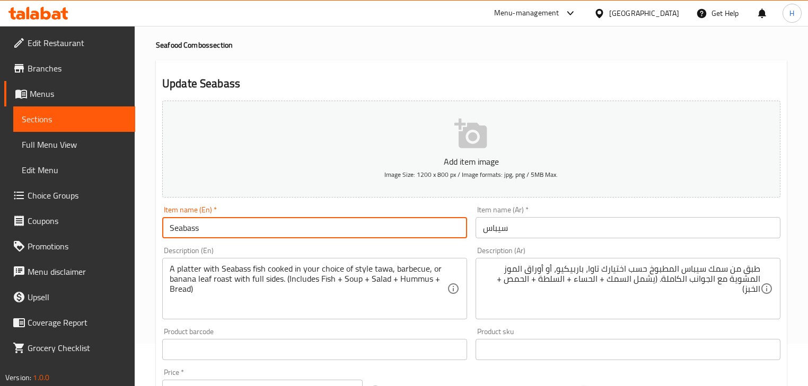
click at [352, 221] on input "Seabass" at bounding box center [314, 227] width 305 height 21
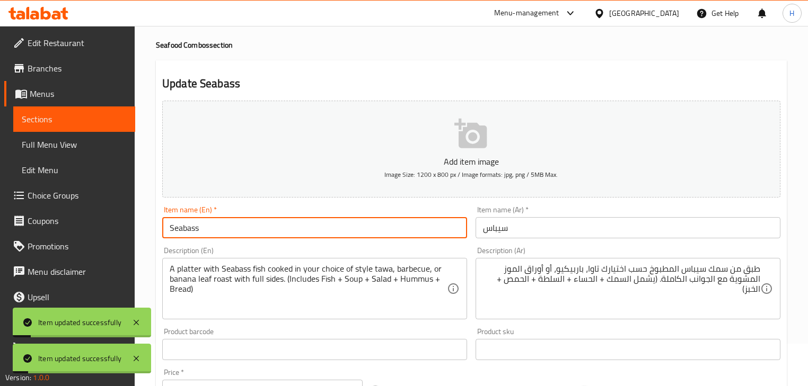
type input "Seabass"
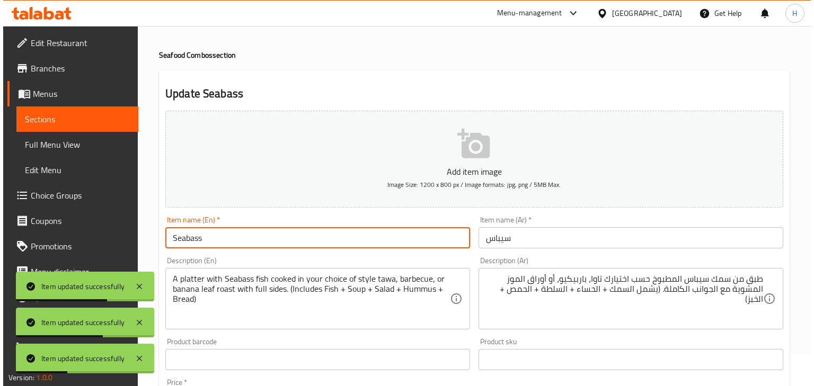
scroll to position [0, 0]
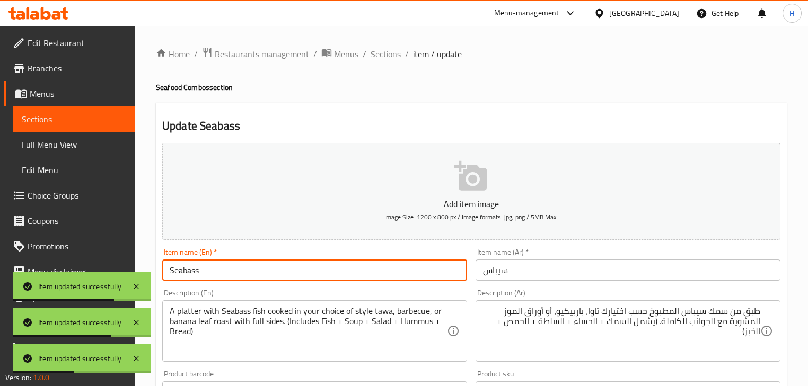
click at [386, 54] on span "Sections" at bounding box center [386, 54] width 30 height 13
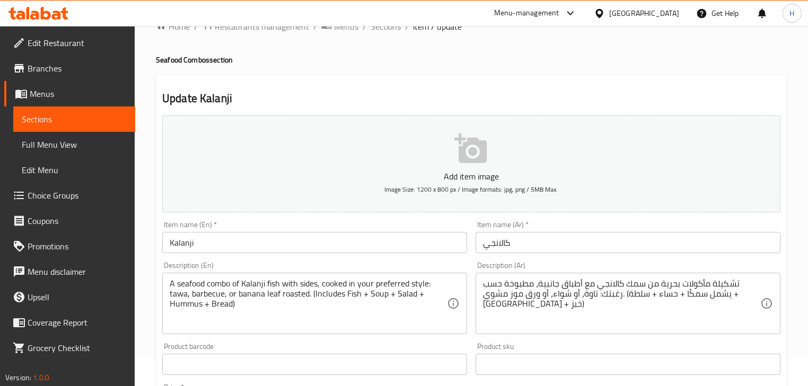
scroll to position [42, 0]
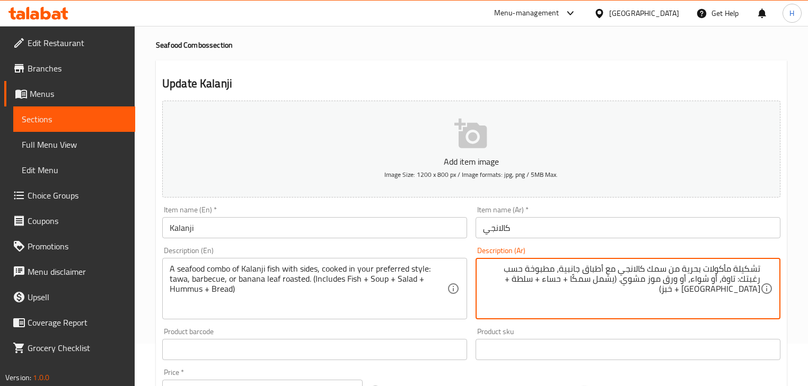
click at [563, 264] on textarea "تشكيلة مأكولات بحرية من سمك كالانجي مع أطباق جانبية، مطبوخة حسب رغبتك: تاوة، أو…" at bounding box center [621, 289] width 277 height 50
click at [577, 280] on textarea "تشكيلة مأكولات بحرية من سمك كالانجي مع أطباق جانبية، مطبوخة حسب رغبتك: تاوة، أو…" at bounding box center [621, 289] width 277 height 50
click at [654, 248] on div "Description (Ar) تشكيلة مأكولات بحرية من سمك كالانجي مع أطباق جانبية، مطبوخة حس…" at bounding box center [627, 283] width 305 height 73
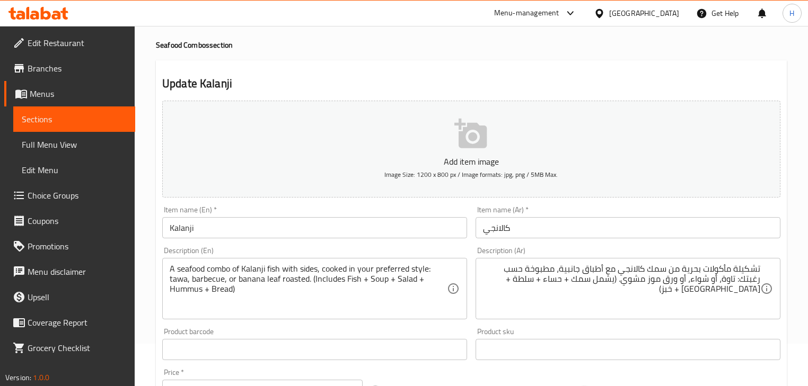
click at [700, 279] on textarea "تشكيلة مأكولات بحرية من سمك كالانجي مع أطباق جانبية، مطبوخة حسب رغبتك: تاوة، أو…" at bounding box center [621, 289] width 277 height 50
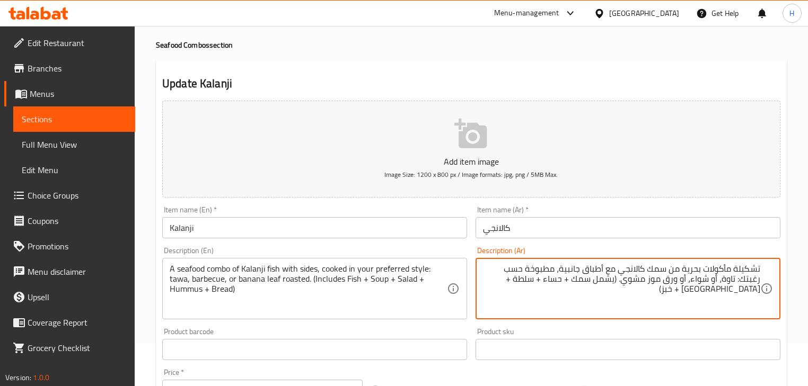
paste textarea "يباس"
paste textarea "اربيكيو"
type textarea "تشكيلة مأكولات بحرية من سمك كالانجي مع أطباق جانبية، مطبوخة حسب رغبتك: تاوة، أو…"
click at [636, 253] on div "Description (Ar) تشكيلة مأكولات بحرية من سمك كالانجي مع أطباق جانبية، مطبوخة حس…" at bounding box center [627, 283] width 305 height 73
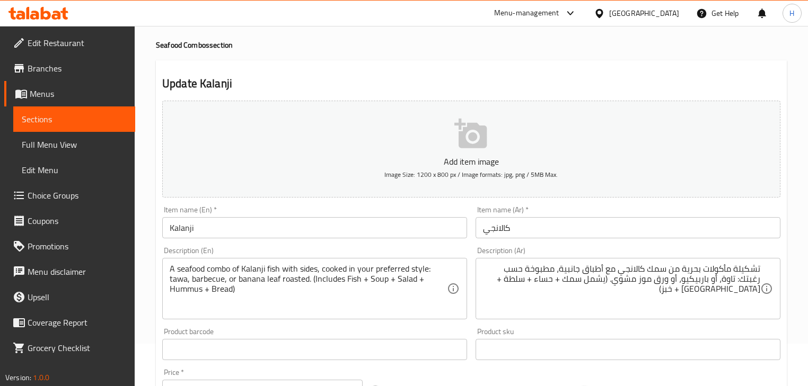
click at [365, 228] on input "Kalanji" at bounding box center [314, 227] width 305 height 21
click at [466, 250] on div "Description (En) A seafood combo of Kalanji fish with sides, cooked in your pre…" at bounding box center [314, 283] width 305 height 73
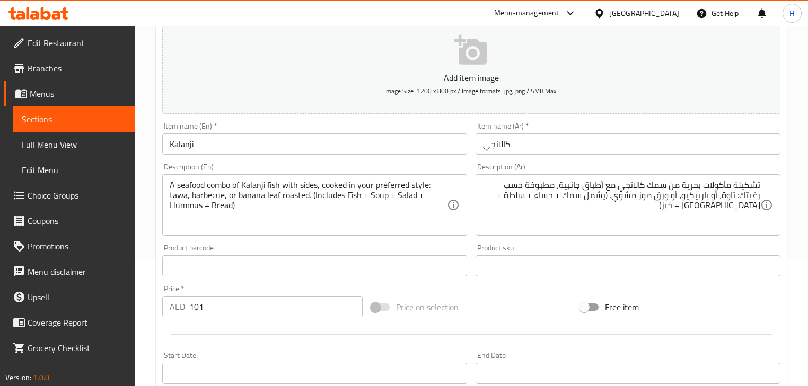
scroll to position [127, 0]
click at [407, 147] on input "Kalanji" at bounding box center [314, 143] width 305 height 21
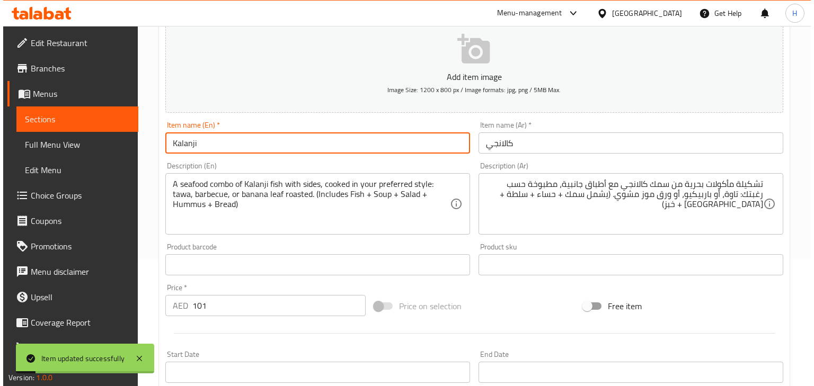
scroll to position [0, 0]
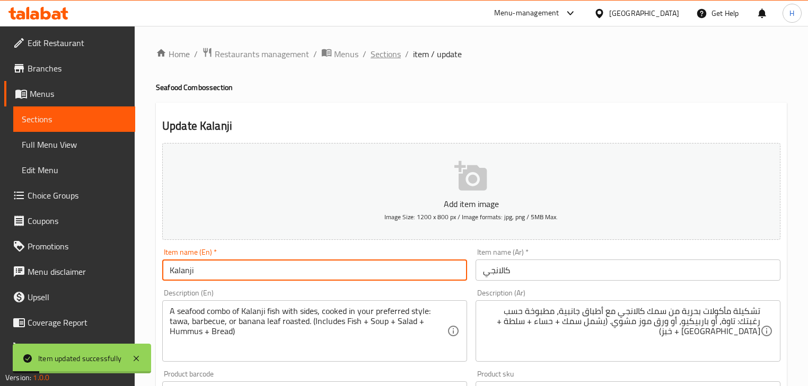
click at [388, 57] on span "Sections" at bounding box center [386, 54] width 30 height 13
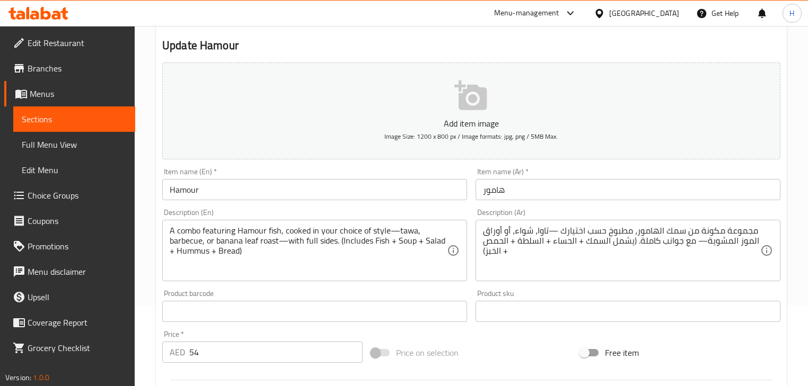
scroll to position [85, 0]
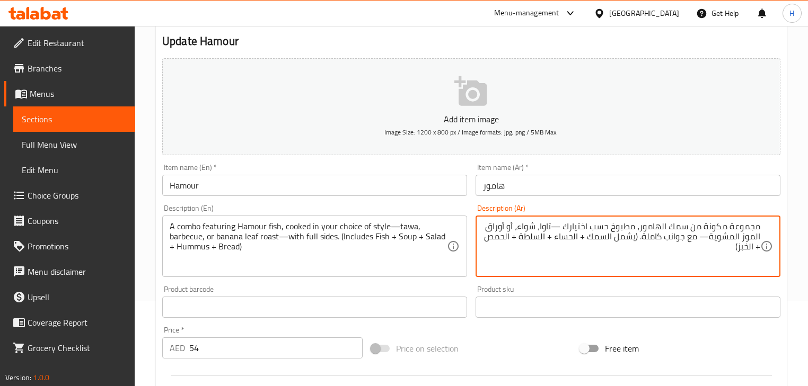
click at [672, 269] on textarea "مجموعة مكونة من سمك الهامور، مطبوخ حسب اختيارك —تاوا، شواء، أو أوراق الموز المش…" at bounding box center [621, 247] width 277 height 50
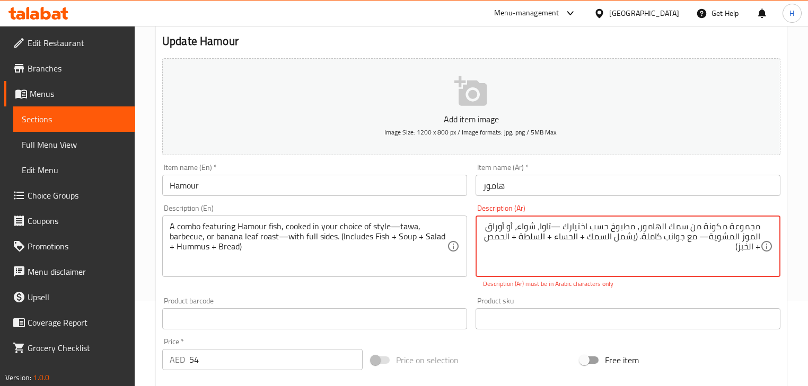
click at [561, 223] on textarea "مجموعة مكونة من سمك الهامور، مطبوخ حسب اختيارك —تاوا، شواء، أو أوراق الموز المش…" at bounding box center [621, 247] width 277 height 50
click at [703, 237] on textarea "مجموعة مكونة من سمك الهامور، مطبوخ حسب اختيارك تاوا، شواء، أو أوراق الموز المشو…" at bounding box center [621, 247] width 277 height 50
type textarea "مجموعة مكونة من سمك الهامور، مطبوخ حسب اختيارك تاوا، شواء، أو أوراق الموز المشو…"
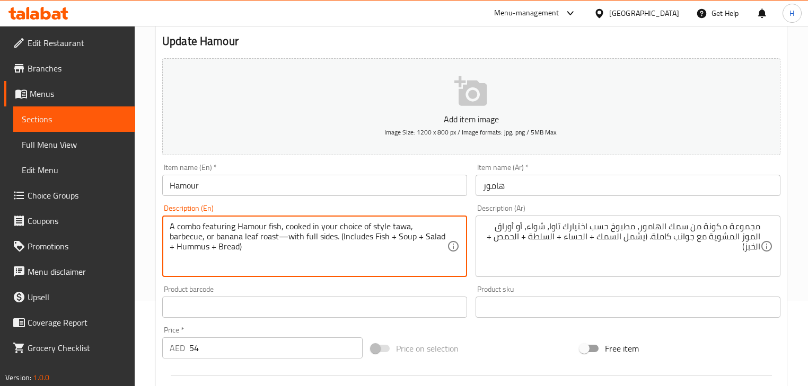
click at [247, 237] on textarea "A combo featuring Hamour fish, cooked in your choice of style tawa, barbecue, o…" at bounding box center [308, 247] width 277 height 50
type textarea "A combo featuring Hamour fish, cooked in your choice of style tawa, barbecue, o…"
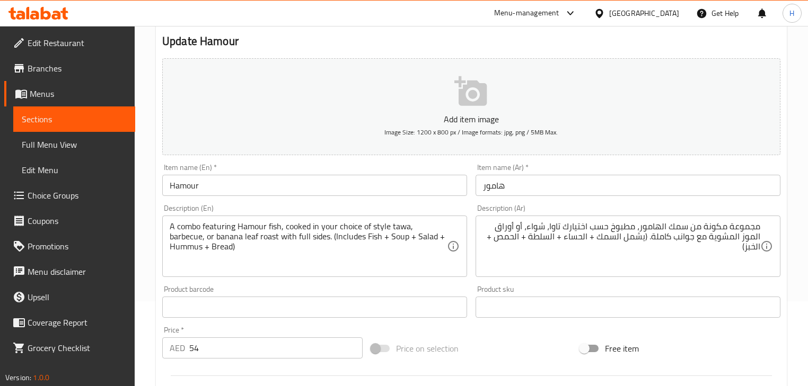
click at [329, 210] on div "Description (En) A combo featuring Hamour fish, cooked in your choice of style …" at bounding box center [314, 241] width 305 height 73
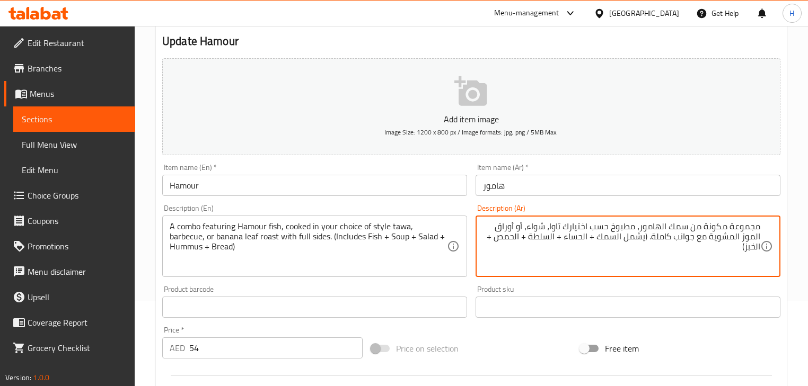
click at [739, 227] on textarea "مجموعة مكونة من سمك الهامور، مطبوخ حسب اختيارك تاوا، شواء، أو أوراق الموز المشو…" at bounding box center [621, 247] width 277 height 50
type textarea "كومبو مكونة من سمك الهامور، مطبوخ حسب اختيارك تاوا، شواء، أو أوراق الموز المشوي…"
click at [693, 210] on div "Description (Ar) كومبو مكونة من سمك الهامور، مطبوخ حسب اختيارك تاوا، شواء، أو أ…" at bounding box center [627, 241] width 305 height 73
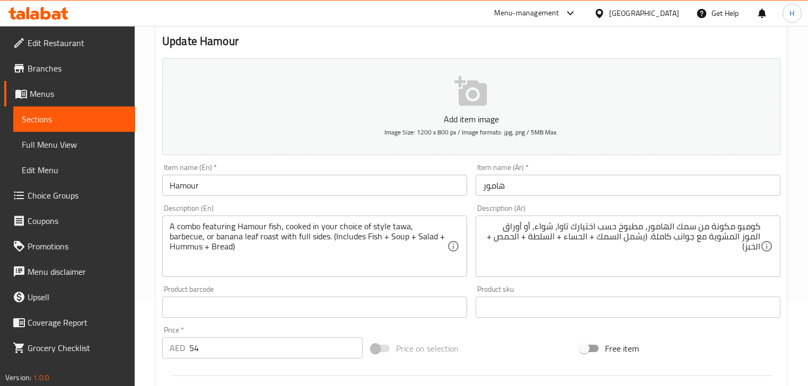
click at [295, 191] on input "Hamour" at bounding box center [314, 185] width 305 height 21
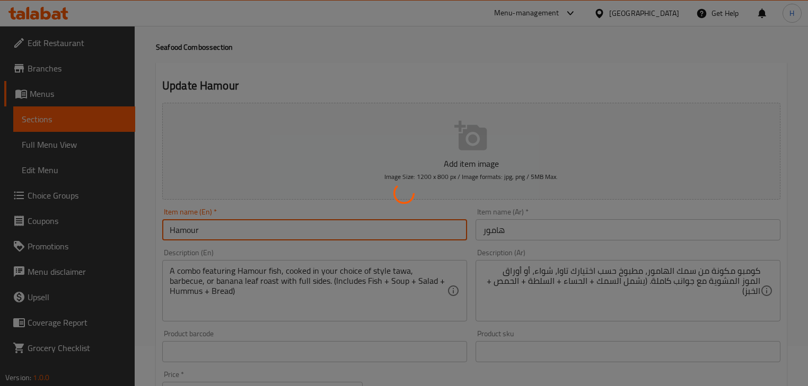
scroll to position [0, 0]
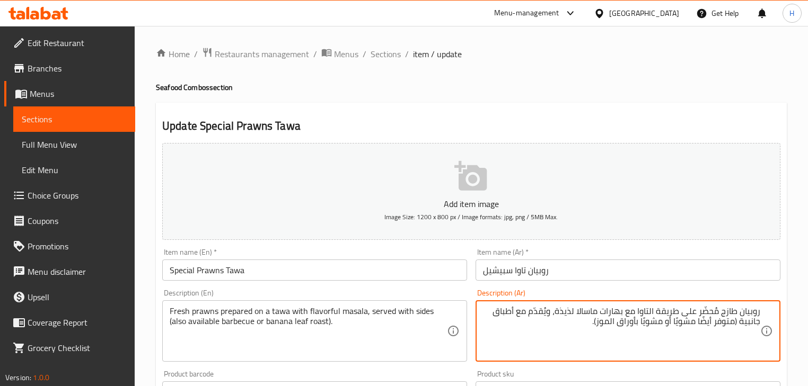
click at [567, 290] on div "Description (Ar) روبيان طازج مُحضّر على طريقة التاوا مع بهارات ماسالا لذيذة، وي…" at bounding box center [627, 325] width 305 height 73
click at [564, 312] on textarea "روبيان طازج مُحضّر على طريقة التاوا مع بهارات ماسالا لذيذة، ويُقدّم مع أطباق جا…" at bounding box center [621, 331] width 277 height 50
type textarea "روبيان طازج مُحضّر على طريقة التاوا مع بهارات ماسالا، ويُقدّم مع أطباق جانبية (…"
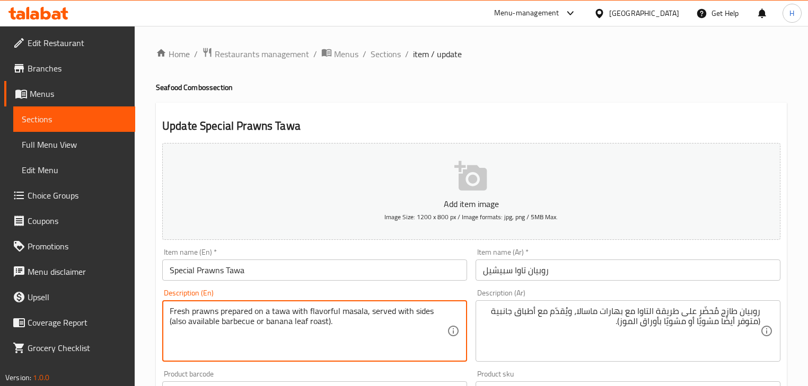
click at [316, 311] on textarea "Fresh prawns prepared on a tawa with flavorful masala, served with sides (also …" at bounding box center [308, 331] width 277 height 50
type textarea "Fresh prawns prepared on a tawa with masala, served with sides (also available …"
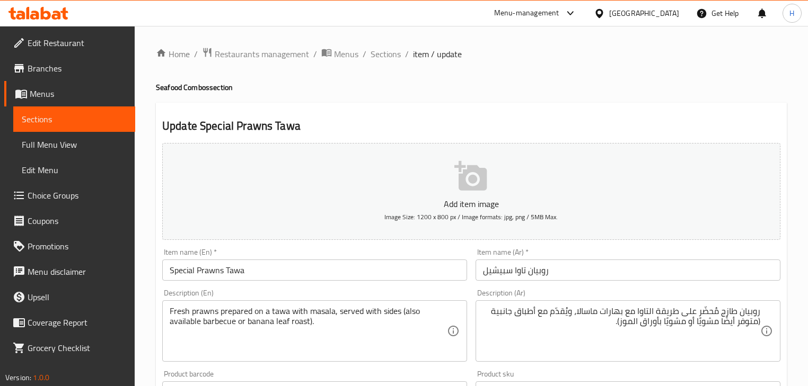
click at [367, 290] on div "Description (En) Fresh prawns prepared on a tawa with masala, served with sides…" at bounding box center [314, 325] width 305 height 73
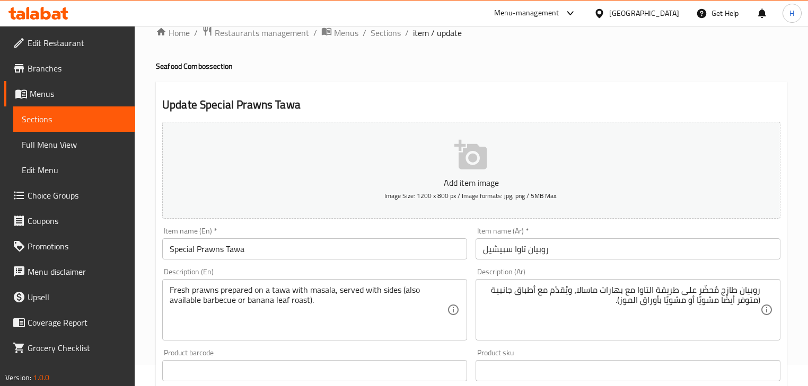
scroll to position [42, 0]
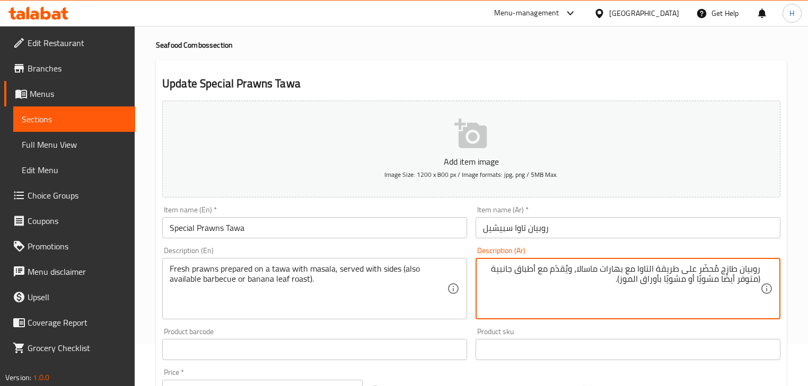
click at [703, 281] on textarea "روبيان طازج مُحضّر على طريقة التاوا مع بهارات ماسالا، ويُقدّم مع أطباق جانبية (…" at bounding box center [621, 289] width 277 height 50
click at [724, 279] on textarea "روبيان طازج مُحضّر على طريقة التاوا مع بهارات ماسالا، ويُقدّم مع أطباق جانبية (…" at bounding box center [621, 289] width 277 height 50
paste textarea "باربيكيو"
click at [732, 278] on textarea "روبيان طازج مُحضّر على طريقة التاوا مع بهارات ماسالا، ويُقدّم مع أطباق جانبية (…" at bounding box center [621, 289] width 277 height 50
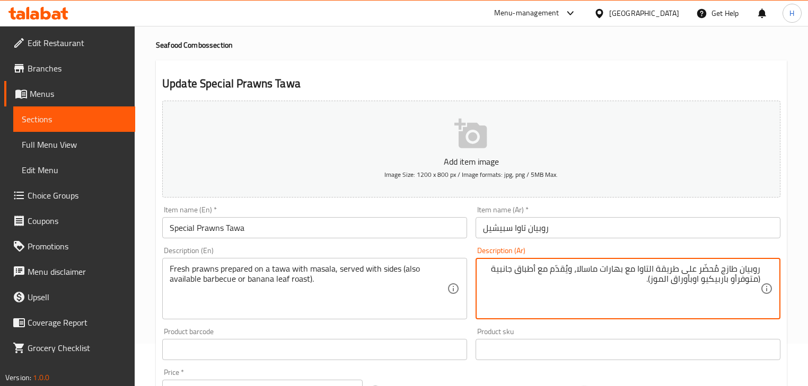
click at [732, 278] on textarea "روبيان طازج مُحضّر على طريقة التاوا مع بهارات ماسالا، ويُقدّم مع أطباق جانبية (…" at bounding box center [621, 289] width 277 height 50
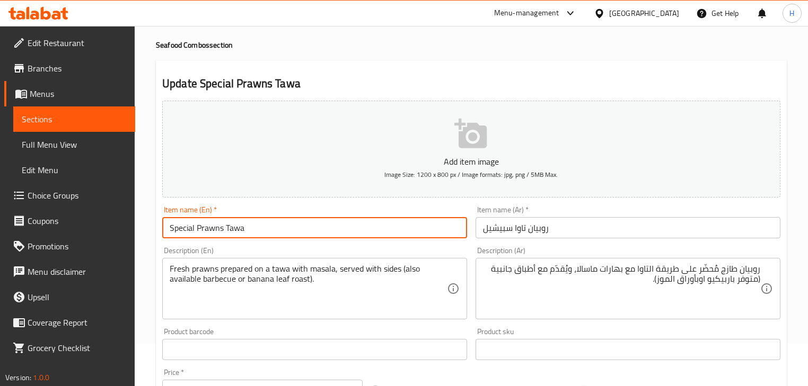
click at [334, 224] on input "Special Prawns Tawa" at bounding box center [314, 227] width 305 height 21
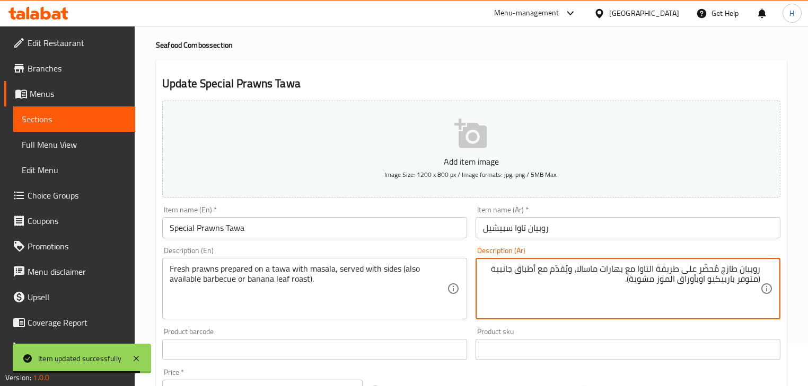
type textarea "روبيان طازج مُحضّر على طريقة التاوا مع بهارات ماسالا، ويُقدّم مع أطباق جانبية (…"
click at [428, 230] on input "Special Prawns Tawa" at bounding box center [314, 227] width 305 height 21
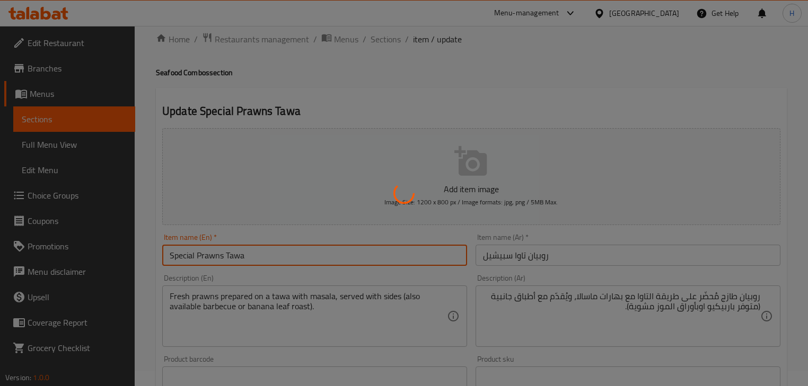
scroll to position [0, 0]
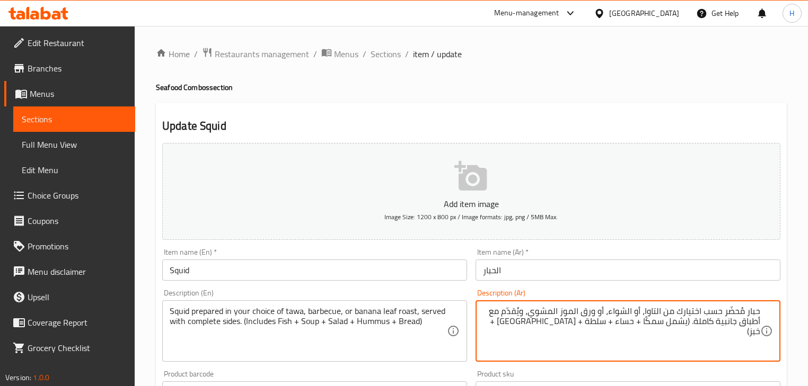
click at [509, 281] on div "Item name (Ar)   * الحبار Item name (Ar) *" at bounding box center [627, 264] width 313 height 41
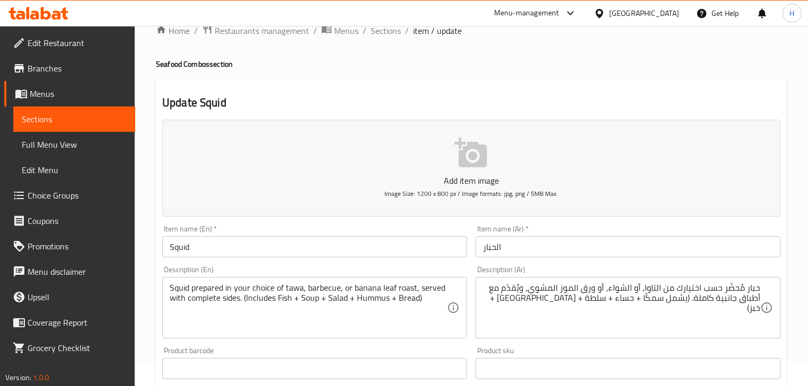
scroll to position [42, 0]
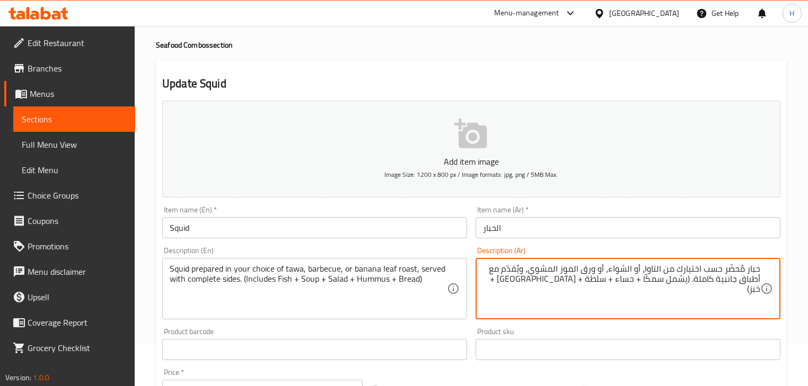
click at [621, 267] on textarea "حبار مُحضّر حسب اختيارك من التاوا، أو الشواء، أو ورق الموز المشوي، ويُقدّم مع أ…" at bounding box center [621, 289] width 277 height 50
paste textarea "اربيكيو"
type textarea "حبار مُحضّر حسب اختيارك من التاوا، أو باربيكيو، أو ورق الموز المشوي، ويُقدّم مع…"
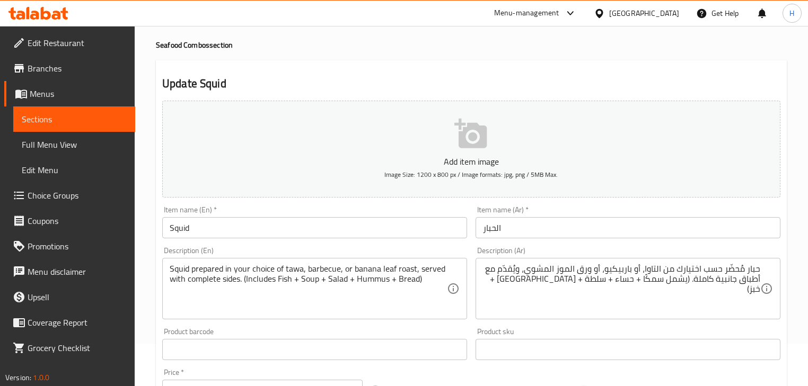
click at [492, 244] on div "Description (Ar) حبار مُحضّر حسب اختيارك من التاوا، أو باربيكيو، أو ورق الموز ا…" at bounding box center [627, 283] width 313 height 81
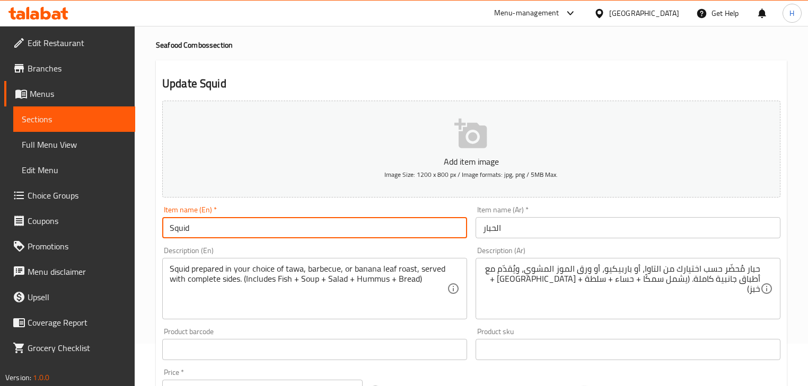
click at [386, 231] on input "Squid" at bounding box center [314, 227] width 305 height 21
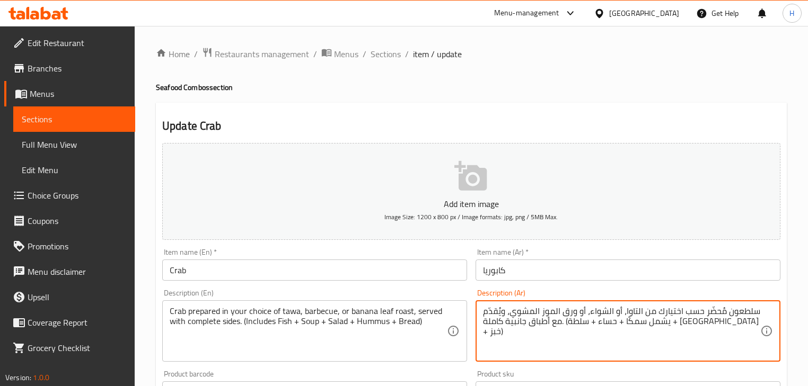
click at [599, 311] on textarea "سلطعون مُحضّر حسب اختيارك من التاوا، أو الشواء، أو ورق الموز المشوي، ويُقدّم مع…" at bounding box center [621, 331] width 277 height 50
paste textarea "اربيكيو"
click at [481, 269] on input "كابوريا" at bounding box center [627, 270] width 305 height 21
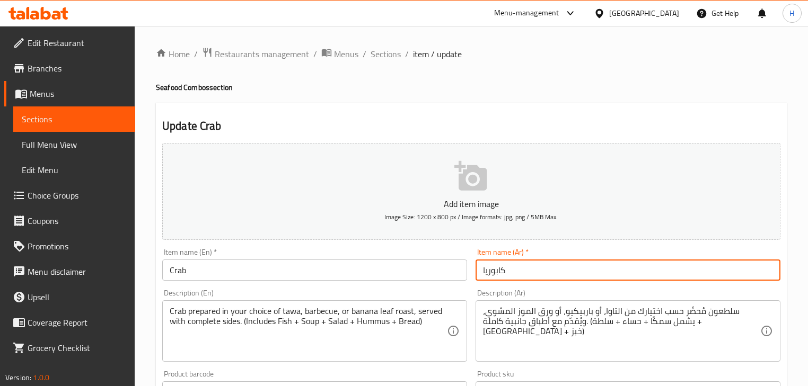
click at [481, 269] on input "كابوريا" at bounding box center [627, 270] width 305 height 21
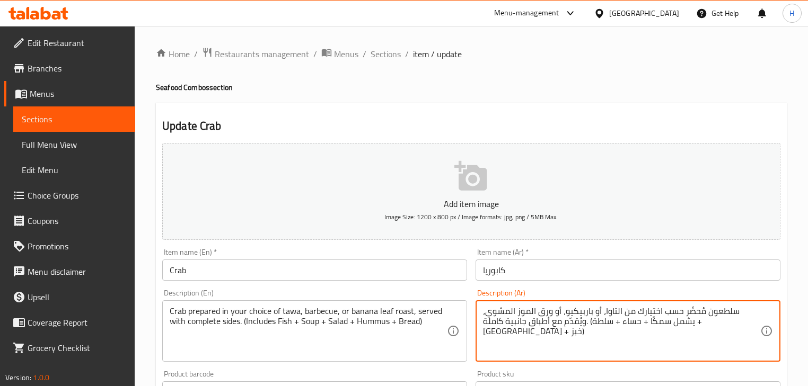
click at [743, 314] on textarea "سلطعون مُحضّر حسب اختيارك من التاوا، أو باربيكيو، أو ورق الموز المشوي، ويُقدّم …" at bounding box center [621, 331] width 277 height 50
paste textarea "كابوريا"
type textarea "كابوريا مُحضّر حسب اختيارك من التاوا، أو باربيكيو، أو ورق الموز المشوي، ويُقدّم…"
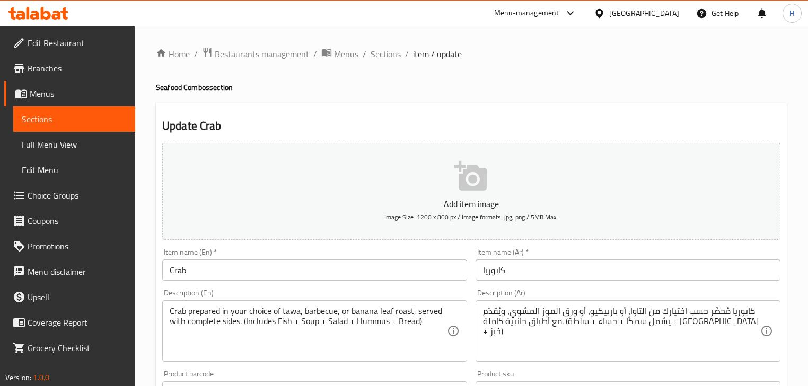
click at [469, 286] on div "Description (En) Crab prepared in your choice of tawa, barbecue, or banana leaf…" at bounding box center [314, 325] width 313 height 81
click at [369, 261] on input "Crab" at bounding box center [314, 270] width 305 height 21
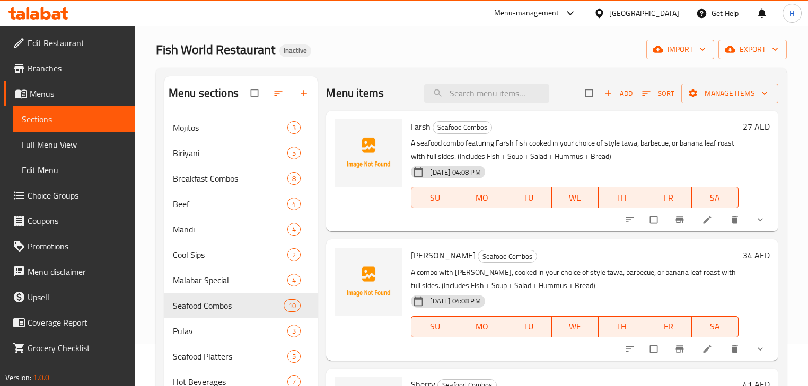
scroll to position [127, 0]
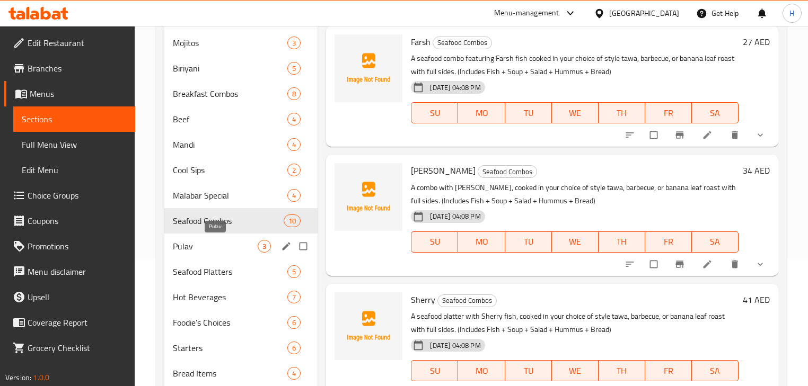
click at [199, 241] on span "Pulav" at bounding box center [215, 246] width 85 height 13
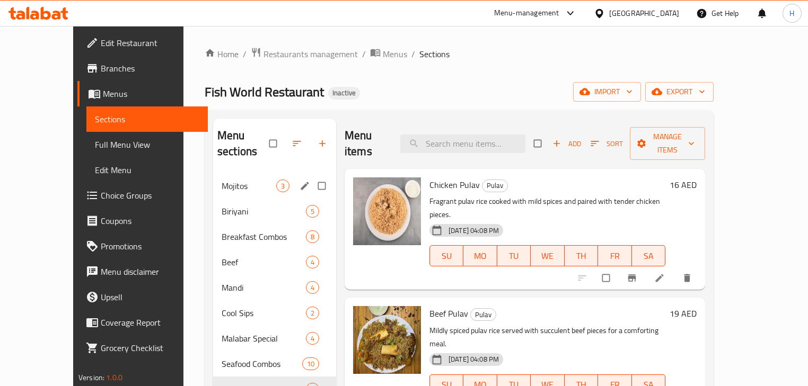
scroll to position [42, 0]
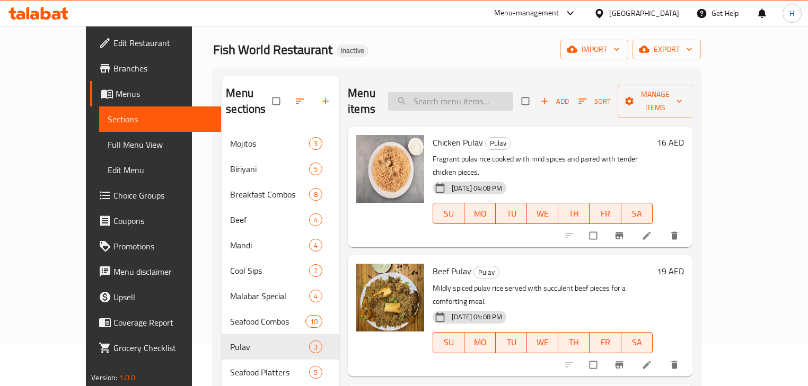
click at [494, 92] on input "search" at bounding box center [450, 101] width 125 height 19
paste input "Beef Pulav"
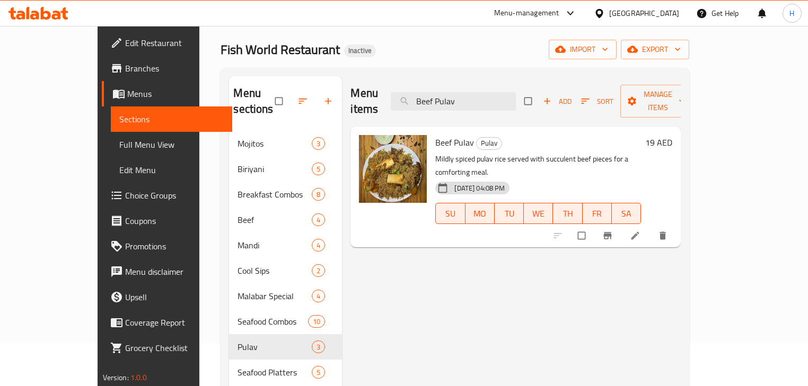
type input "Beef Pulav"
click at [651, 227] on li at bounding box center [636, 235] width 30 height 17
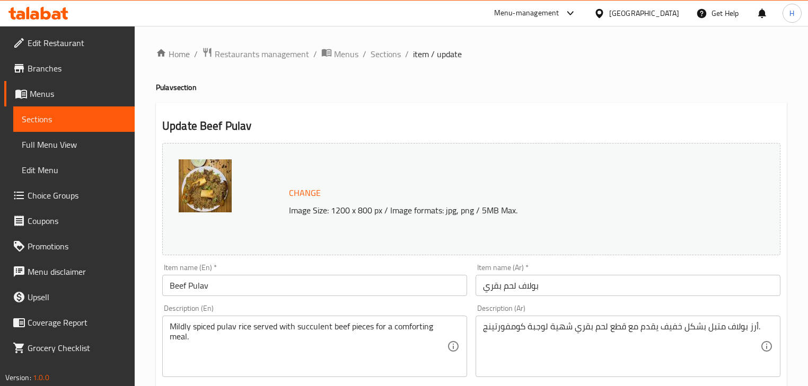
scroll to position [42, 0]
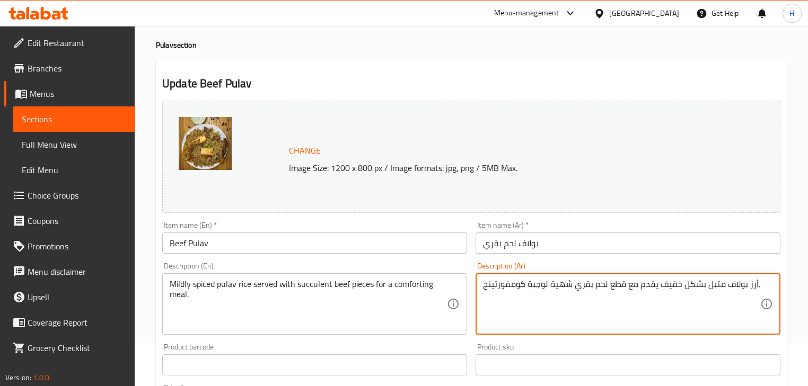
click at [560, 286] on textarea "أرز بولاف متبل بشكل خفيف يقدم مع قطع لحم بقري شهية لوجبة كومفورتينج." at bounding box center [621, 304] width 277 height 50
type textarea "أرز بولاف متبل بشكل خفيف يقدم مع قطع لحم بقري لوجبة كومفورتينج."
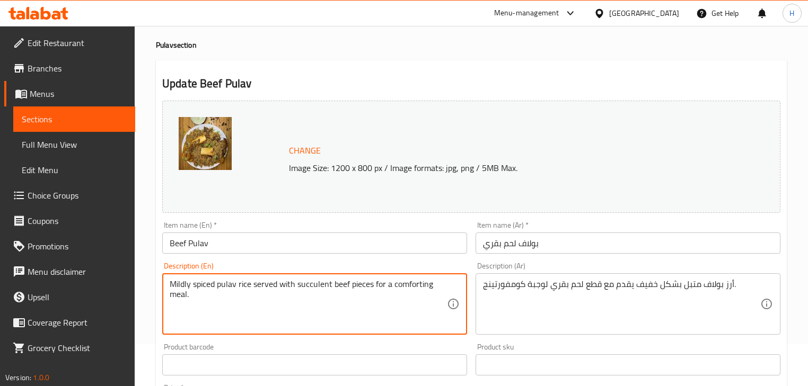
click at [316, 285] on textarea "Mildly spiced pulav rice served with succulent beef pieces for a comforting mea…" at bounding box center [308, 304] width 277 height 50
type textarea "Mildly spiced pulav rice served with beef pieces for a comforting meal."
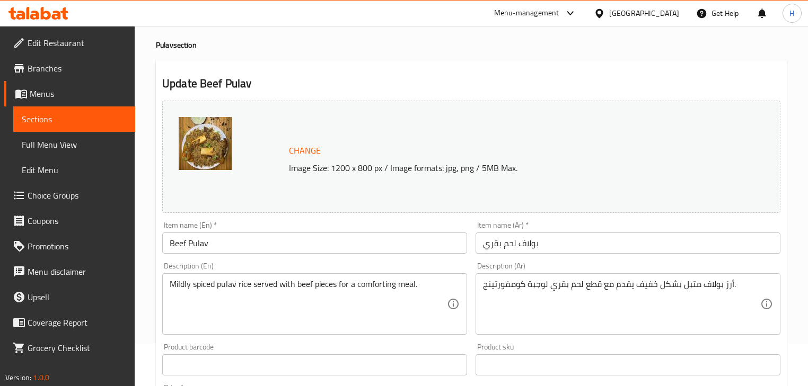
click at [459, 271] on div "Description (En) Mildly spiced pulav rice served with beef pieces for a comfort…" at bounding box center [314, 298] width 305 height 73
click at [429, 230] on div "Item name (En)   * Beef Pulav Item name (En) *" at bounding box center [314, 238] width 305 height 32
click at [415, 239] on input "Beef Pulav" at bounding box center [314, 243] width 305 height 21
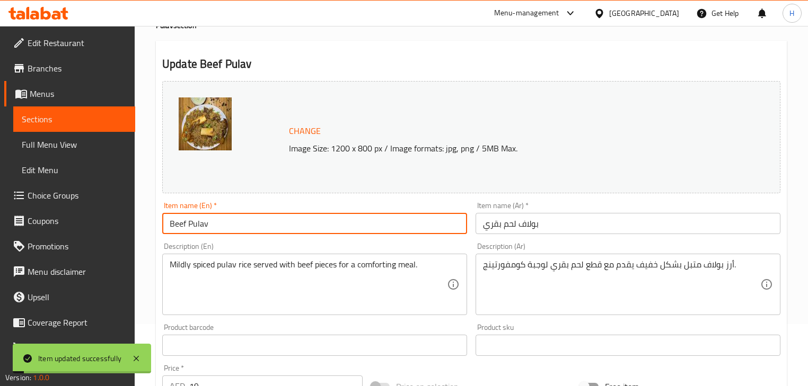
scroll to position [0, 0]
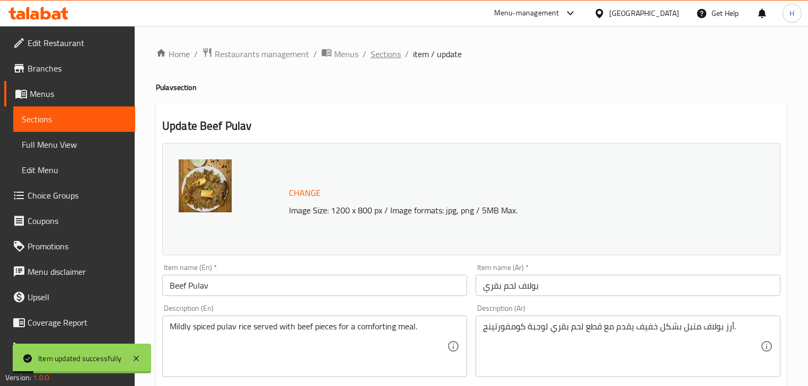
click at [393, 48] on span "Sections" at bounding box center [386, 54] width 30 height 13
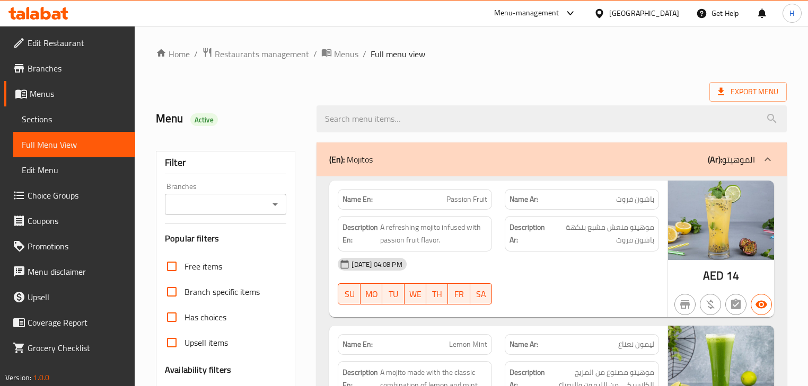
scroll to position [7679, 0]
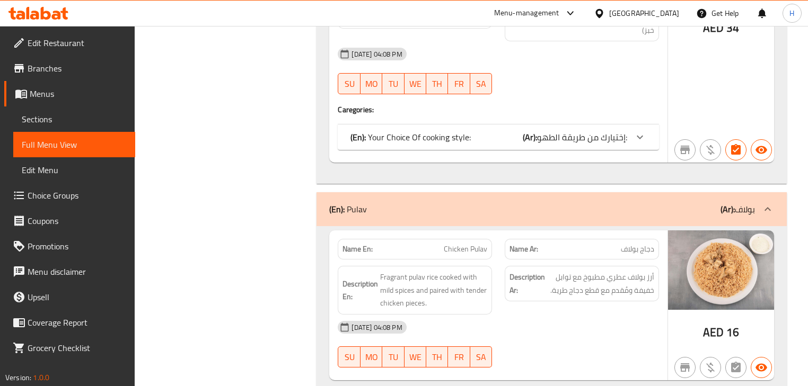
click at [494, 315] on div "[DATE] 04:08 PM" at bounding box center [497, 327] width 333 height 25
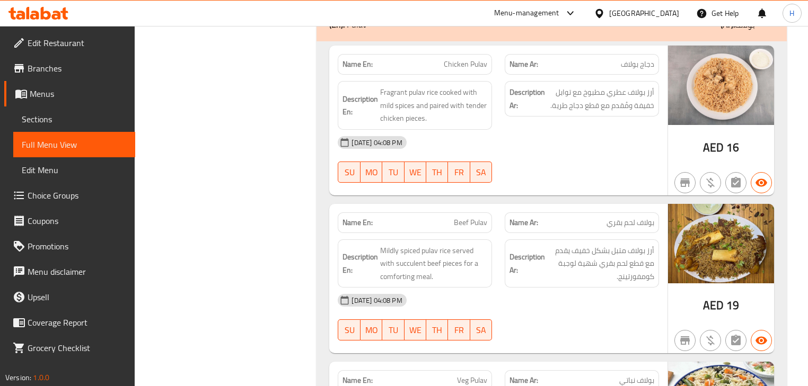
scroll to position [7849, 0]
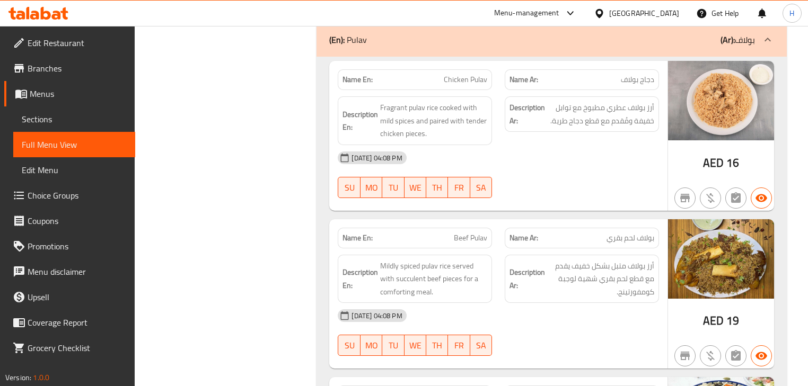
click at [474, 233] on span "Beef Pulav" at bounding box center [470, 238] width 33 height 11
copy span "Beef Pulav"
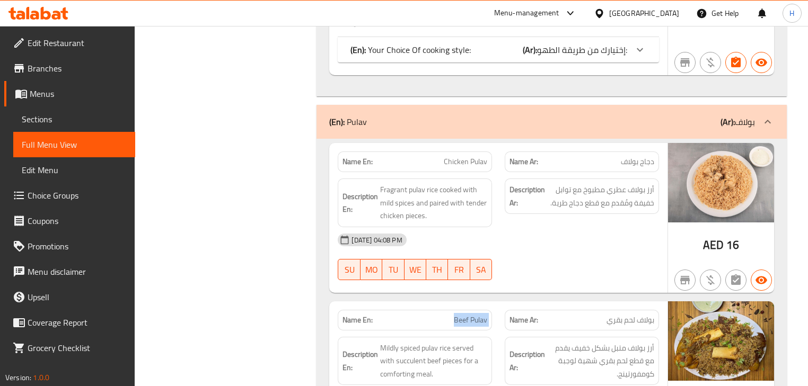
scroll to position [7764, 0]
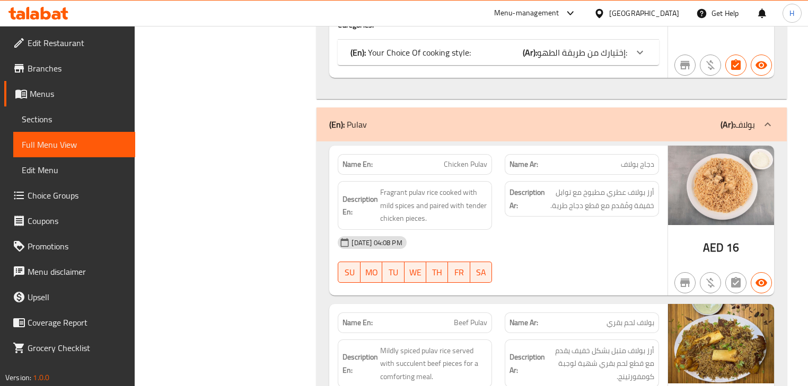
click at [470, 159] on span "Chicken Pulav" at bounding box center [465, 164] width 43 height 11
copy span "Chicken Pulav"
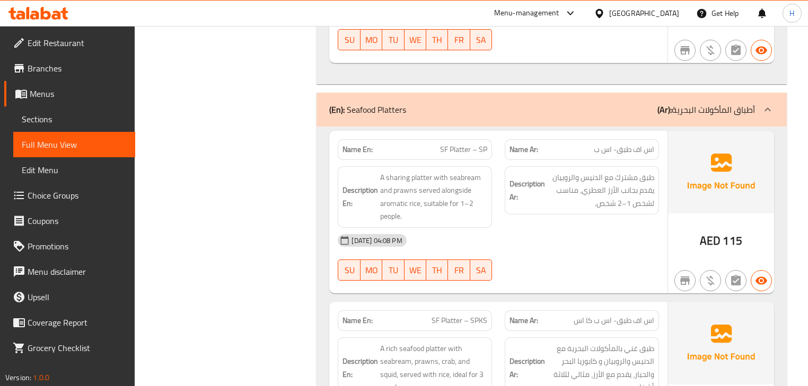
scroll to position [8273, 0]
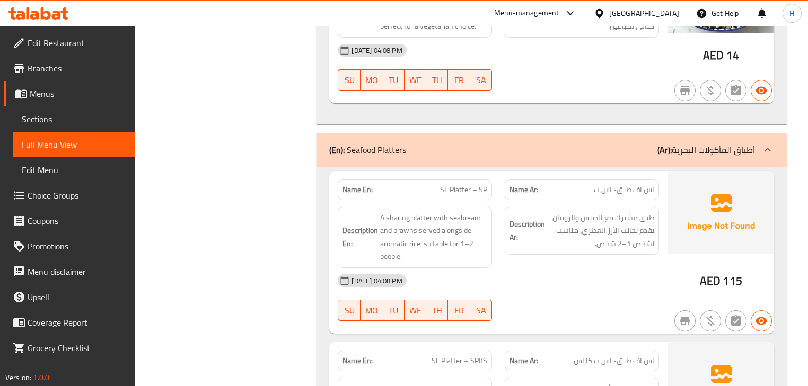
click at [466, 184] on span "SF Platter – SP" at bounding box center [463, 189] width 47 height 11
copy span "SF Platter – SP"
click at [497, 200] on div "Description En: A sharing platter with seabream and prawns served alongside aro…" at bounding box center [414, 237] width 167 height 74
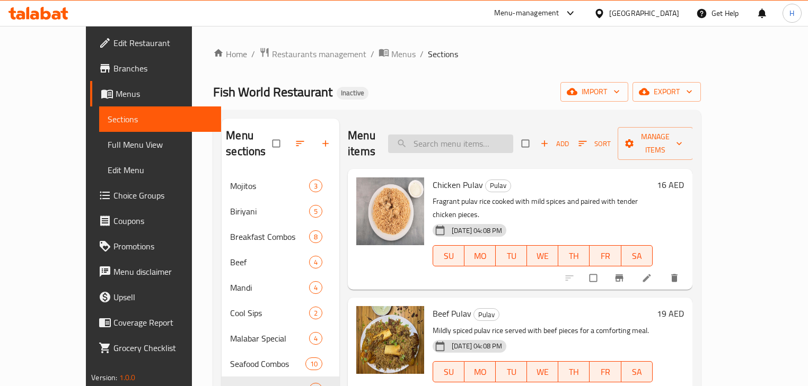
click at [513, 135] on input "search" at bounding box center [450, 144] width 125 height 19
paste input "Chicken Pulav"
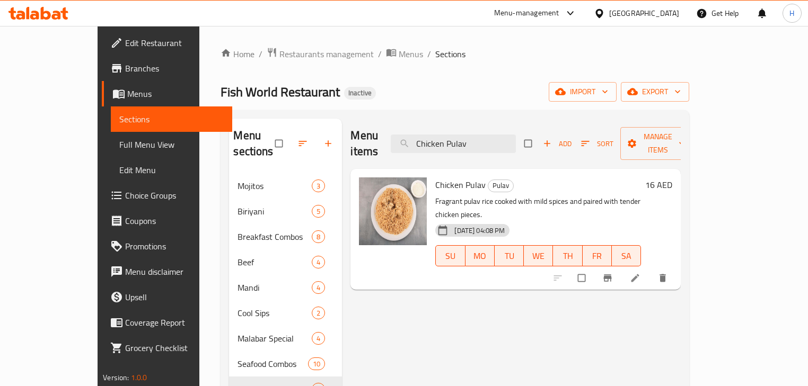
type input "Chicken Pulav"
click at [639, 275] on icon at bounding box center [635, 279] width 8 height 8
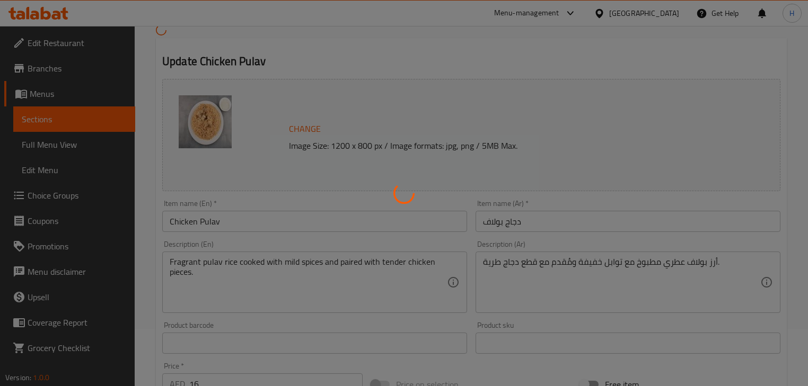
scroll to position [127, 0]
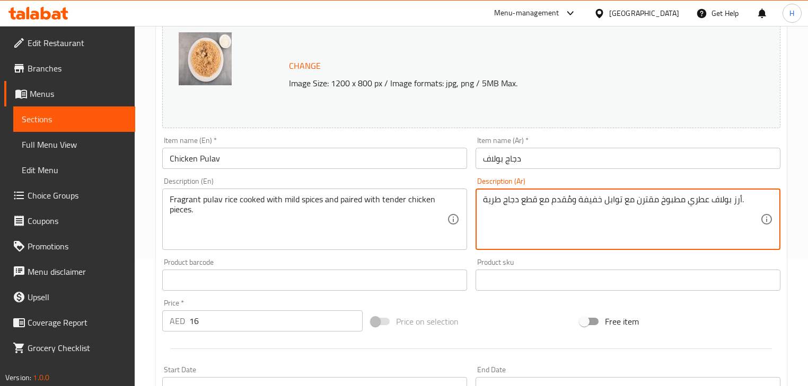
type textarea "أرز بولاف عطري مطبوخ مقترن مع توابل خفيفة ومُقدم مع قطع دجاج طرية."
click at [406, 163] on input "Chicken Pulav" at bounding box center [314, 158] width 305 height 21
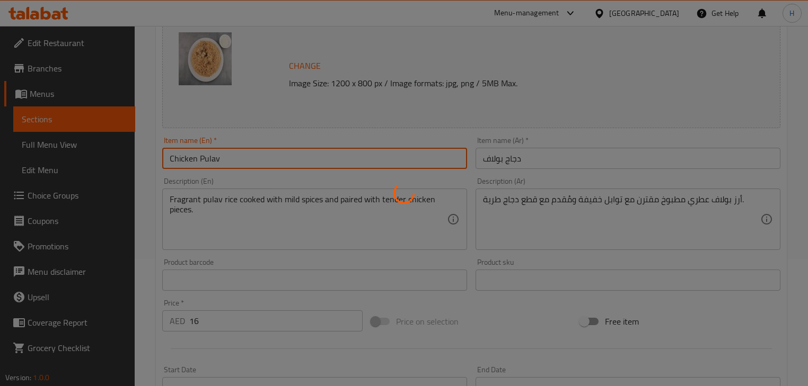
scroll to position [0, 0]
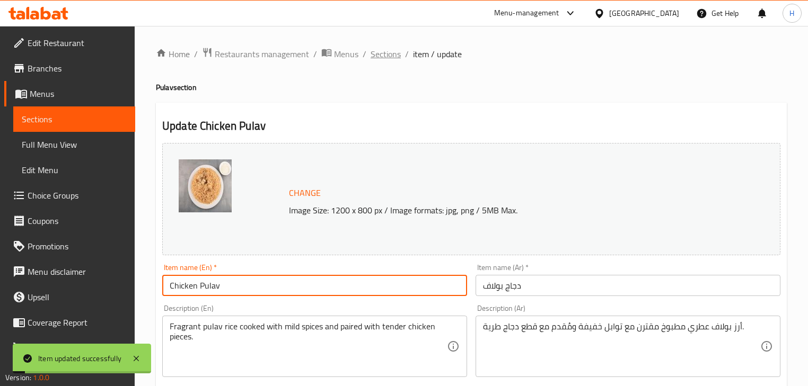
click at [380, 51] on span "Sections" at bounding box center [386, 54] width 30 height 13
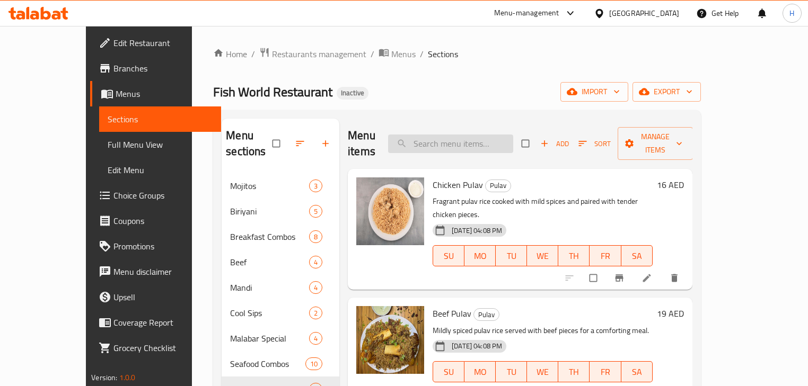
click at [513, 135] on input "search" at bounding box center [450, 144] width 125 height 19
paste input "SF Platter – SPKS"
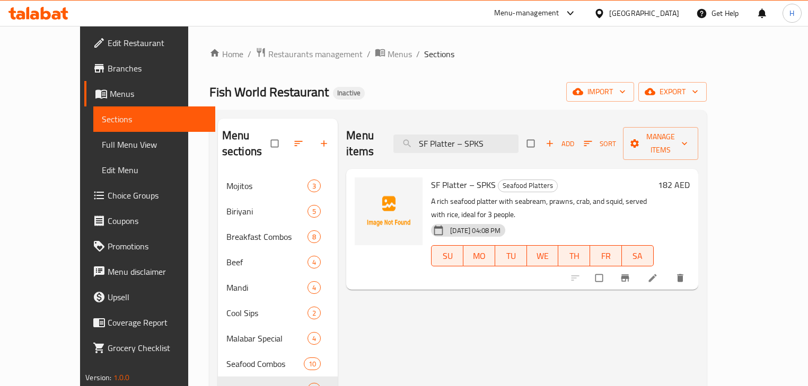
type input "SF Platter – SPKS"
click at [660, 273] on link at bounding box center [653, 278] width 13 height 11
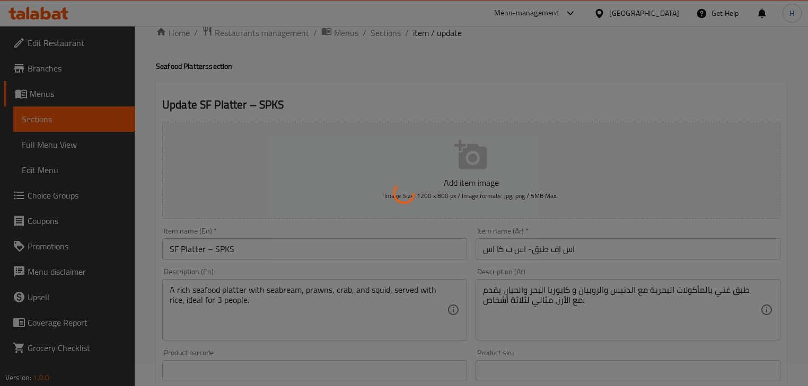
scroll to position [42, 0]
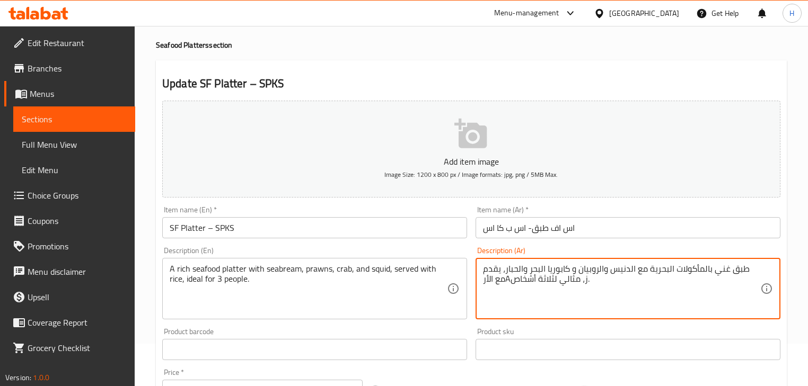
drag, startPoint x: 559, startPoint y: 285, endPoint x: 554, endPoint y: 287, distance: 5.5
click at [554, 287] on textarea "طبق غني بالمأكولات البحرية مع الدنيس والروبيان و كابوريا البحر والحبار، يقدم مع…" at bounding box center [621, 289] width 277 height 50
click at [566, 248] on div "Description (Ar) طبق غني بالمأكولات البحرية مع الدنيس والروبيان و كابوريا البحر…" at bounding box center [627, 283] width 305 height 73
click at [545, 272] on textarea "طبق غني بالمأكولات البحرية مع الدنيس والروبيان و كابوريا البحر والحبار، يقدم مع…" at bounding box center [621, 289] width 277 height 50
type textarea "طبق غني بالمأكولات البحرية مع الدنيس والروبيان و كابوريا والحبار، يقدم مع الأرز…"
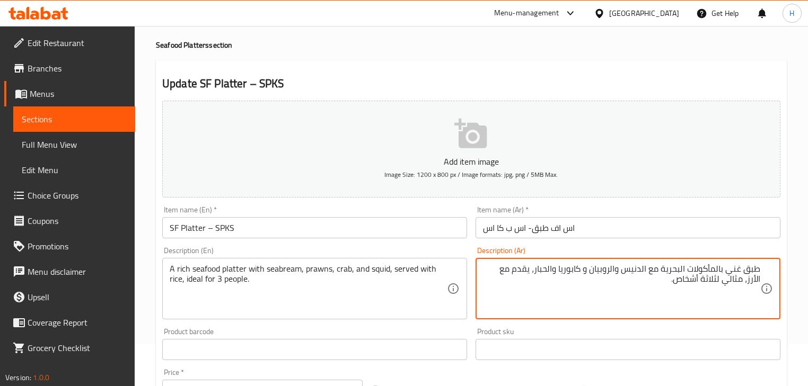
click at [574, 251] on div "Description (Ar) طبق غني بالمأكولات البحرية مع الدنيس والروبيان و كابوريا والحب…" at bounding box center [627, 283] width 305 height 73
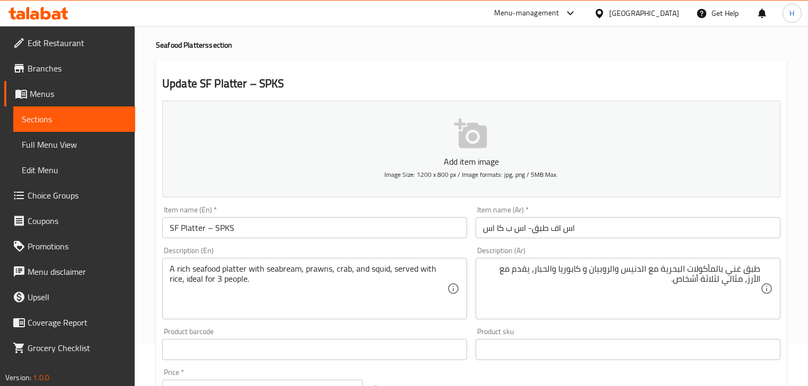
click at [309, 225] on input "SF Platter – SPKS" at bounding box center [314, 227] width 305 height 21
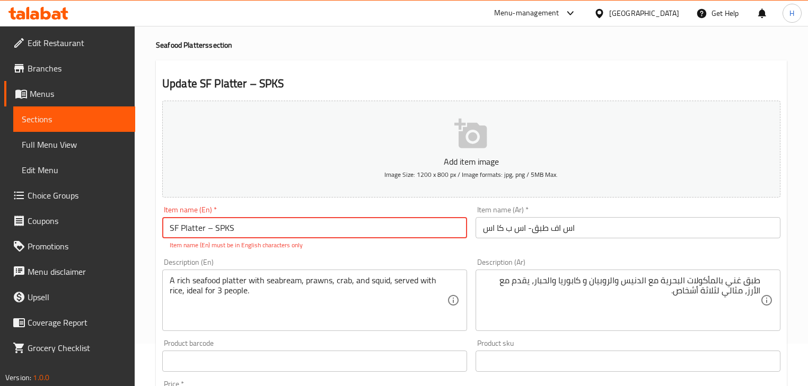
click at [214, 230] on input "SF Platter – SPKS" at bounding box center [314, 227] width 305 height 21
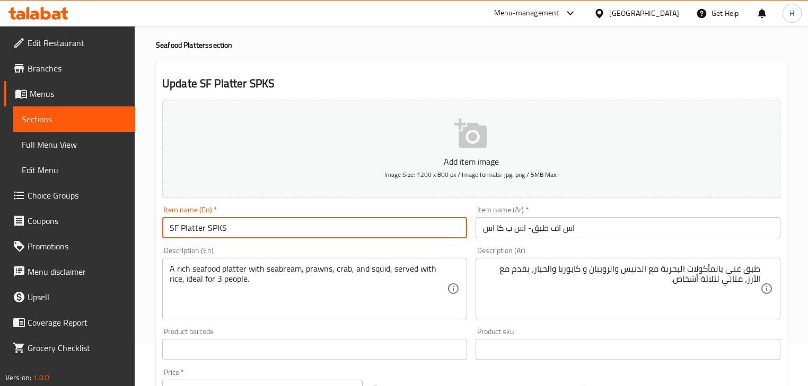
click at [261, 228] on input "SF Platter SPKS" at bounding box center [314, 227] width 305 height 21
type input "SF Platter SPKS"
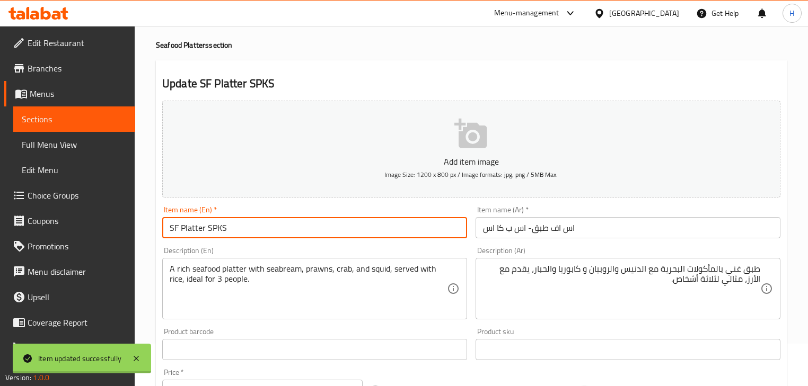
scroll to position [0, 0]
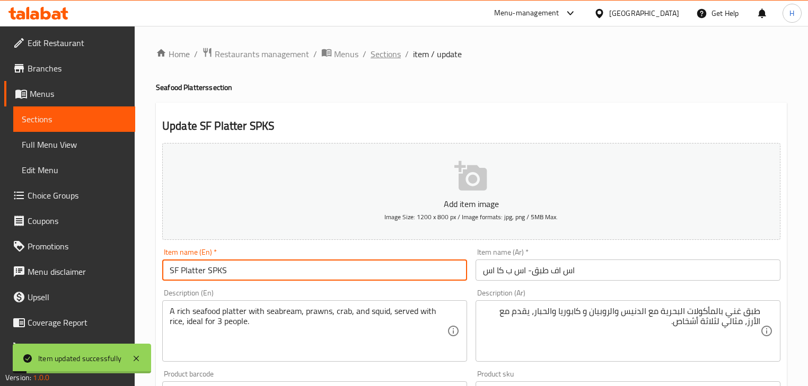
click at [377, 59] on span "Sections" at bounding box center [386, 54] width 30 height 13
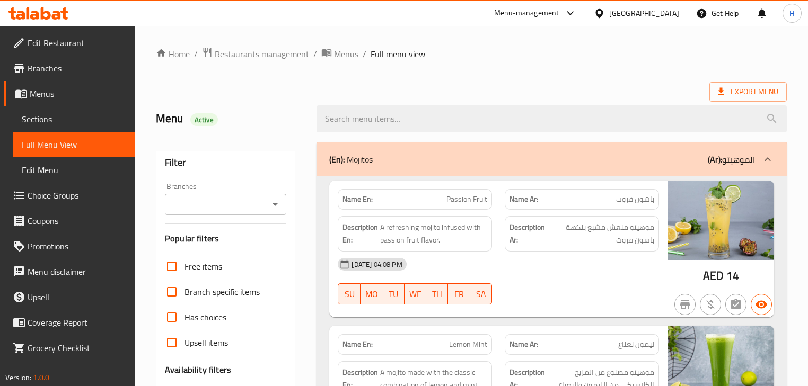
click at [501, 261] on div "[DATE] 04:08 PM" at bounding box center [497, 264] width 333 height 25
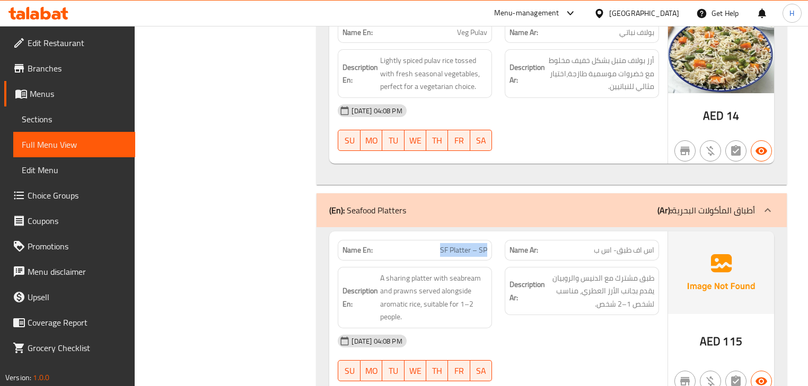
click at [499, 261] on div "Description Ar: طبق مشترك مع الدنيس والروبيان يقدم بجانب الأرز العطري، مناسب لش…" at bounding box center [581, 298] width 167 height 74
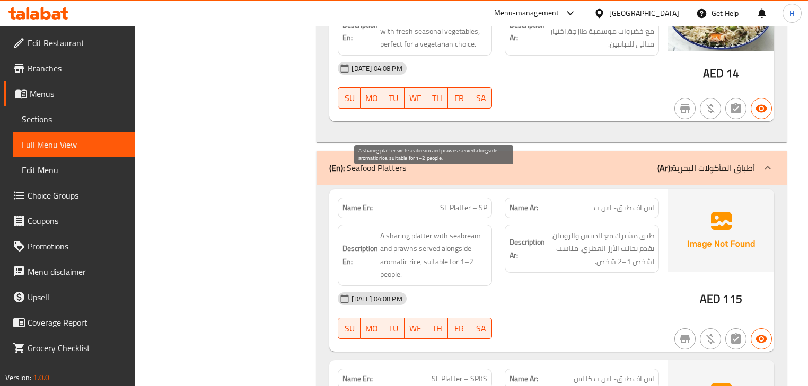
click at [459, 230] on span "A sharing platter with seabream and prawns served alongside aromatic rice, suit…" at bounding box center [433, 256] width 107 height 52
copy span "seabream"
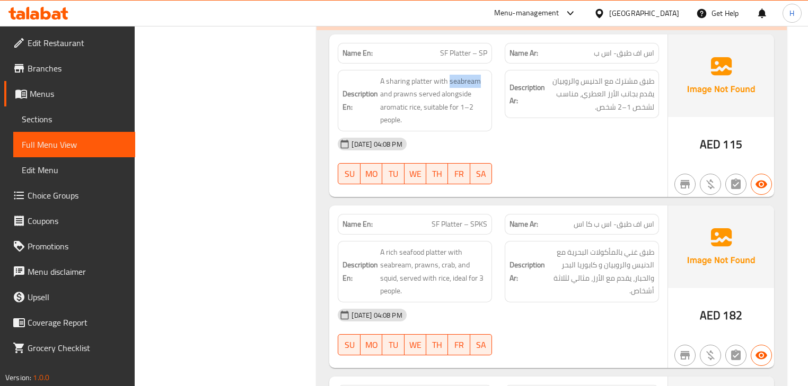
scroll to position [8424, 0]
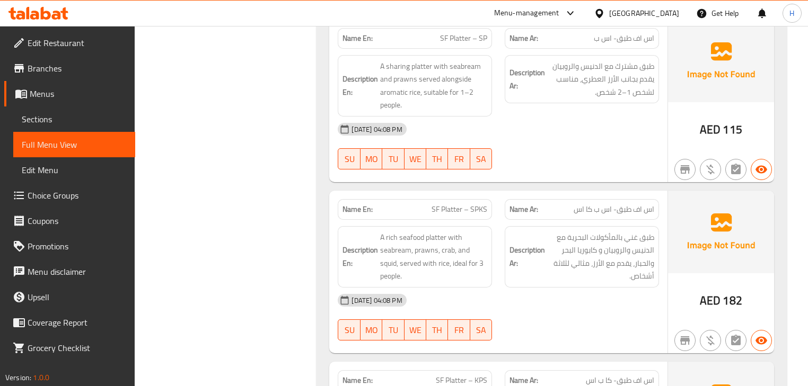
click at [469, 204] on span "SF Platter – SPKS" at bounding box center [460, 209] width 56 height 11
copy span "SF Platter – SPKS"
click at [505, 226] on div "Description Ar: طبق غني بالمأكولات البحرية مع الدنيس والروبيان و كابوريا البحر …" at bounding box center [582, 256] width 154 height 61
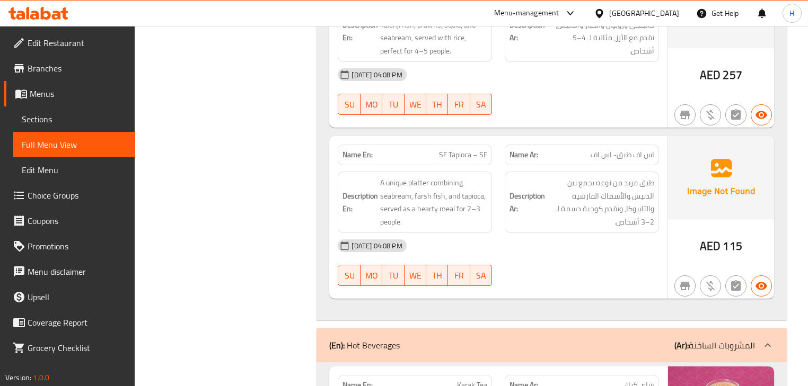
scroll to position [8933, 0]
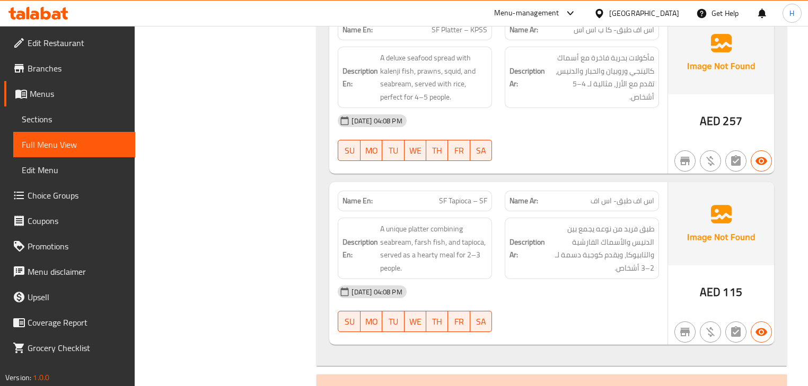
click at [461, 196] on span "SF Tapioca – SF" at bounding box center [463, 201] width 48 height 11
copy span "SF Tapioca – SF"
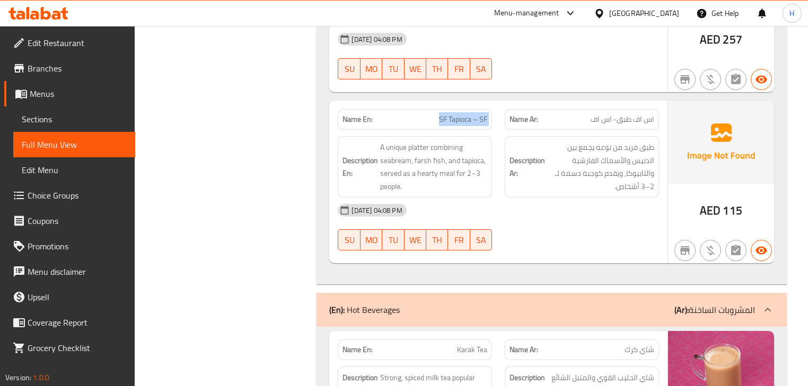
scroll to position [9060, 0]
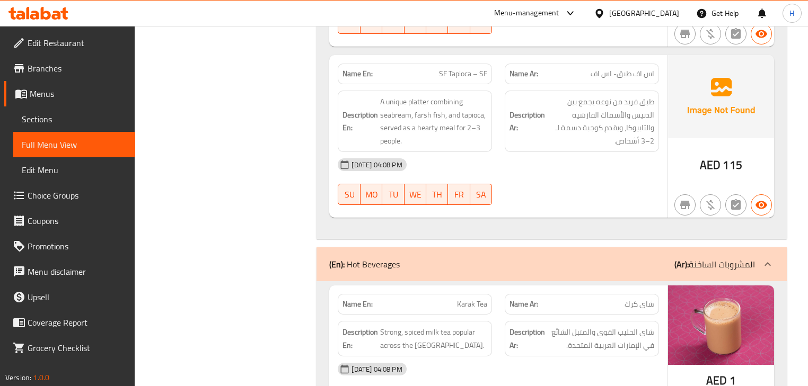
click at [471, 299] on span "Karak Tea" at bounding box center [472, 304] width 30 height 11
copy span "Karak Tea"
click at [503, 315] on div "Description Ar: شاي الحليب القوي والمتبل الشائع في الإمارات العربية المتحدة." at bounding box center [581, 339] width 167 height 48
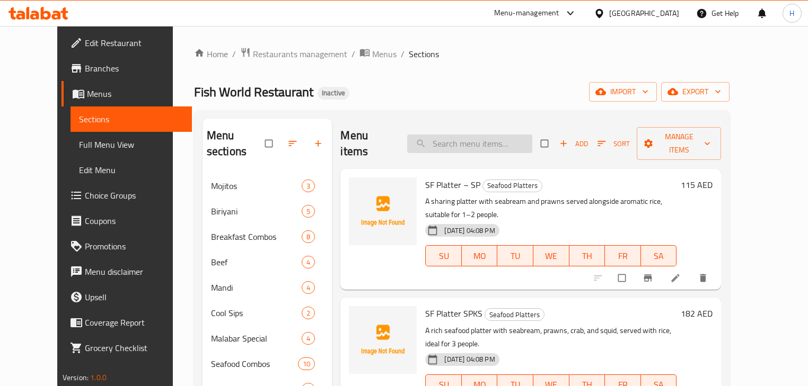
click at [506, 135] on input "search" at bounding box center [469, 144] width 125 height 19
paste input "SF Tapioca – SF"
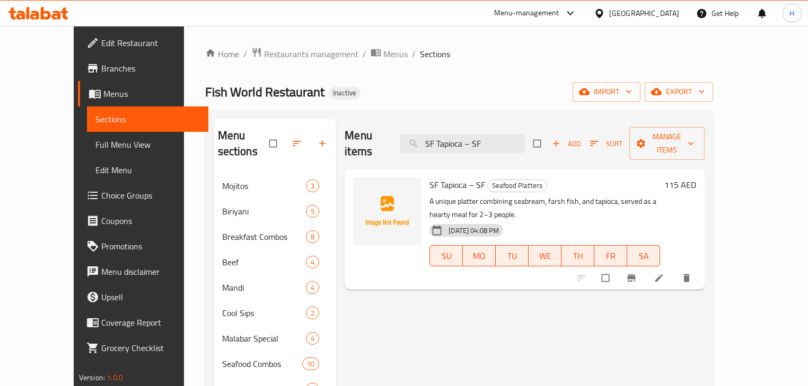
type input "SF Tapioca – SF"
click at [663, 275] on icon at bounding box center [659, 279] width 8 height 8
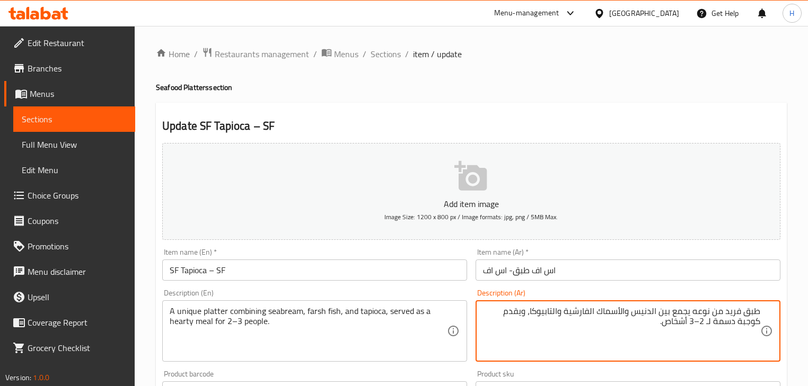
click at [702, 291] on div "Description (Ar) طبق فريد من نوعه يجمع بين الدنيس والأسماك الفارشية والتابيوكا،…" at bounding box center [627, 325] width 305 height 73
type textarea "طبق فريد من نوعه يجمع بين الدنيس والأسماك الفارشية والتابيوكا، ويقدم كوجبة دسمة…"
click at [662, 295] on div "Description (Ar) طبق فريد من نوعه يجمع بين الدنيس والأسماك الفارشية والتابيوكا،…" at bounding box center [627, 331] width 305 height 84
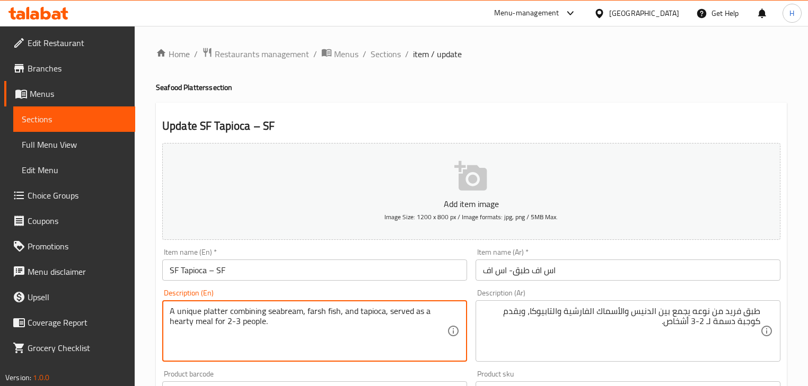
type textarea "A unique platter combining seabream, farsh fish, and tapioca, served as a heart…"
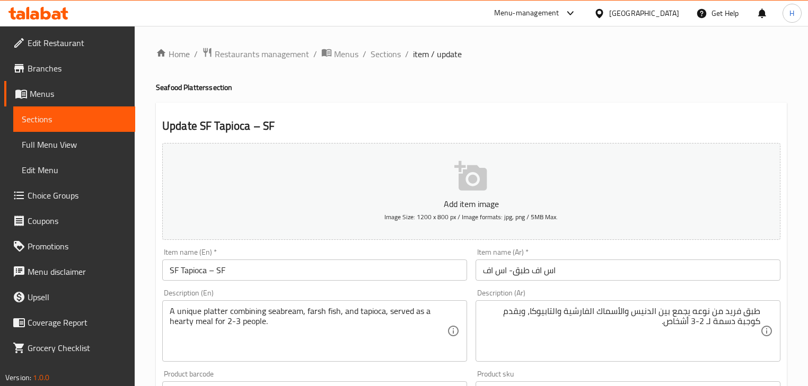
click at [348, 288] on div "Description (En) A unique platter combining seabream, farsh fish, and tapioca, …" at bounding box center [314, 325] width 313 height 81
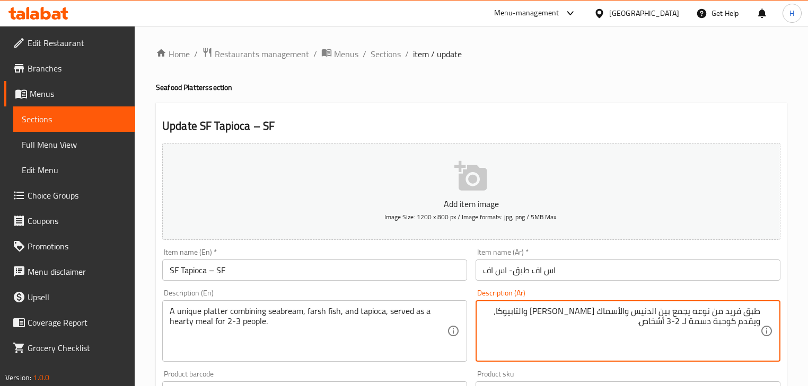
click at [591, 309] on textarea "طبق فريد من نوعه يجمع بين الدنيس والأسماك الفارش والتابيوكا، ويقدم كوجبة دسمة ل…" at bounding box center [621, 331] width 277 height 50
click at [601, 312] on textarea "طبق فريد من نوعه يجمع بين الدنيس سمك فارش والتابيوكا، ويقدم كوجبة دسمة لـ 2-3 أ…" at bounding box center [621, 331] width 277 height 50
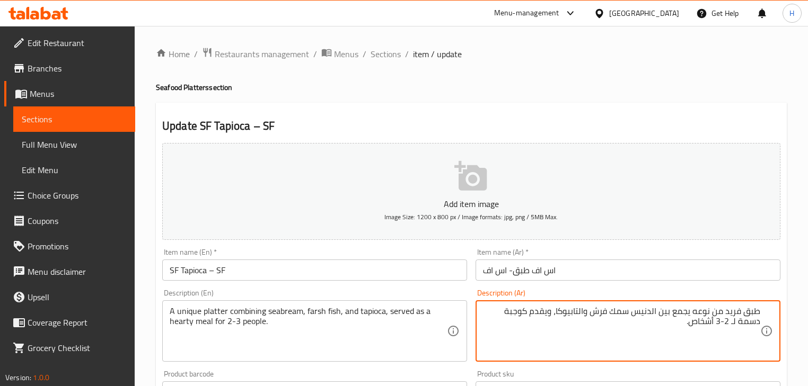
type textarea "طبق فريد من نوعه يجمع بين الدنيس سمك فرش والتابيوكا، ويقدم كوجبة دسمة لـ 2-3 أش…"
click at [403, 263] on input "SF Tapioca – SF" at bounding box center [314, 270] width 305 height 21
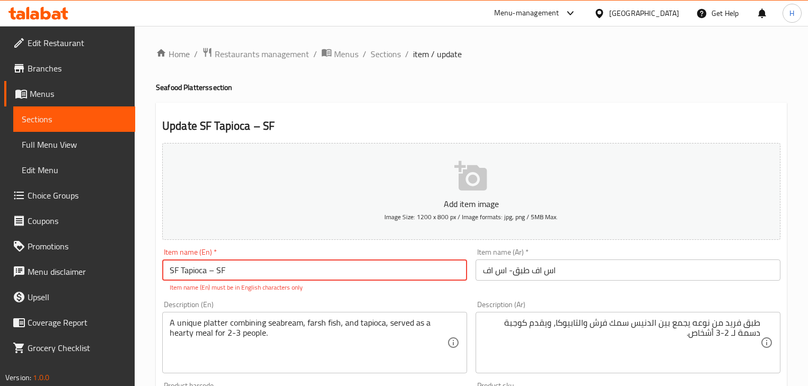
click at [216, 271] on input "SF Tapioca – SF" at bounding box center [314, 270] width 305 height 21
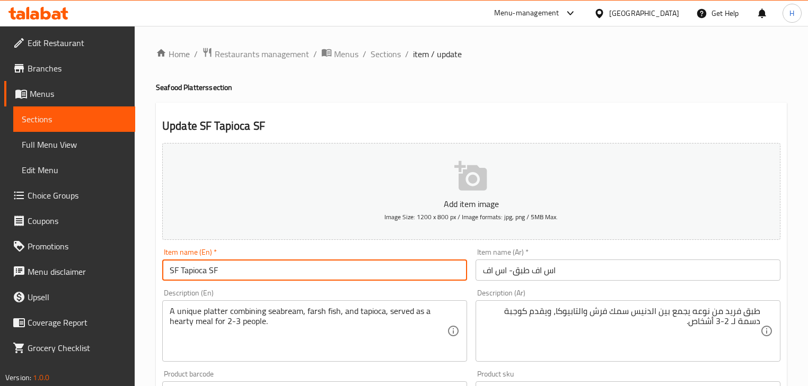
click at [272, 269] on input "SF Tapioca SF" at bounding box center [314, 270] width 305 height 21
type input "SF Tapioca SF"
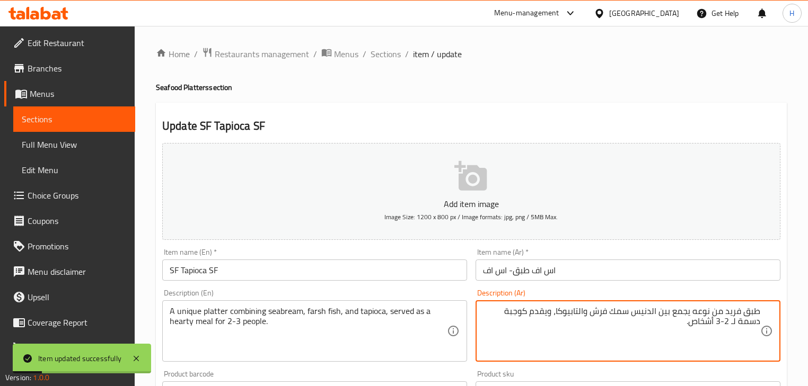
click at [487, 314] on textarea "طبق فريد من نوعه يجمع بين الدنيس سمك فرش والتابيوكا، ويقدم كوجبة دسمة لـ 2-3 أش…" at bounding box center [621, 331] width 277 height 50
type textarea "طبق فريد من نوعه يجمع بين الدنيس سمك فرش والتابيوكا، ويقدم كوجبة هيرتي لـ 2-3 أ…"
click at [379, 270] on input "SF Tapioca SF" at bounding box center [314, 270] width 305 height 21
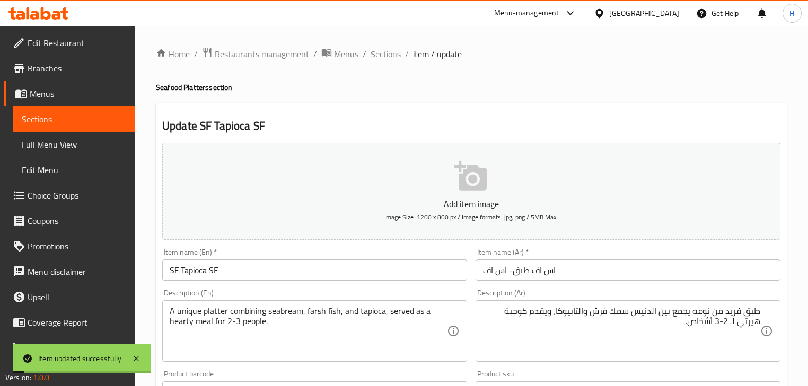
click at [390, 53] on span "Sections" at bounding box center [386, 54] width 30 height 13
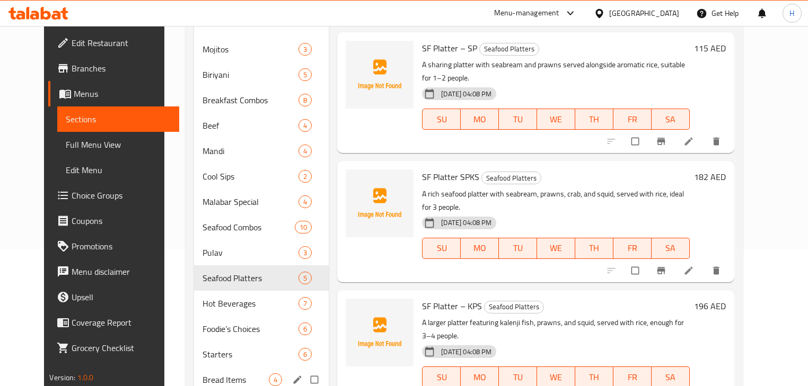
scroll to position [212, 0]
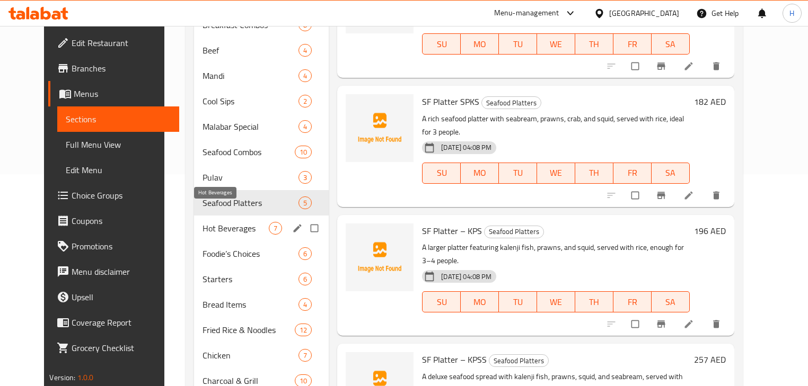
click at [202, 222] on span "Hot Beverages" at bounding box center [235, 228] width 67 height 13
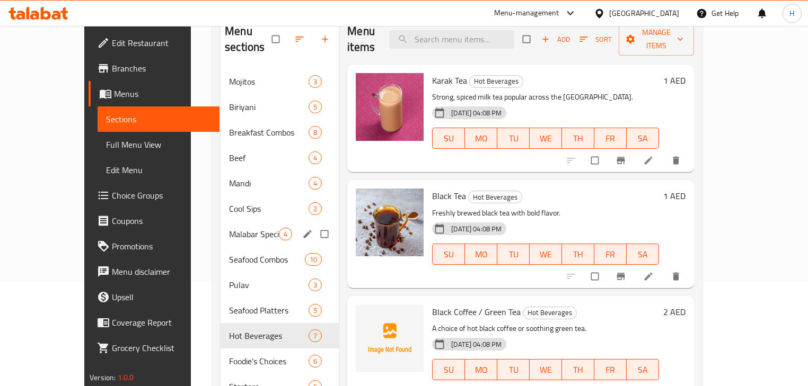
scroll to position [85, 0]
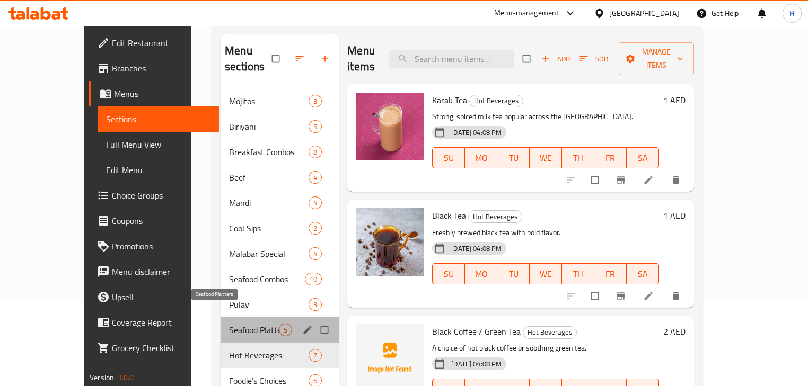
click at [229, 324] on span "Seafood Platters" at bounding box center [254, 330] width 50 height 13
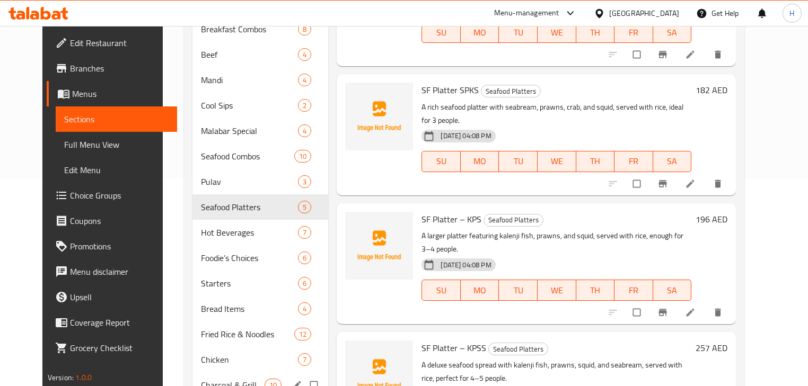
scroll to position [161, 0]
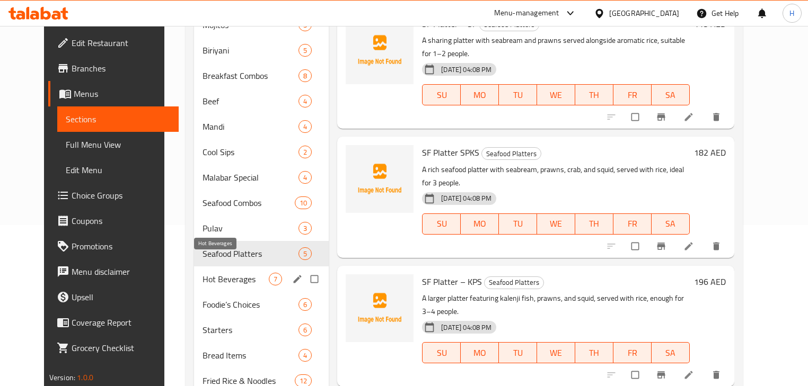
click at [205, 273] on span "Hot Beverages" at bounding box center [235, 279] width 67 height 13
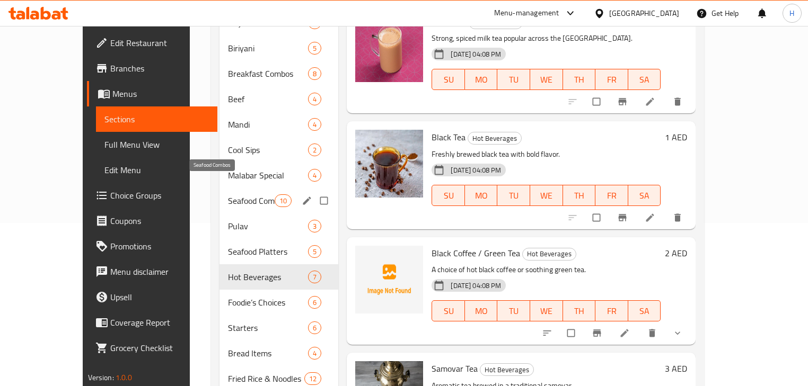
scroll to position [161, 0]
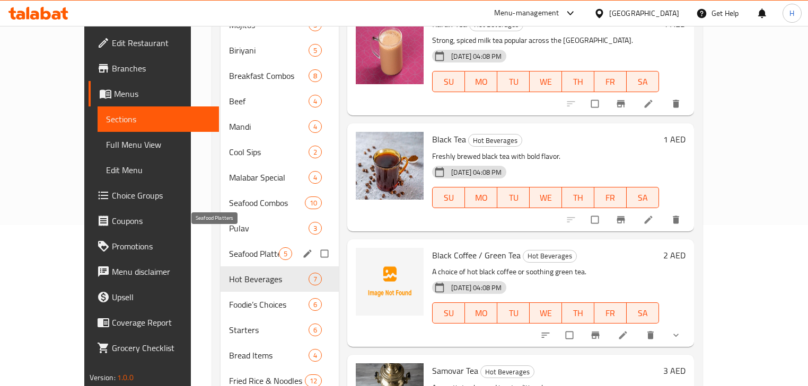
click at [229, 248] on span "Seafood Platters" at bounding box center [254, 254] width 50 height 13
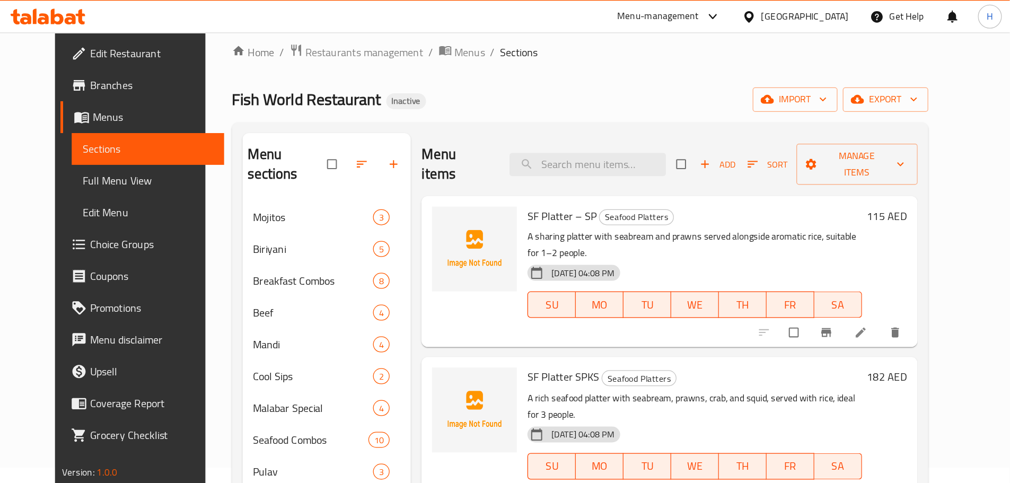
scroll to position [127, 0]
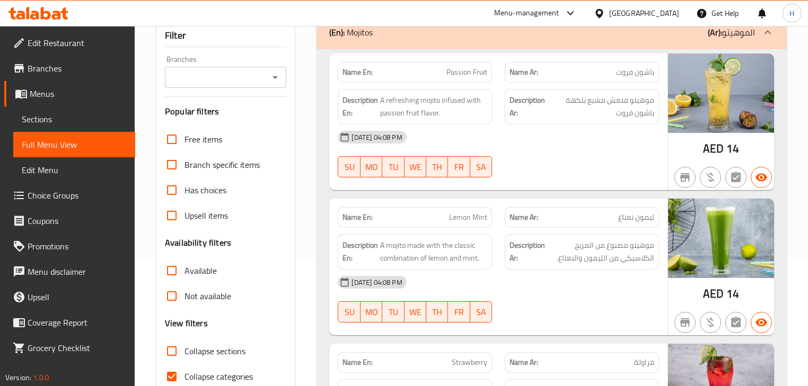
scroll to position [170, 0]
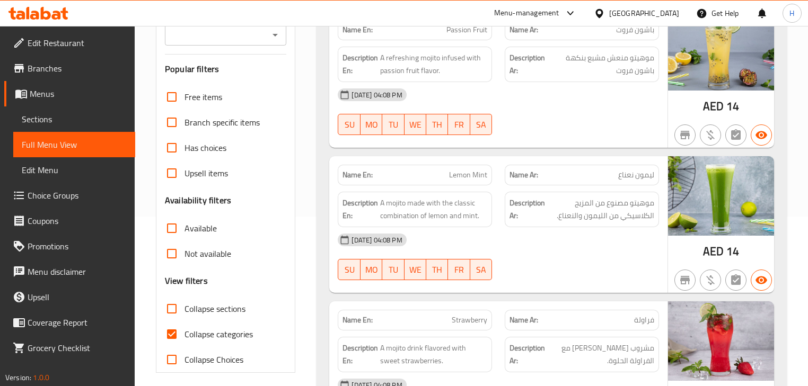
click at [171, 330] on input "Collapse categories" at bounding box center [171, 334] width 25 height 25
checkbox input "false"
click at [176, 307] on input "Collapse sections" at bounding box center [171, 308] width 25 height 25
checkbox input "true"
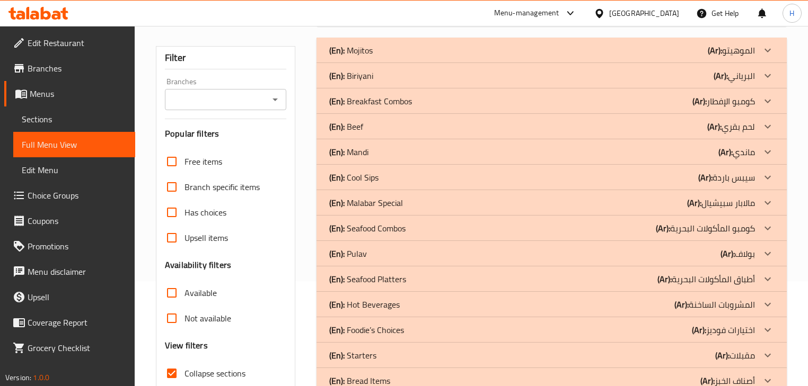
scroll to position [85, 0]
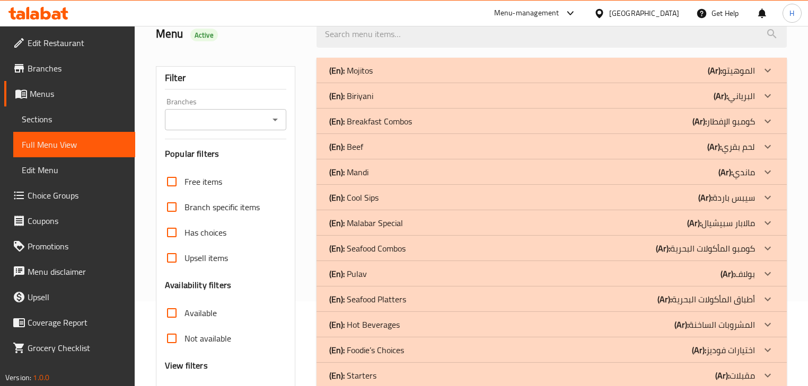
click at [386, 302] on p "(En): Seafood Platters" at bounding box center [367, 299] width 77 height 13
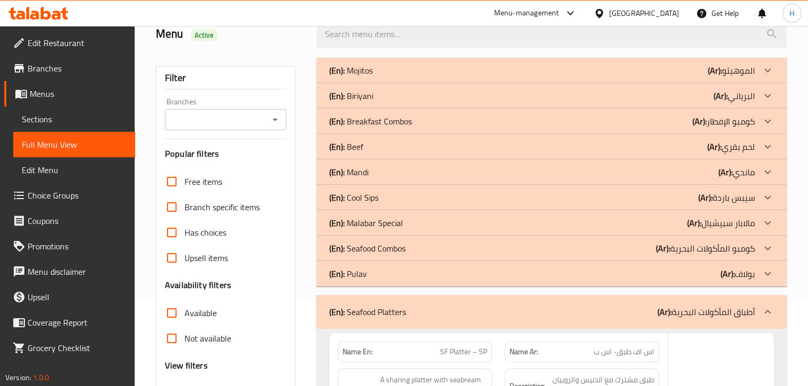
click at [354, 274] on p "(En): [PERSON_NAME]" at bounding box center [348, 274] width 38 height 13
click at [369, 249] on p "(En): Seafood Combos" at bounding box center [367, 248] width 76 height 13
click at [383, 225] on p "(En): Malabar Special" at bounding box center [366, 223] width 74 height 13
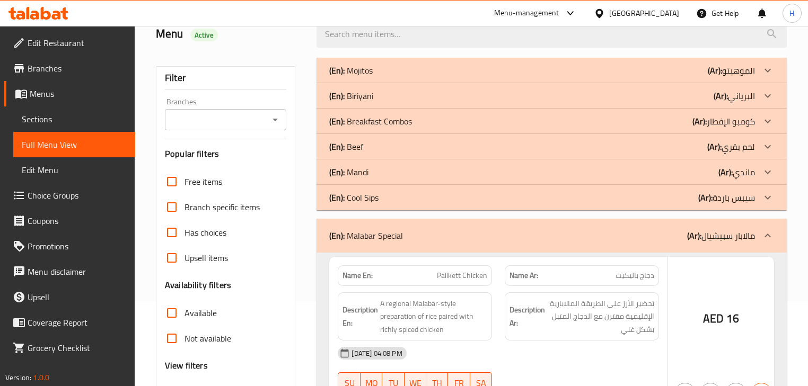
click at [368, 202] on p "(En): Cool Sips" at bounding box center [353, 197] width 49 height 13
click at [360, 177] on p "(En): Mandi" at bounding box center [348, 172] width 39 height 13
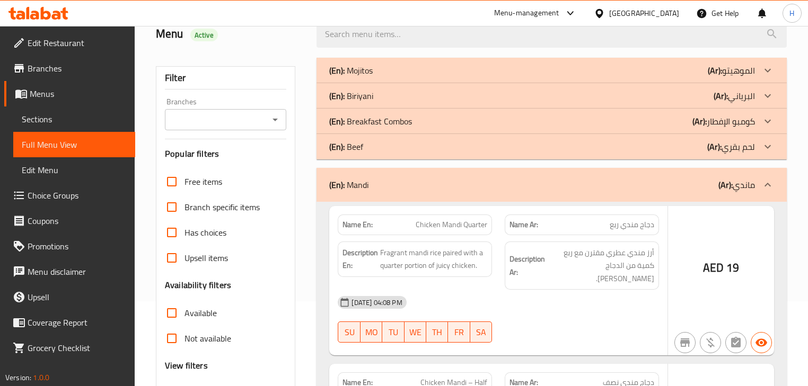
click at [357, 149] on p "(En): Beef" at bounding box center [346, 146] width 34 height 13
click at [366, 121] on p "(En): Breakfast Combos" at bounding box center [370, 121] width 83 height 13
click at [369, 97] on p "(En): [PERSON_NAME]" at bounding box center [351, 96] width 44 height 13
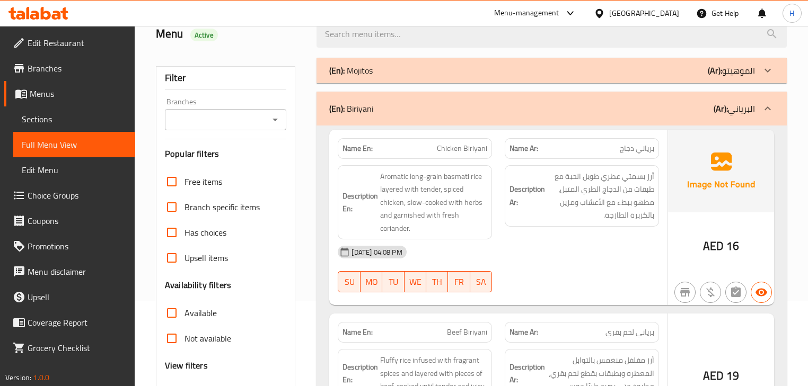
click at [374, 68] on div "(En): Mojitos (Ar): الموهيتو" at bounding box center [541, 70] width 425 height 13
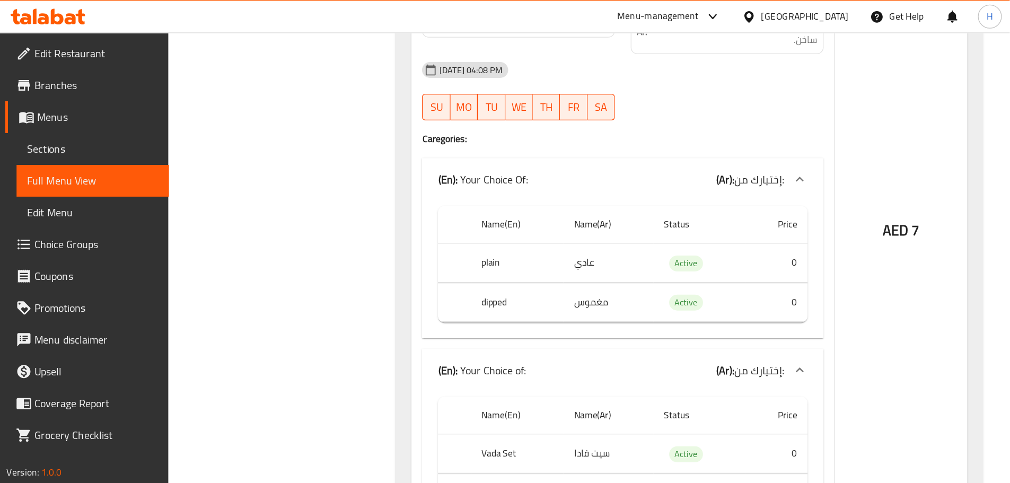
scroll to position [2655, 0]
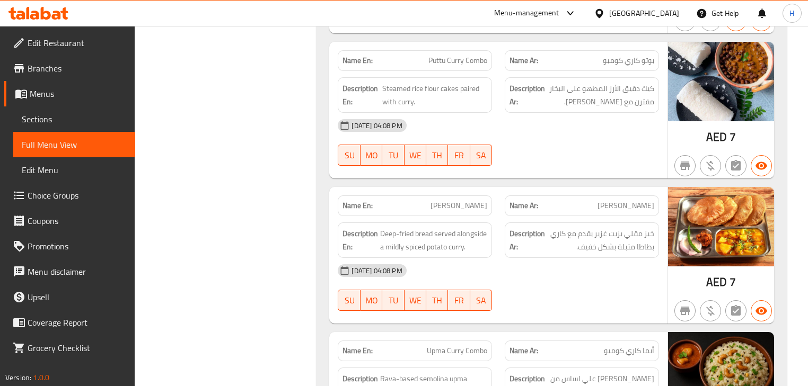
click at [535, 216] on div "Description Ar: خبز مقلي بزيت غزير يقدم مع كاري بطاطا متبلة بشكل خفيف." at bounding box center [581, 240] width 167 height 48
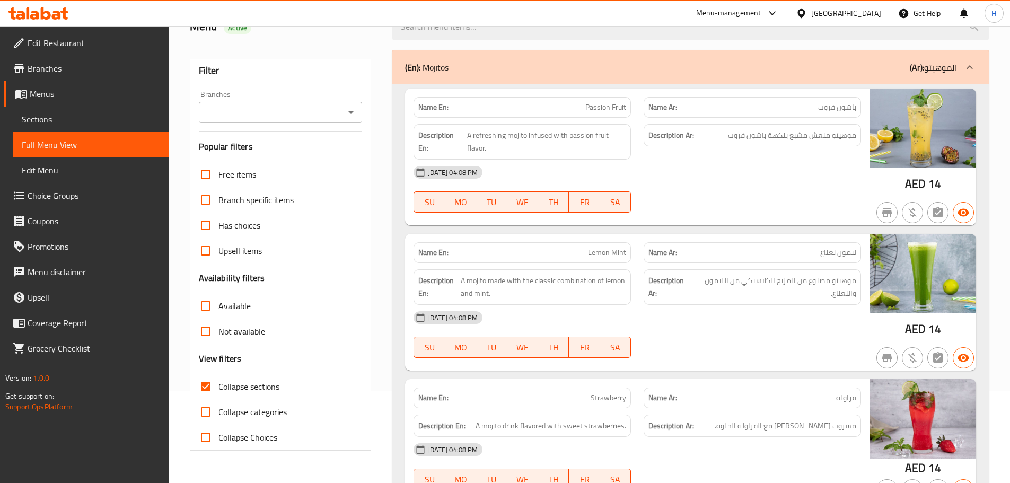
scroll to position [0, 0]
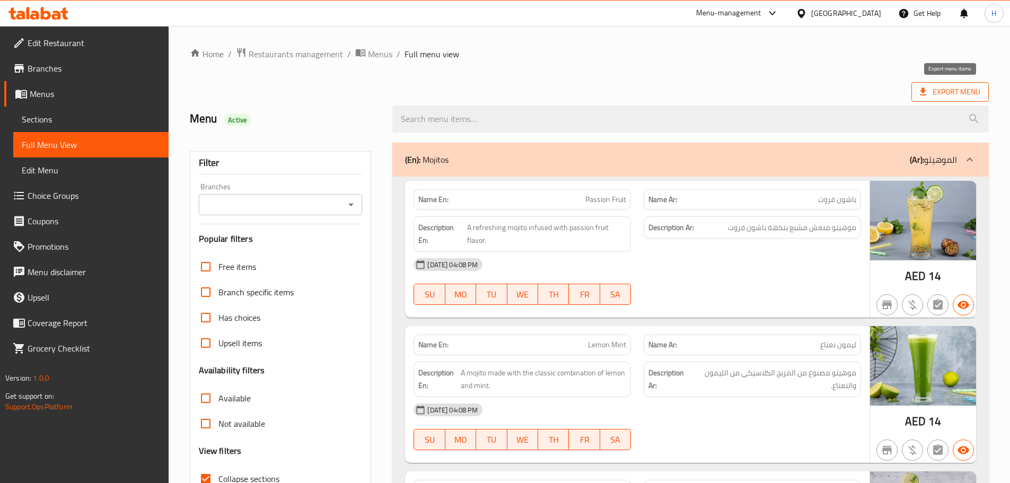
click at [807, 90] on span "Export Menu" at bounding box center [950, 91] width 60 height 13
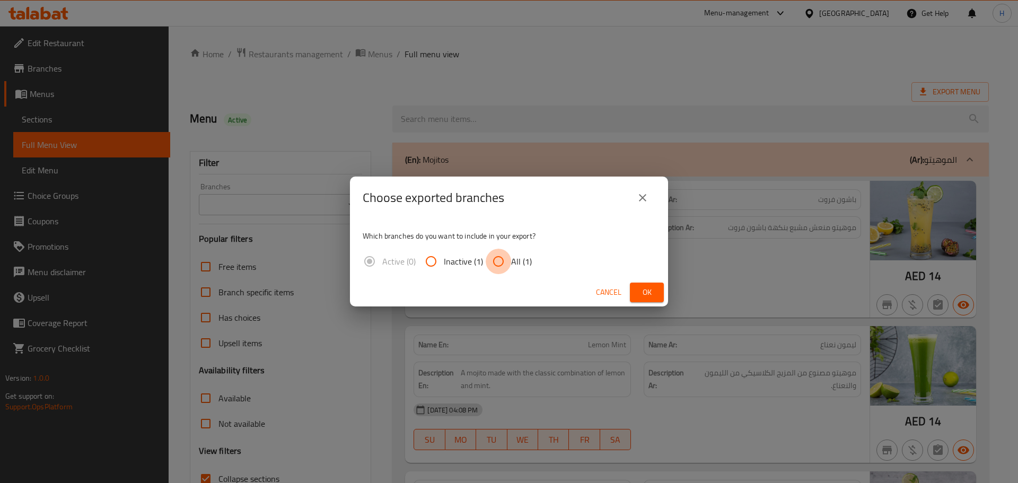
click at [498, 265] on input "All (1)" at bounding box center [498, 261] width 25 height 25
radio input "true"
click at [641, 286] on span "Ok" at bounding box center [646, 292] width 17 height 13
